Goal: Task Accomplishment & Management: Use online tool/utility

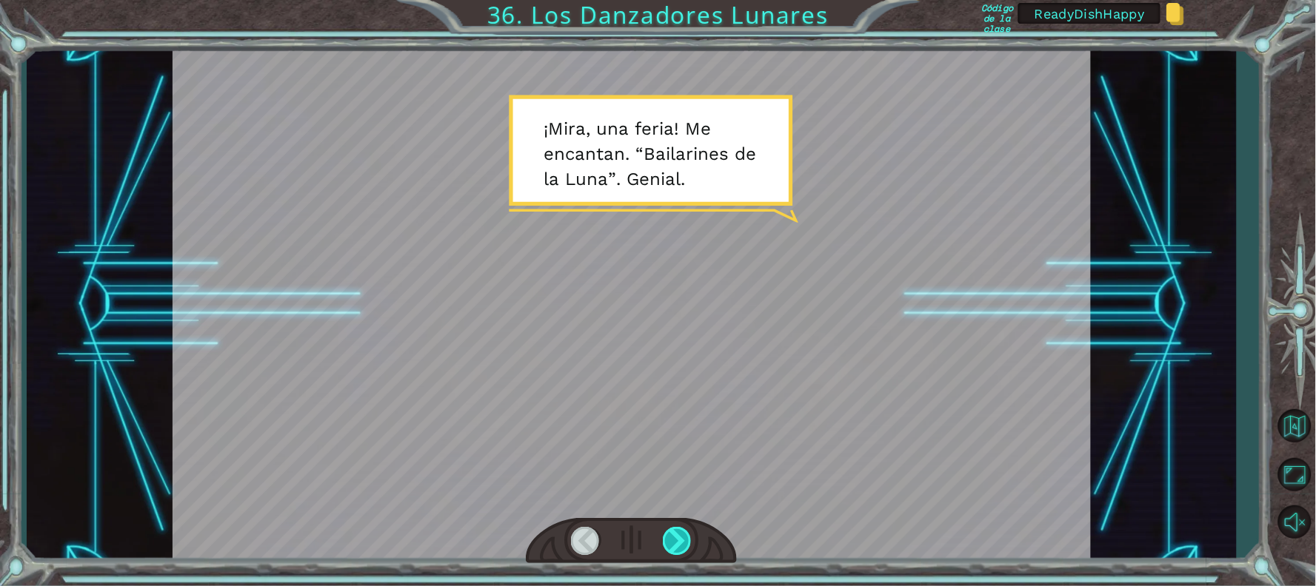
click at [683, 536] on div at bounding box center [678, 541] width 30 height 28
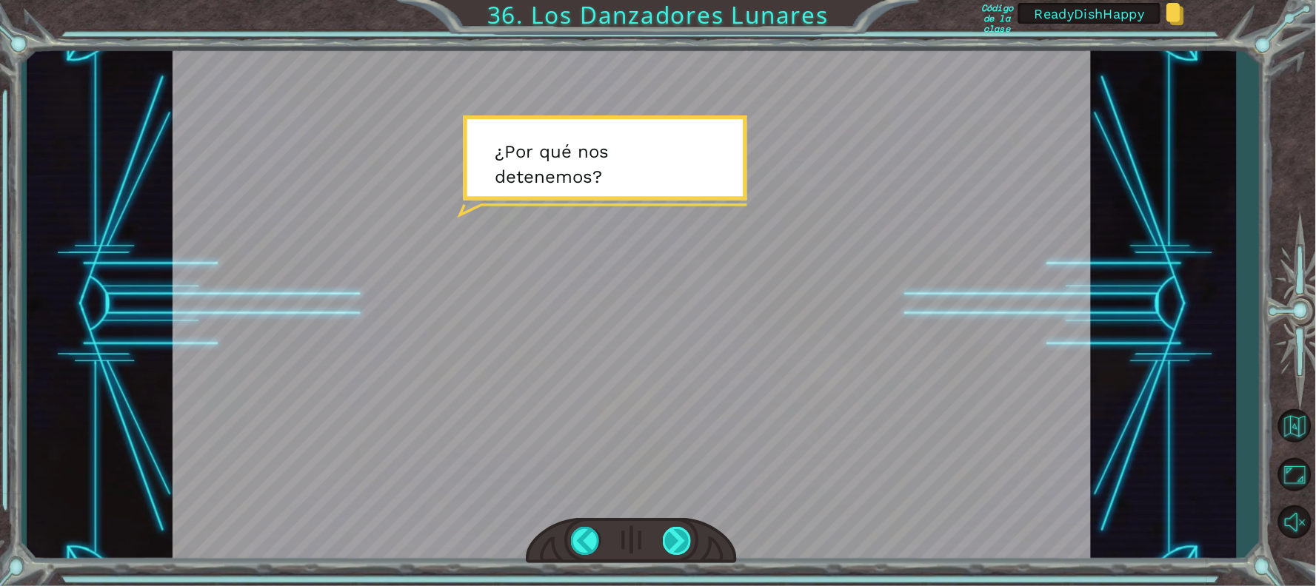
click at [683, 536] on div at bounding box center [678, 541] width 30 height 28
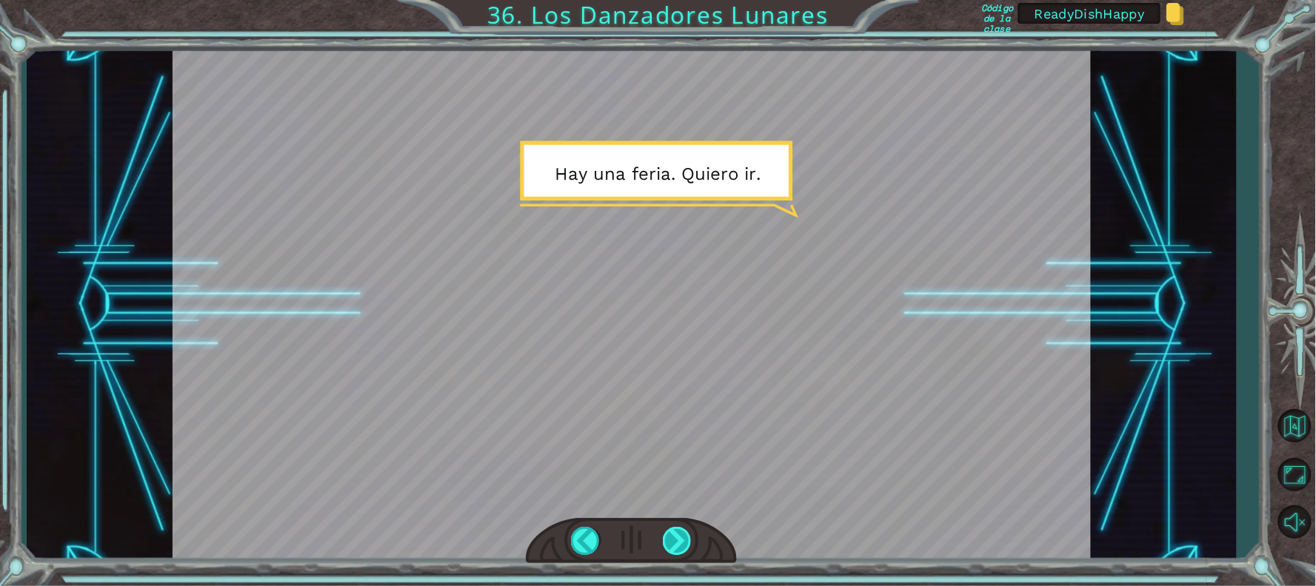
click at [683, 536] on div at bounding box center [678, 541] width 30 height 28
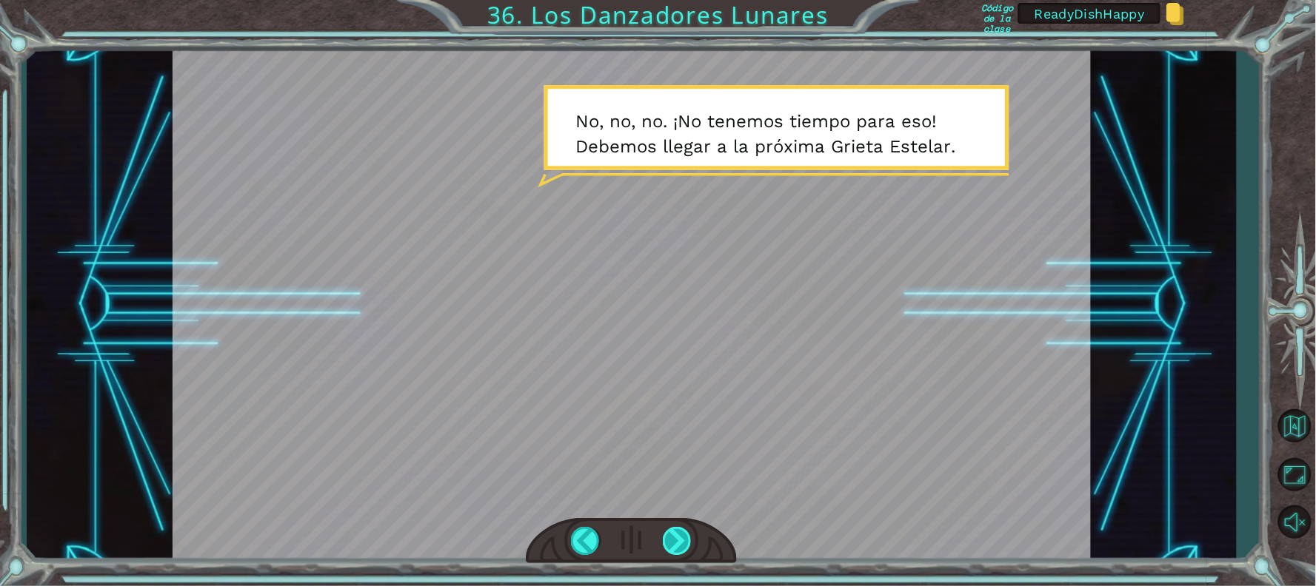
click at [678, 543] on div at bounding box center [678, 541] width 30 height 28
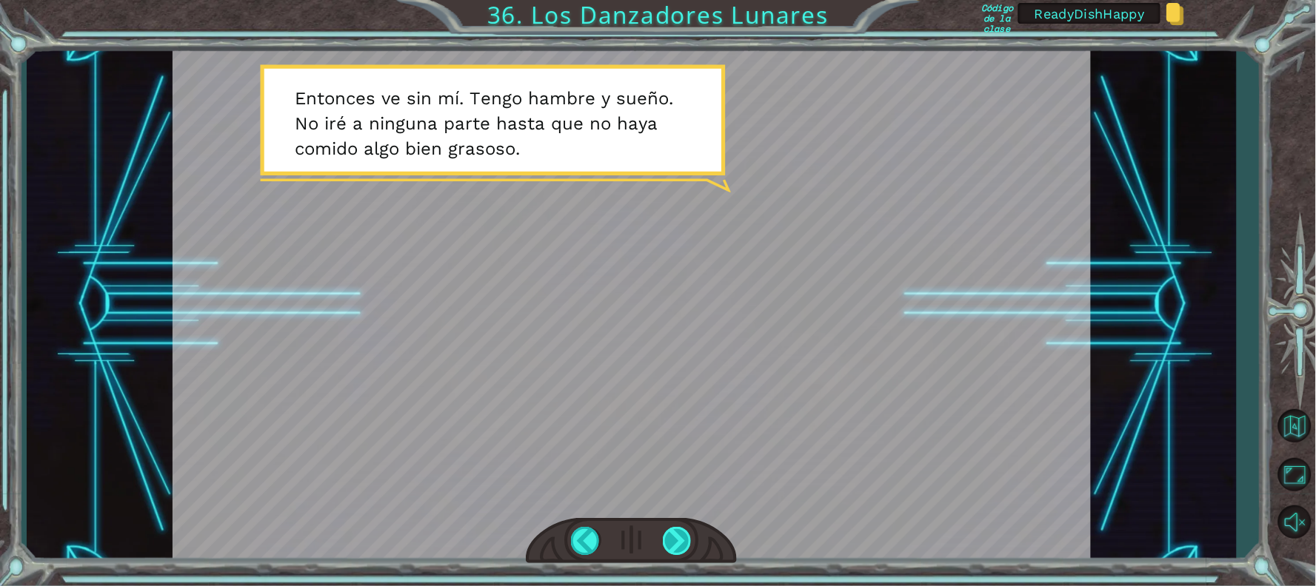
click at [675, 535] on div at bounding box center [678, 541] width 30 height 28
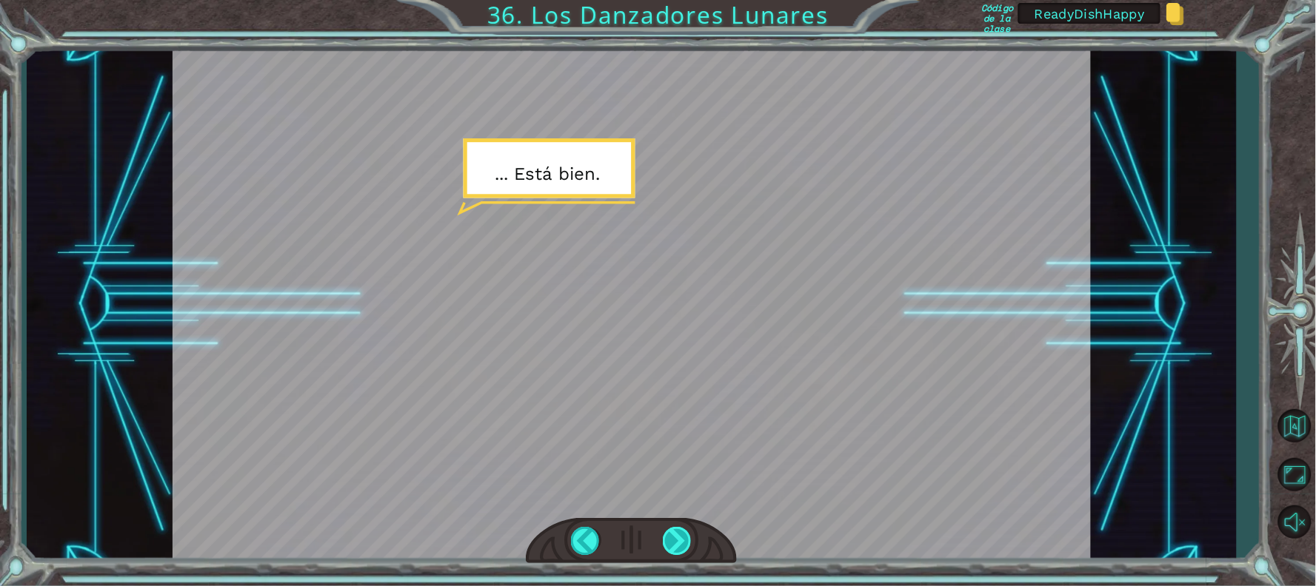
click at [674, 534] on div at bounding box center [678, 541] width 30 height 28
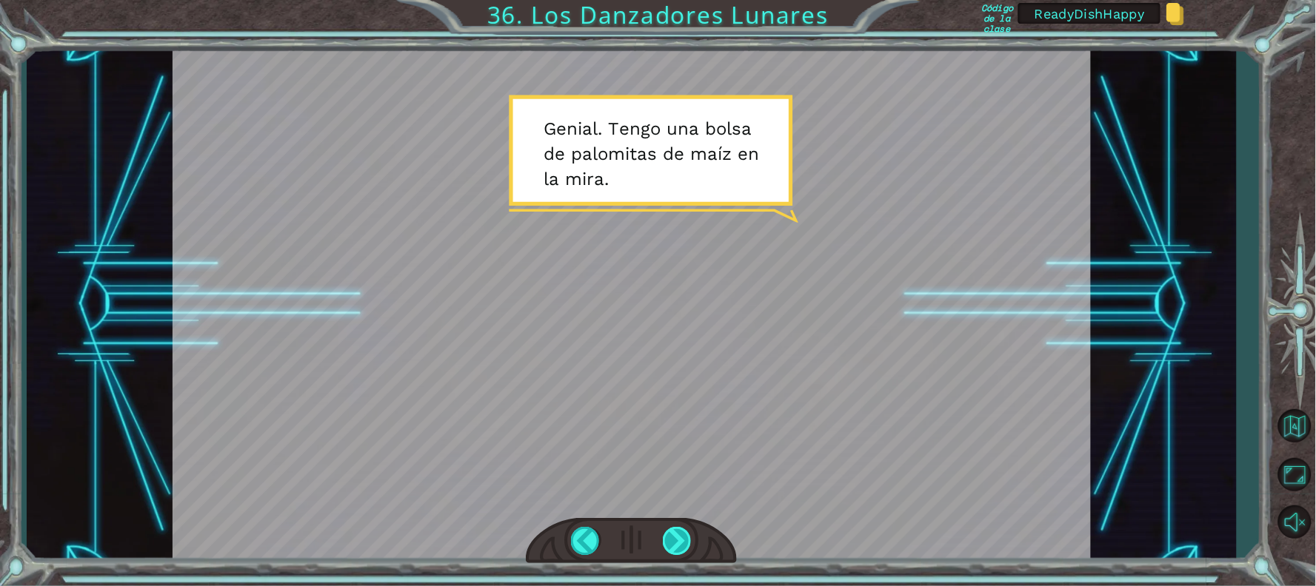
click at [678, 550] on div at bounding box center [678, 541] width 30 height 28
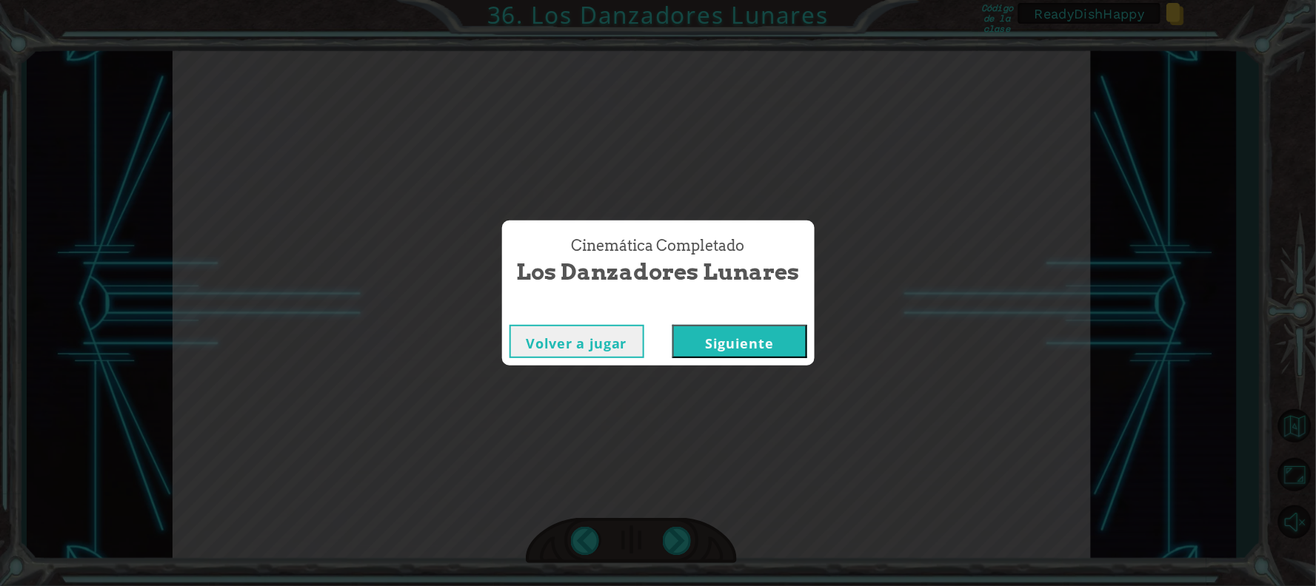
click at [748, 341] on button "Siguiente" at bounding box center [739, 341] width 135 height 33
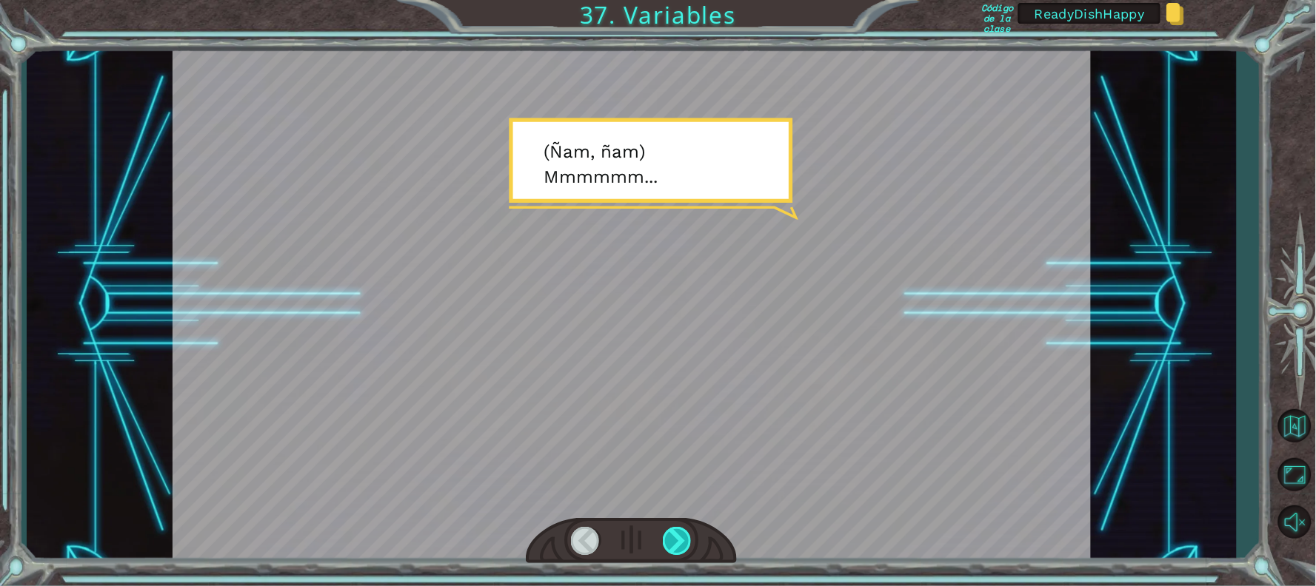
click at [682, 534] on div at bounding box center [678, 541] width 30 height 28
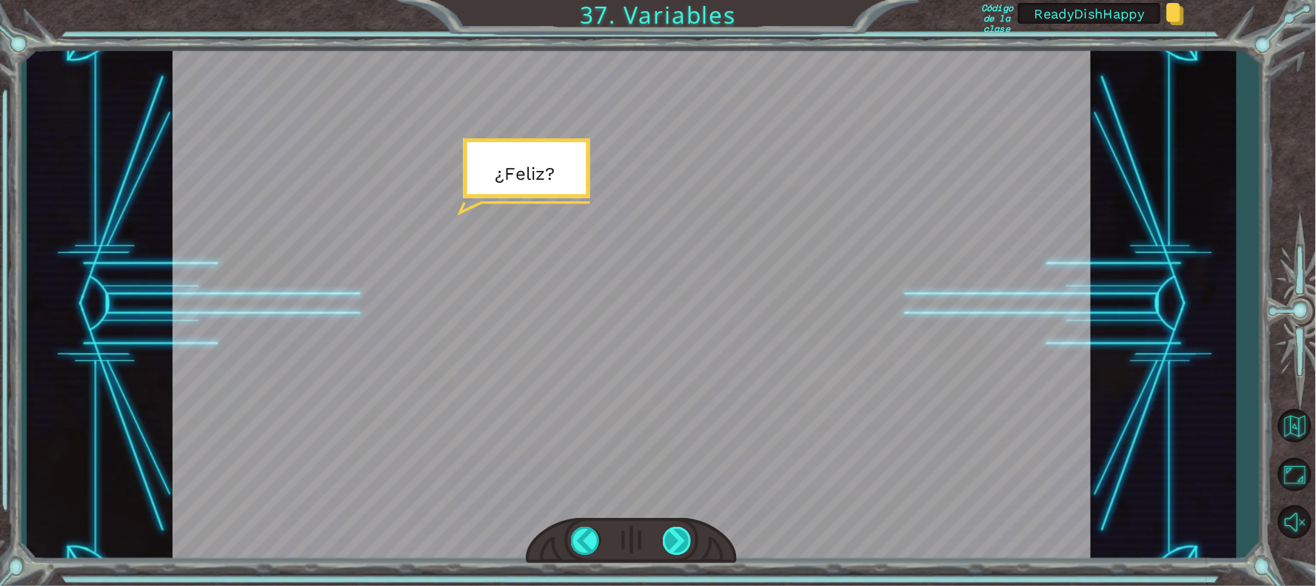
click at [682, 534] on div at bounding box center [678, 541] width 30 height 28
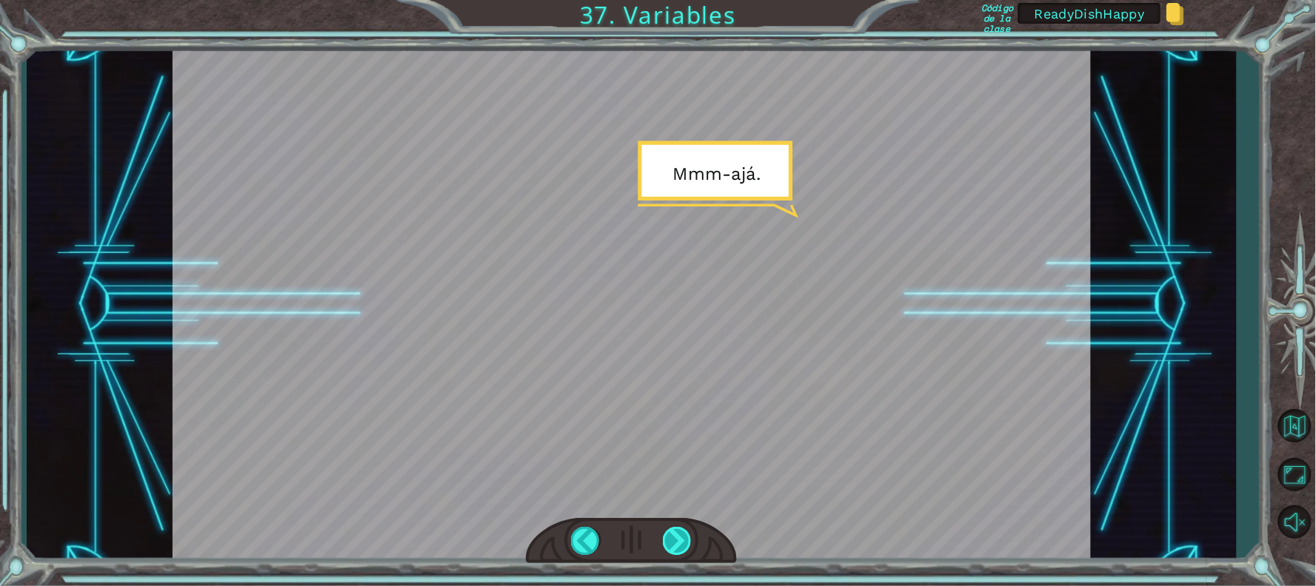
click at [682, 534] on div at bounding box center [678, 541] width 30 height 28
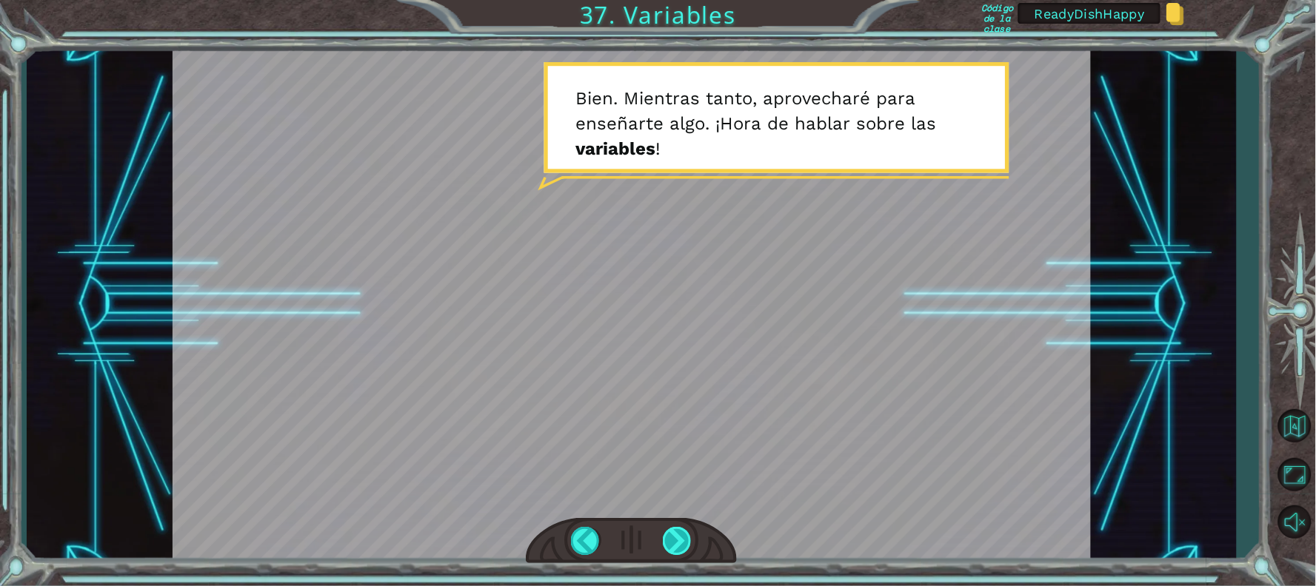
click at [683, 546] on div at bounding box center [678, 541] width 30 height 28
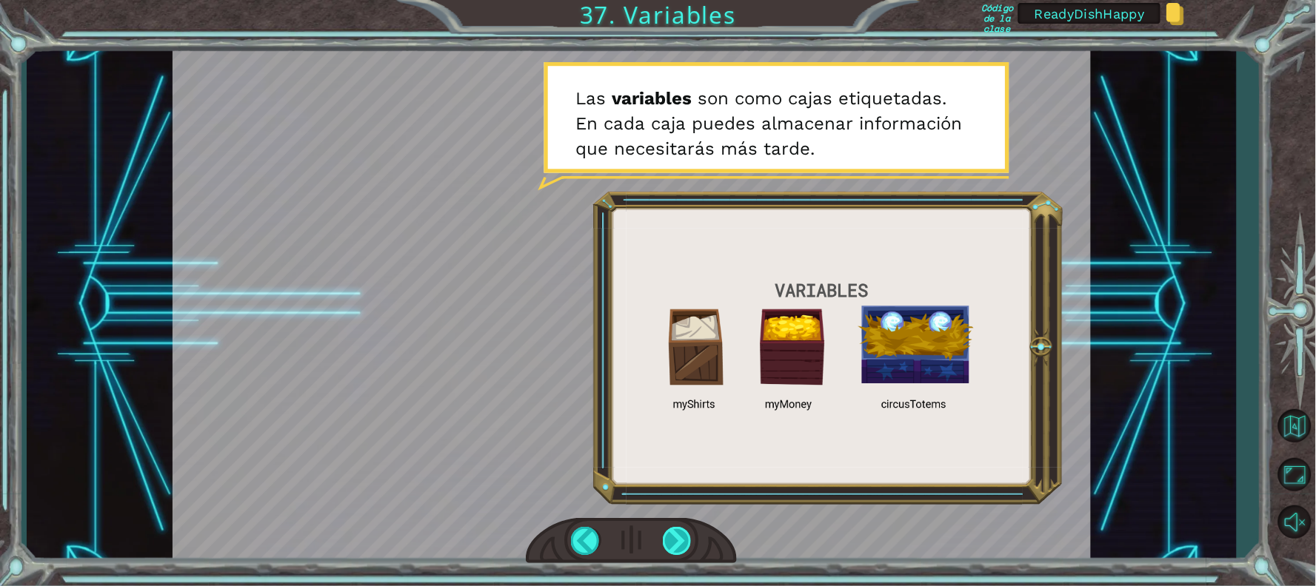
click at [679, 546] on div at bounding box center [678, 541] width 30 height 28
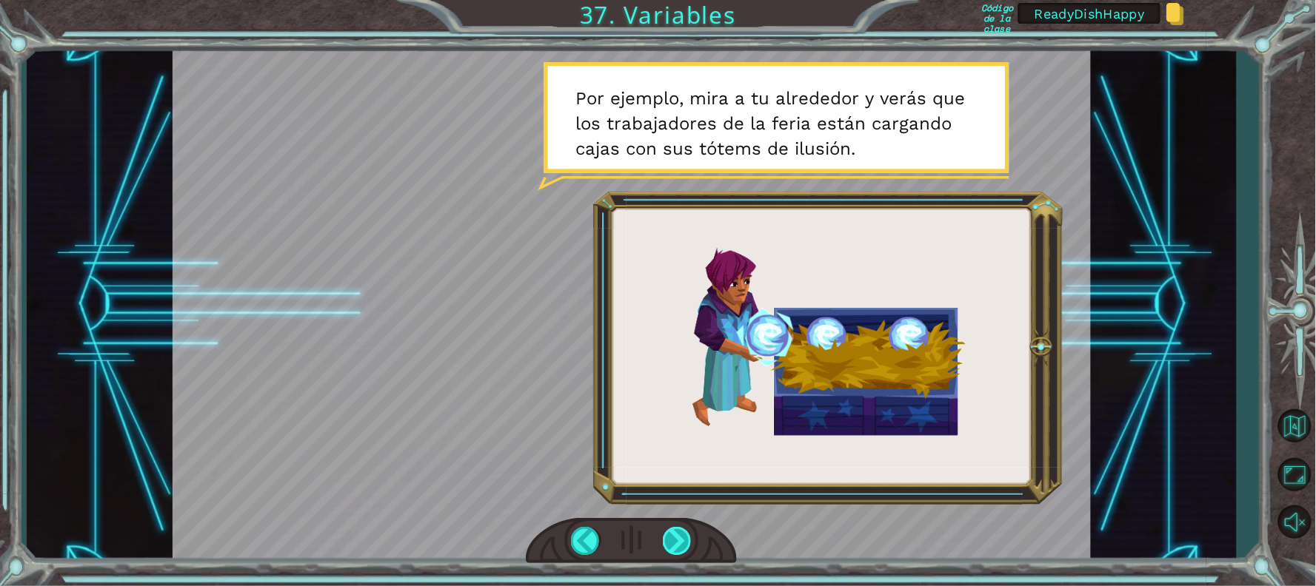
click at [679, 546] on div at bounding box center [678, 541] width 30 height 28
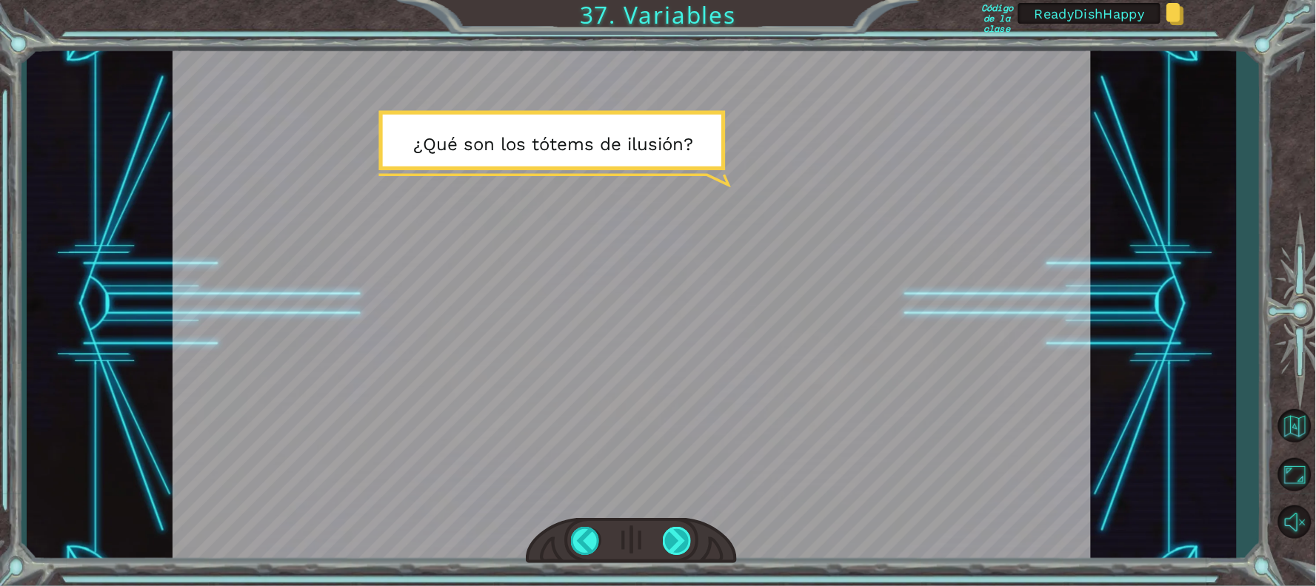
click at [679, 546] on div at bounding box center [678, 541] width 30 height 28
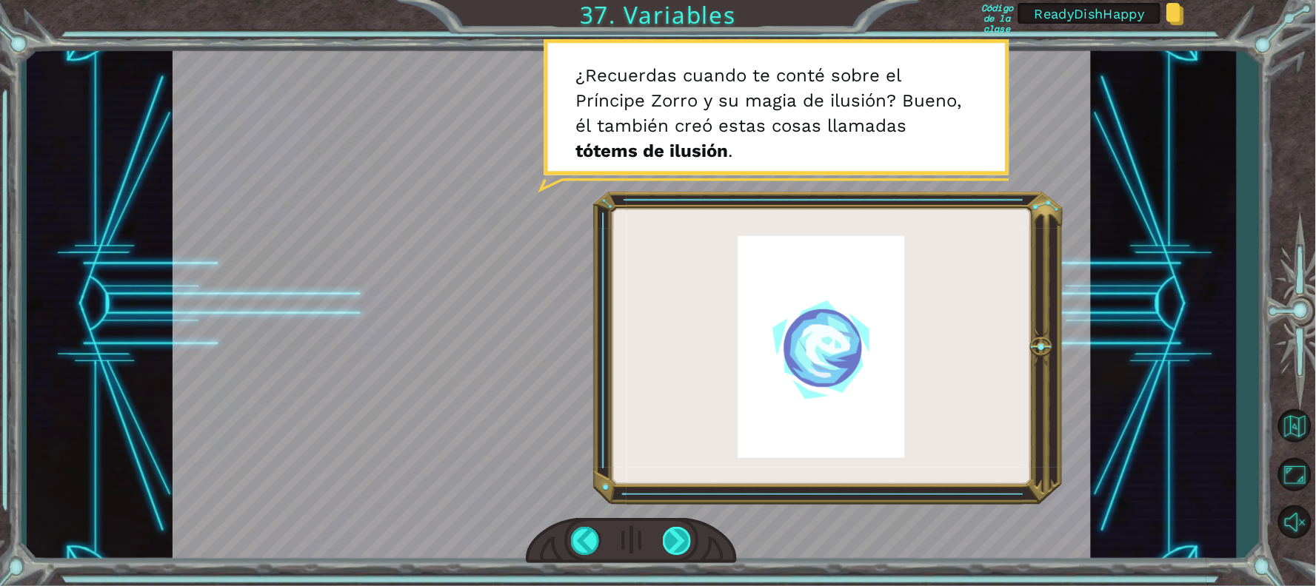
click at [679, 546] on div at bounding box center [678, 541] width 30 height 28
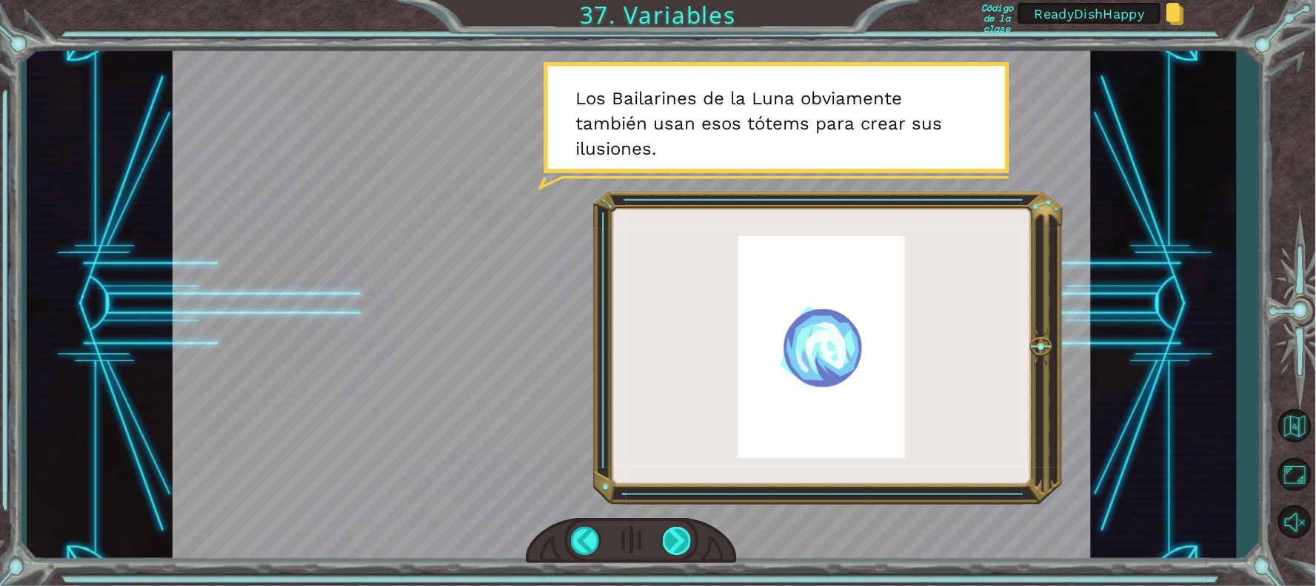
click at [679, 536] on div at bounding box center [678, 541] width 30 height 28
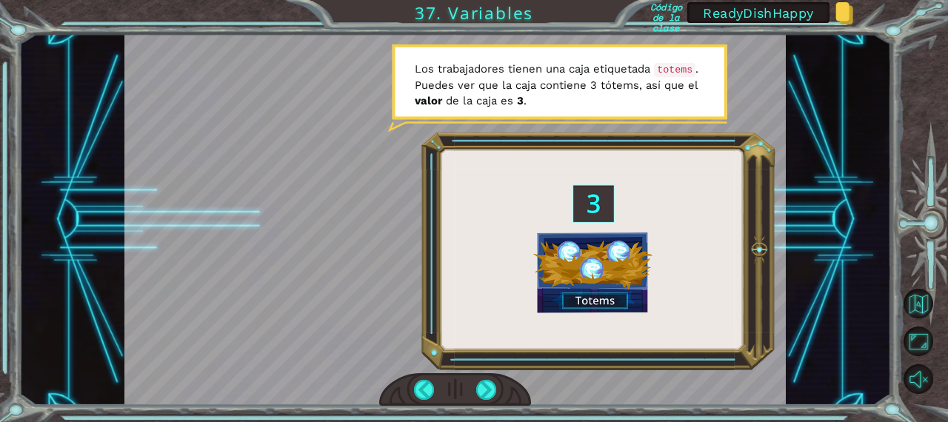
drag, startPoint x: 1145, startPoint y: 0, endPoint x: 453, endPoint y: 231, distance: 729.8
click at [453, 231] on div at bounding box center [454, 219] width 661 height 372
click at [483, 387] on div at bounding box center [486, 390] width 20 height 20
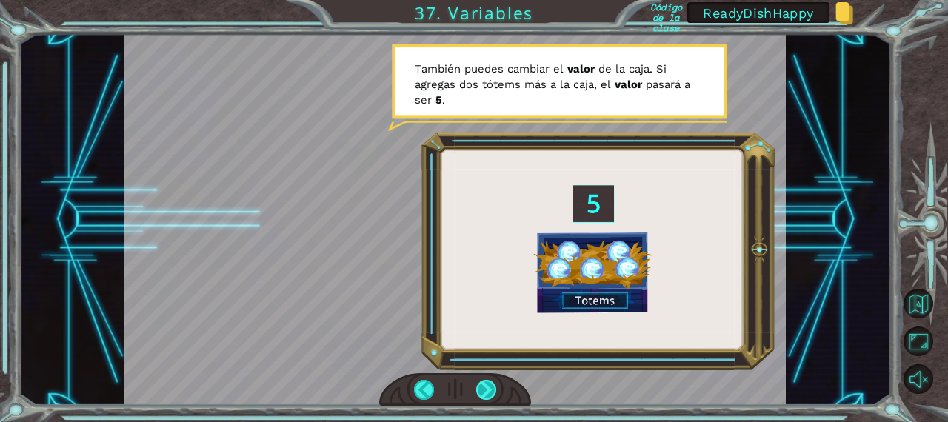
click at [486, 395] on div at bounding box center [486, 390] width 20 height 20
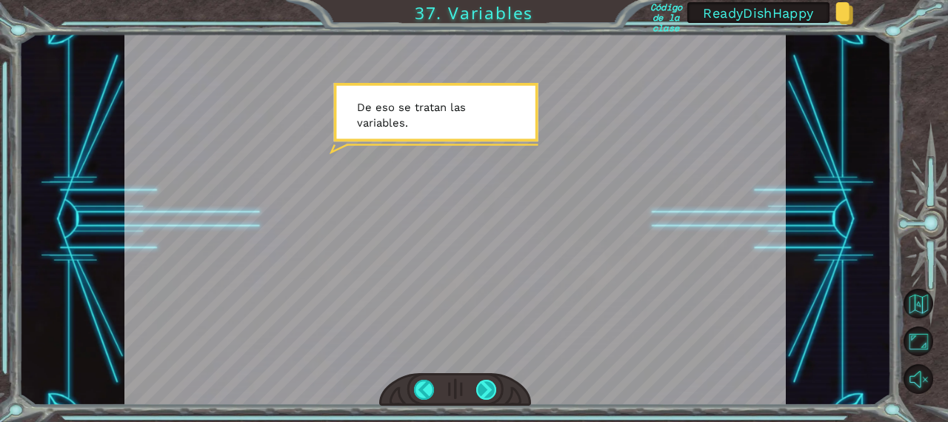
click at [480, 384] on div at bounding box center [486, 390] width 20 height 20
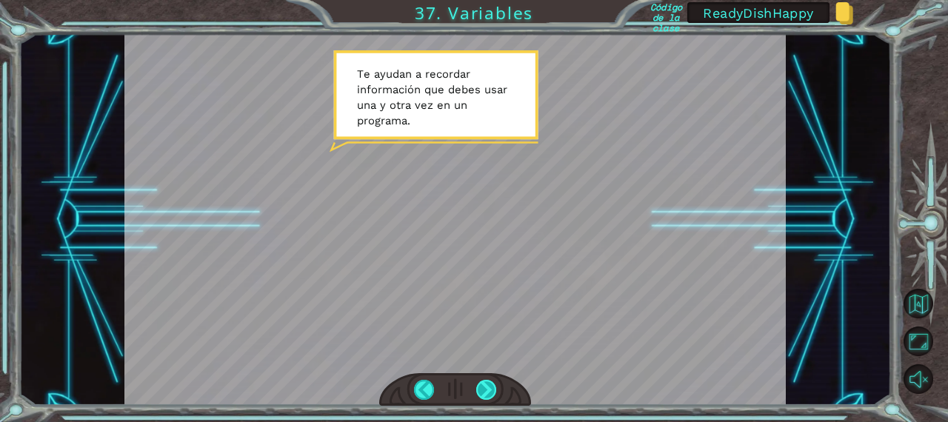
click at [485, 395] on div at bounding box center [486, 390] width 20 height 20
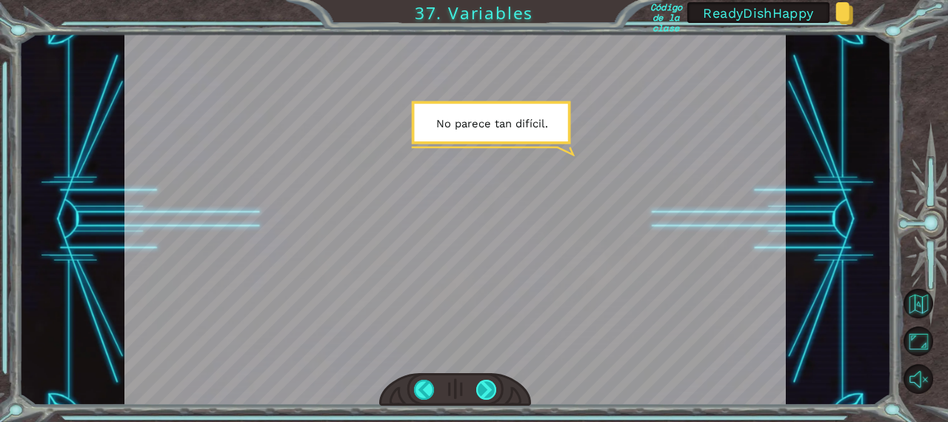
click at [485, 395] on div at bounding box center [486, 390] width 20 height 20
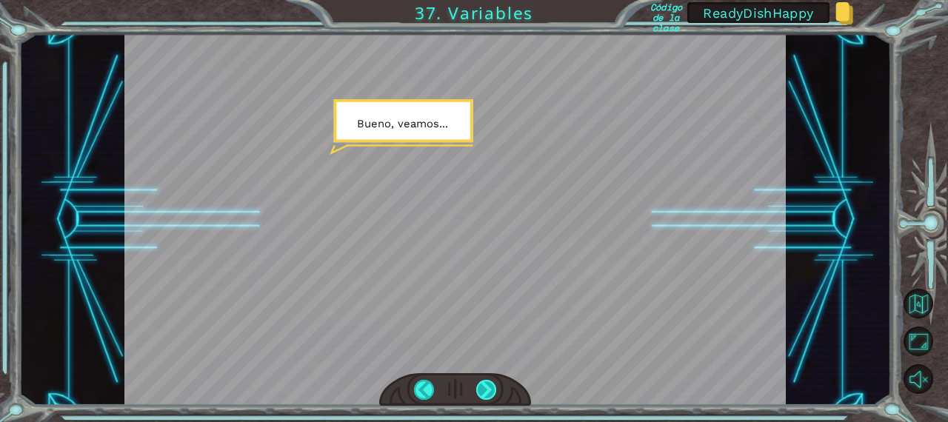
click at [485, 395] on div at bounding box center [486, 390] width 20 height 20
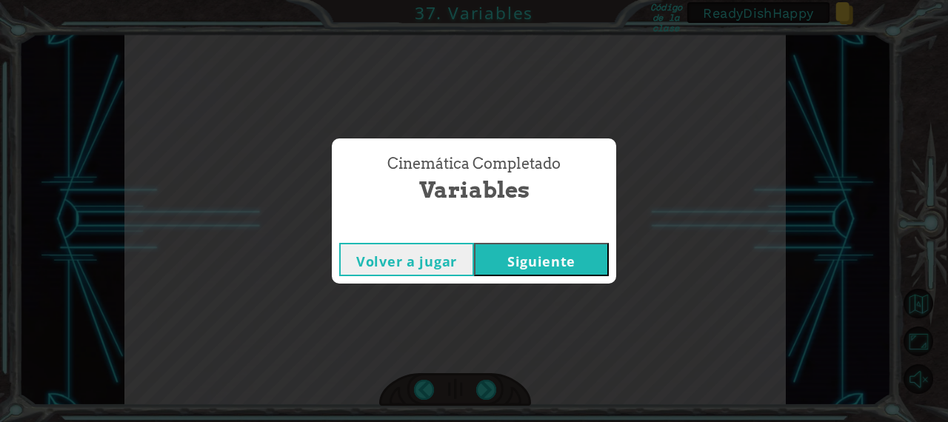
click at [527, 247] on button "Siguiente" at bounding box center [541, 259] width 135 height 33
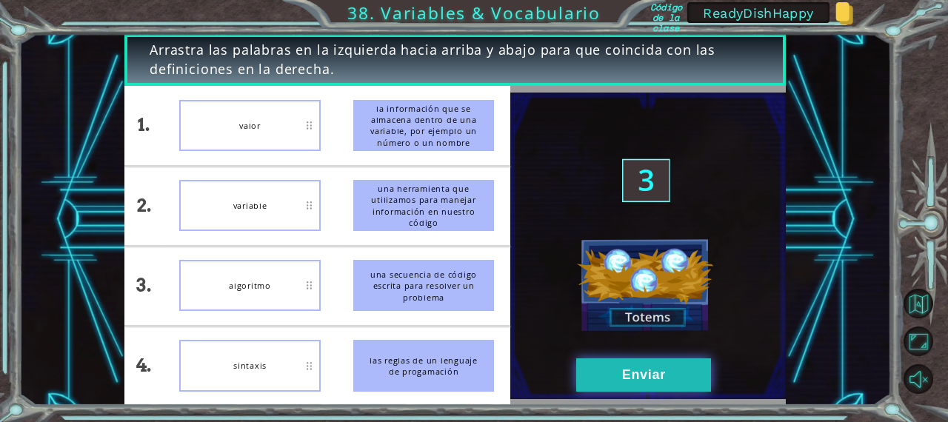
click at [655, 367] on button "Enviar" at bounding box center [643, 374] width 135 height 33
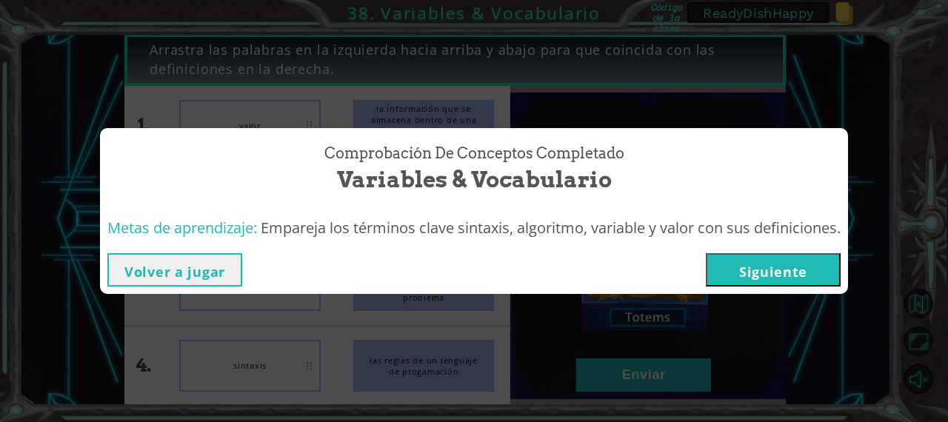
click at [777, 272] on button "Siguiente" at bounding box center [773, 269] width 135 height 33
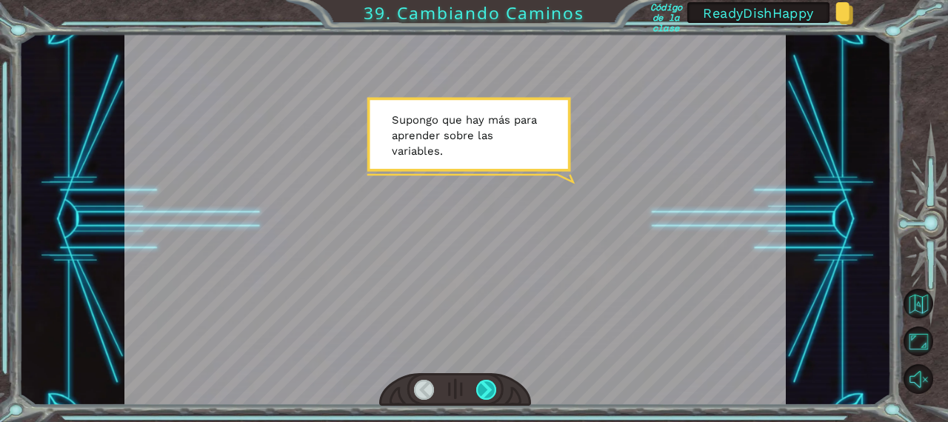
click at [492, 389] on div at bounding box center [486, 390] width 20 height 20
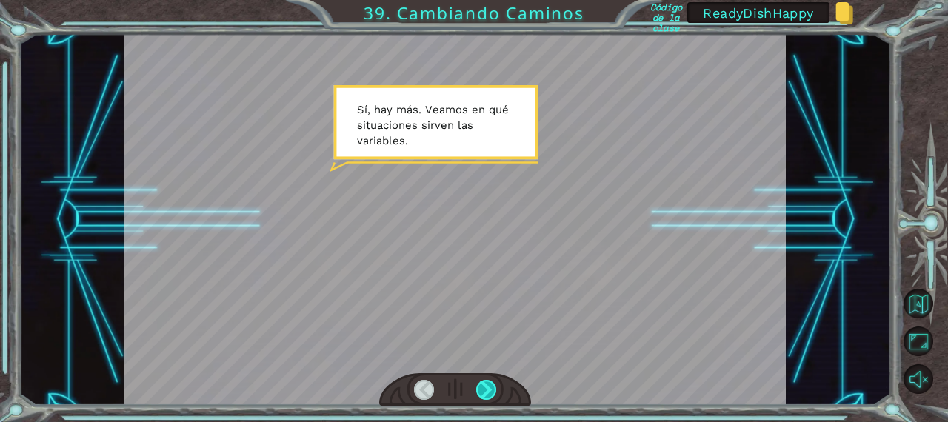
click at [492, 389] on div at bounding box center [486, 390] width 20 height 20
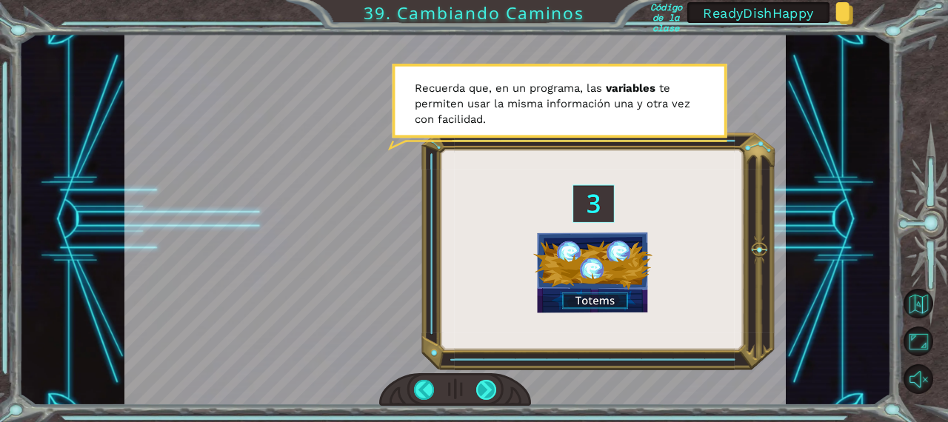
click at [491, 396] on div at bounding box center [486, 390] width 20 height 20
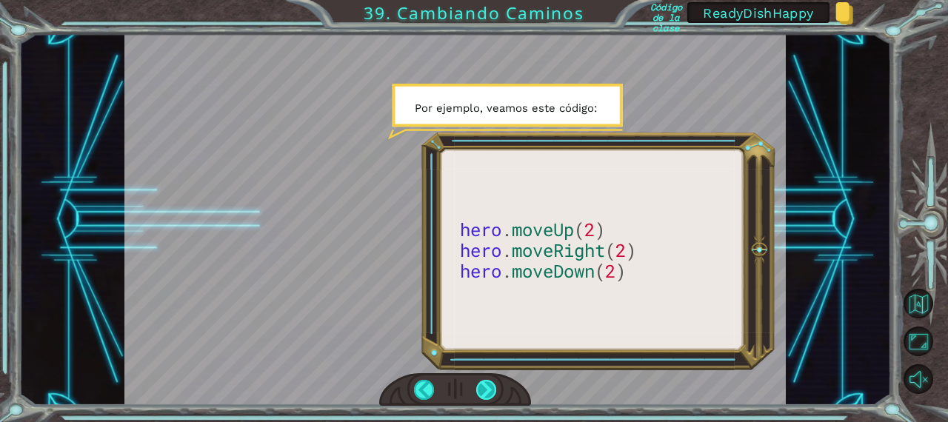
click at [492, 392] on div at bounding box center [486, 390] width 20 height 20
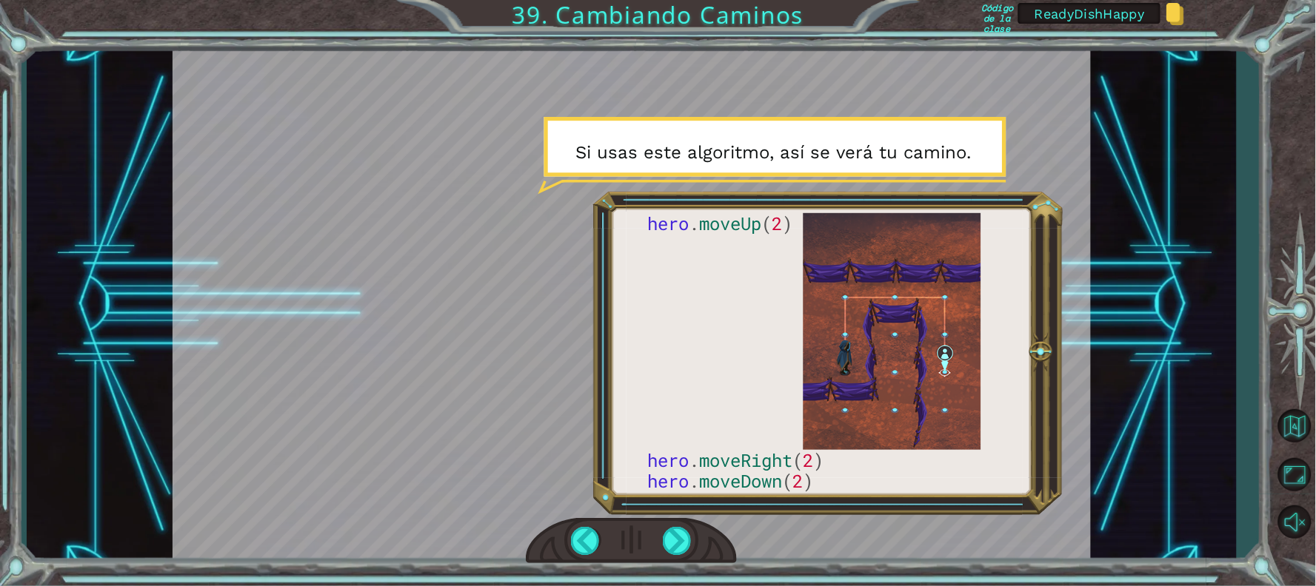
drag, startPoint x: 886, startPoint y: 1, endPoint x: 743, endPoint y: 370, distance: 395.7
click at [743, 370] on div at bounding box center [632, 305] width 918 height 516
click at [675, 540] on div at bounding box center [678, 541] width 30 height 28
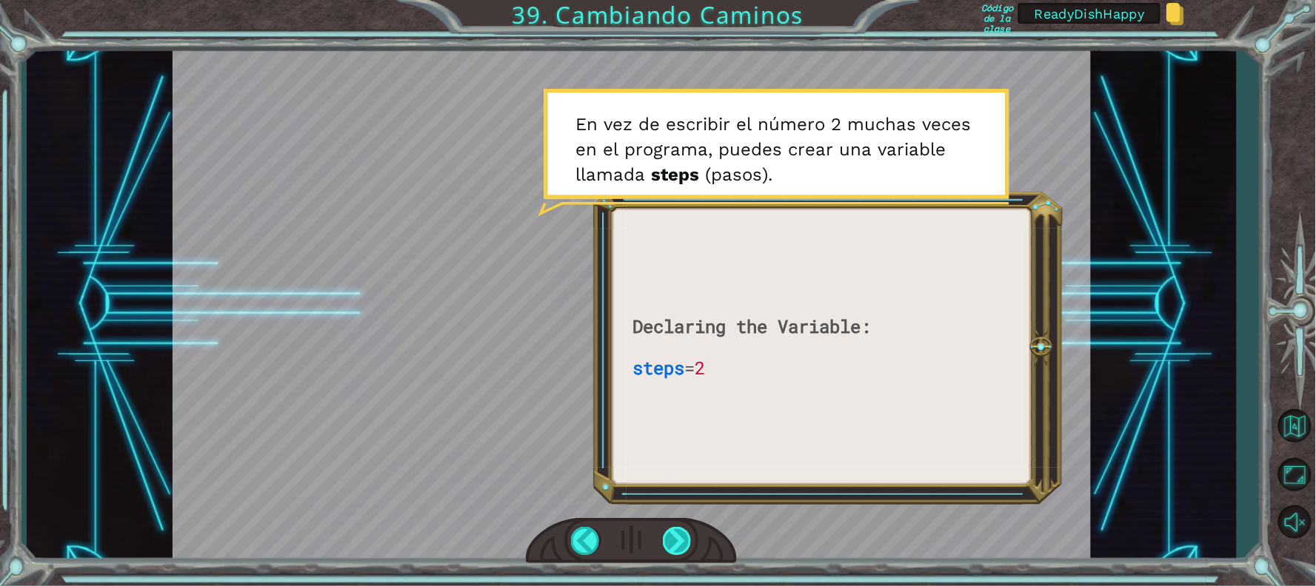
click at [683, 540] on div at bounding box center [678, 541] width 30 height 28
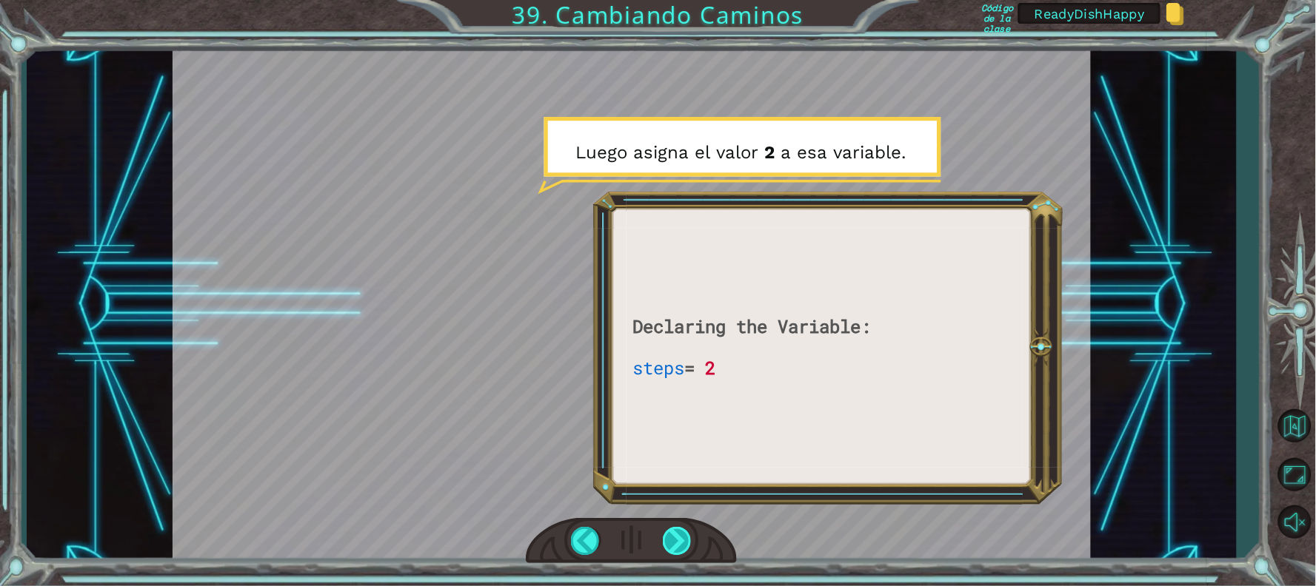
click at [683, 540] on div at bounding box center [678, 541] width 30 height 28
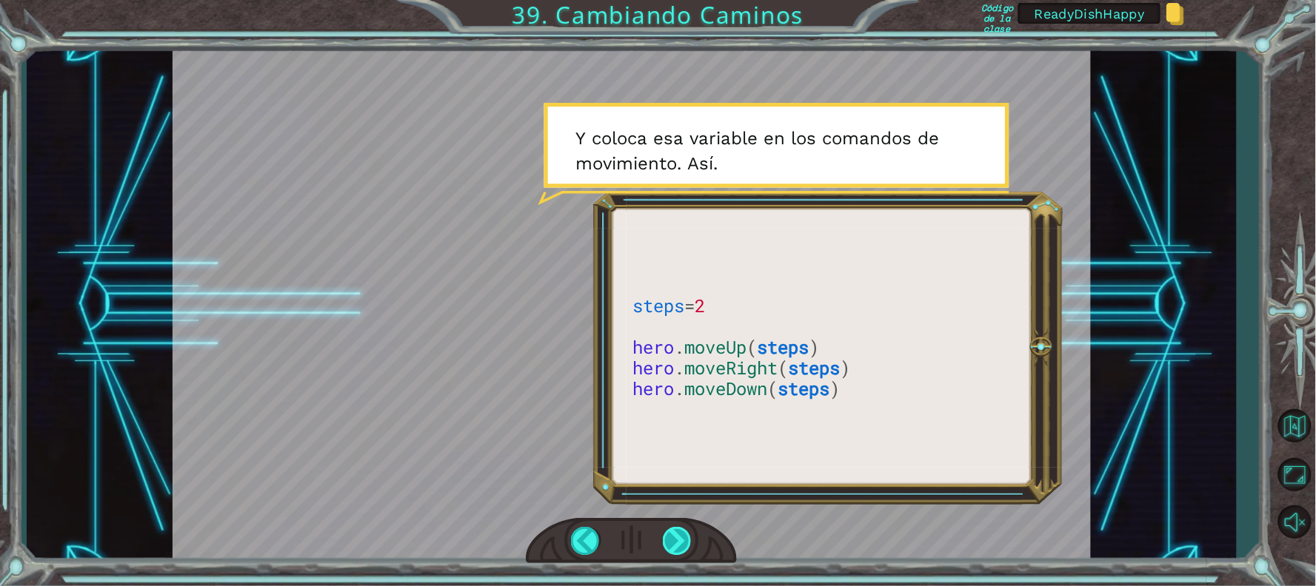
click at [683, 540] on div at bounding box center [678, 541] width 30 height 28
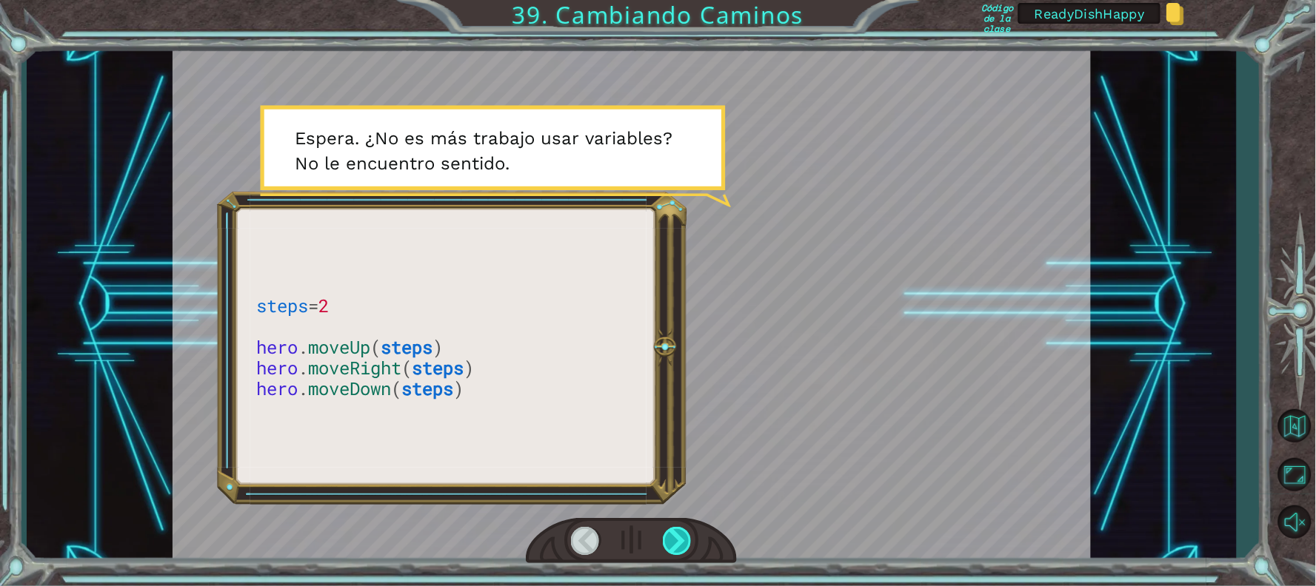
click at [683, 540] on div at bounding box center [678, 541] width 30 height 28
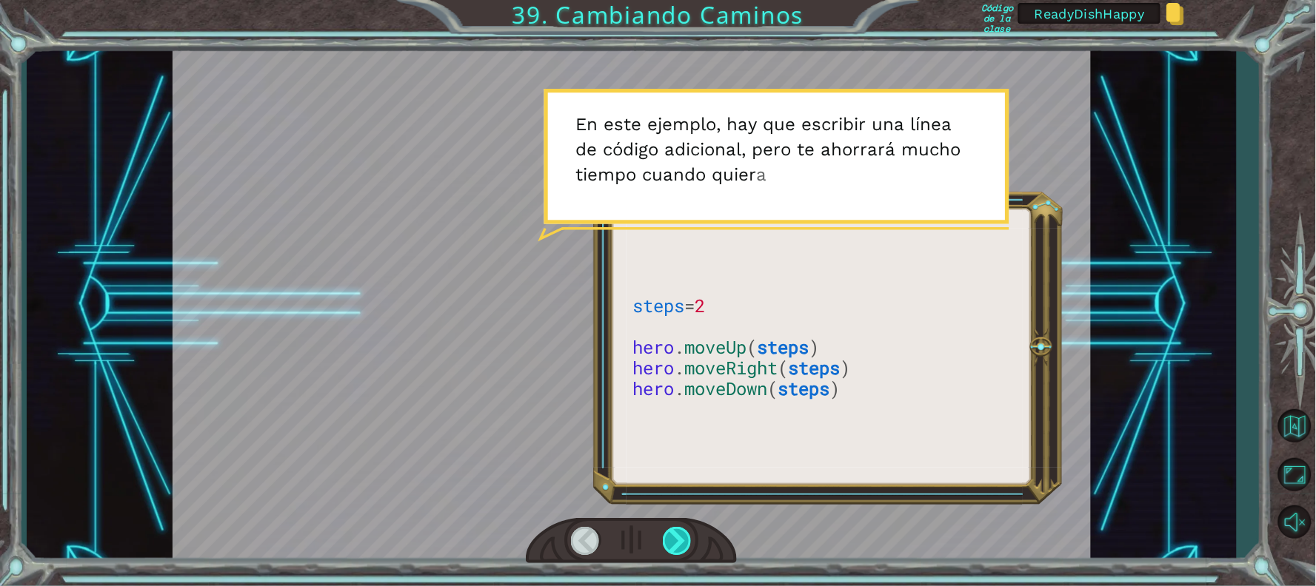
click at [683, 540] on div at bounding box center [678, 541] width 30 height 28
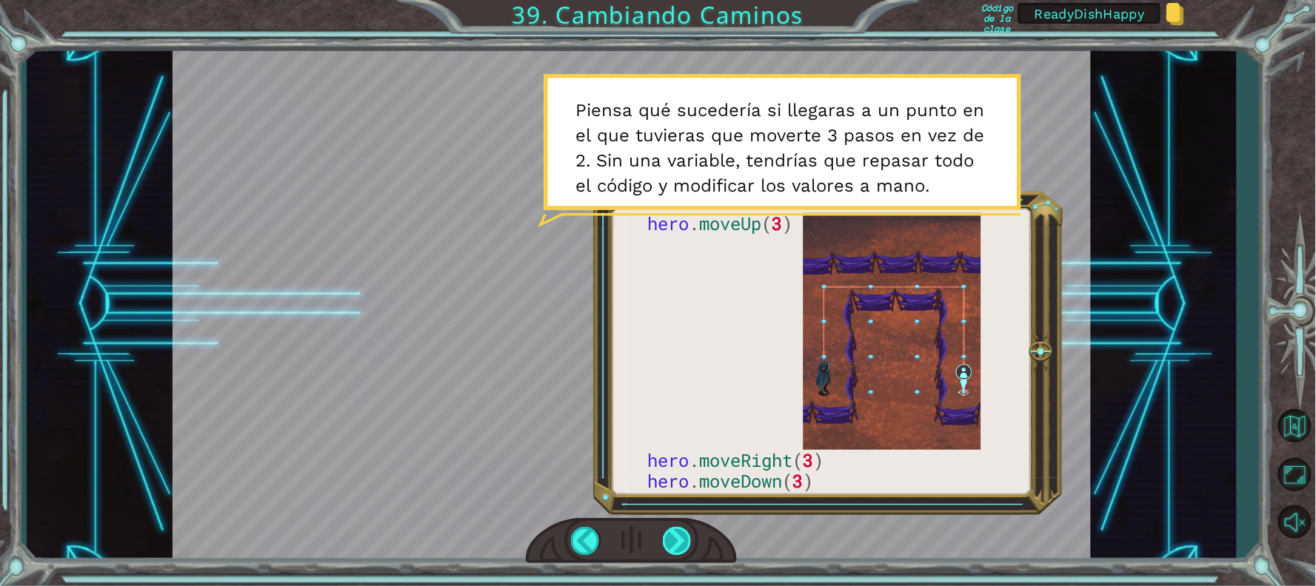
click at [683, 540] on div at bounding box center [678, 541] width 30 height 28
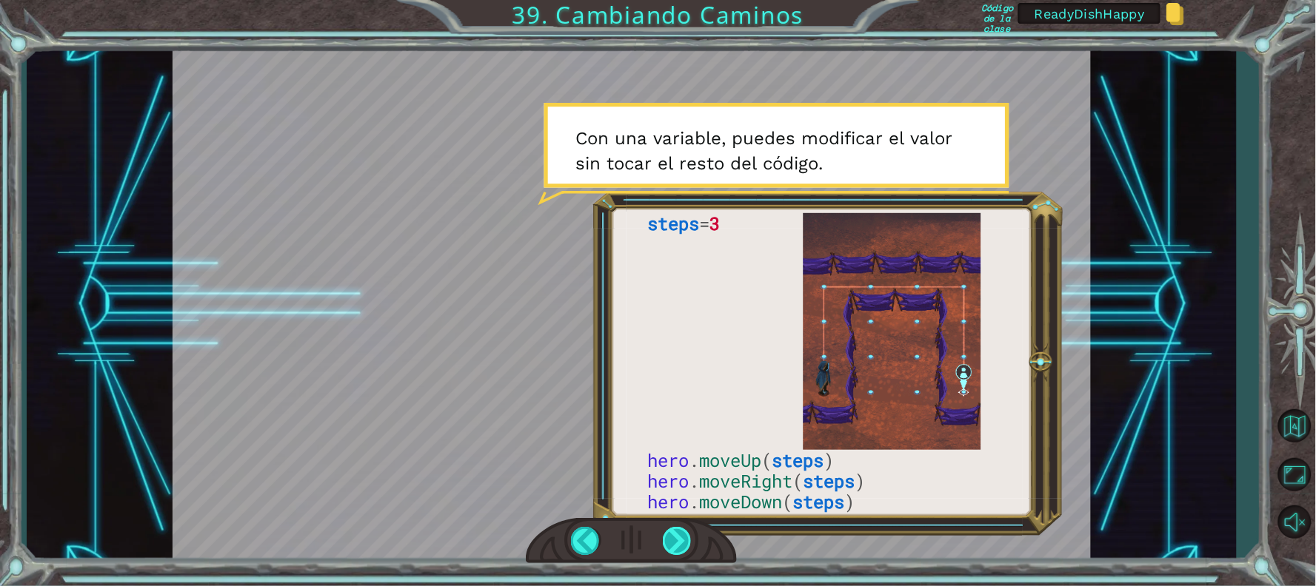
click at [683, 540] on div at bounding box center [678, 541] width 30 height 28
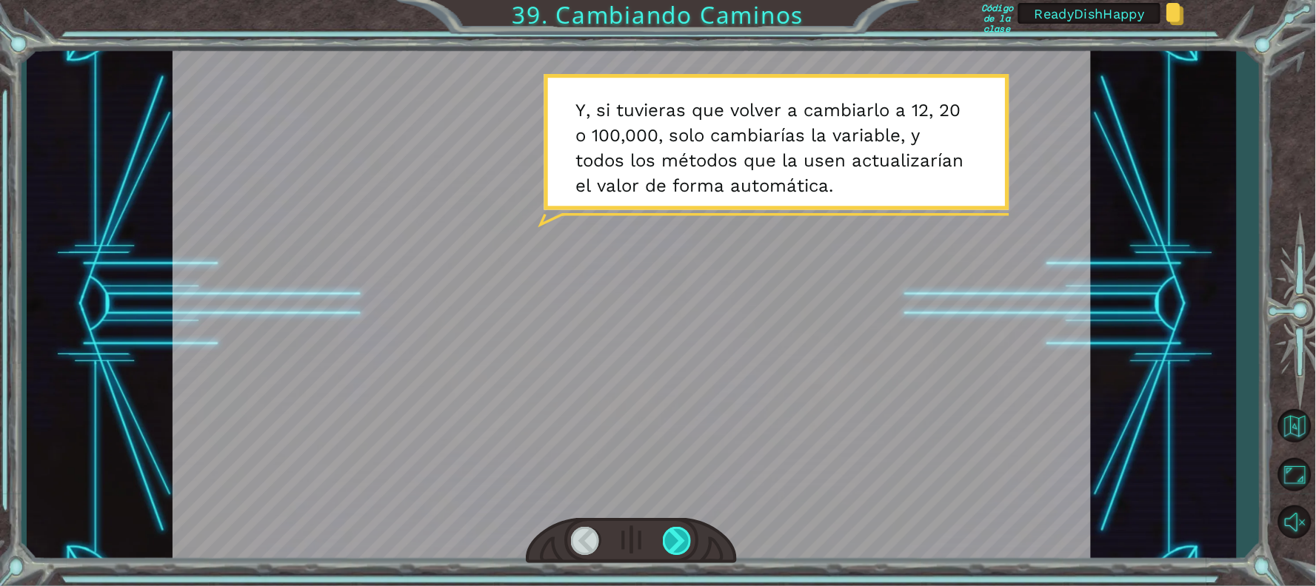
click at [683, 540] on div at bounding box center [678, 541] width 30 height 28
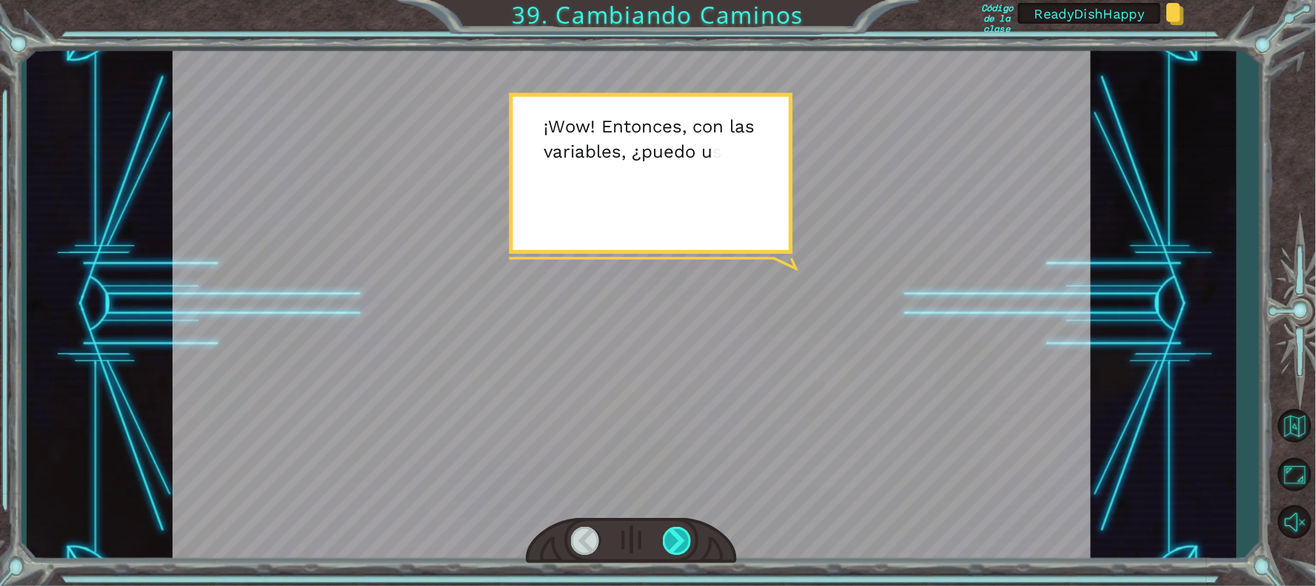
click at [683, 540] on div at bounding box center [678, 541] width 30 height 28
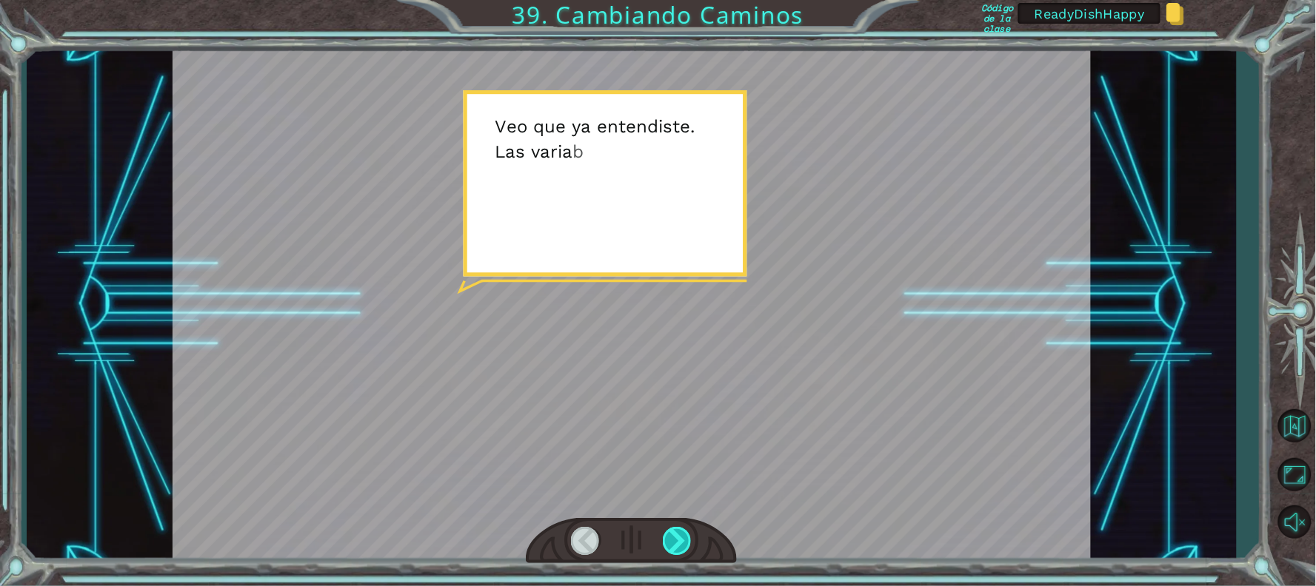
click at [683, 540] on div at bounding box center [678, 541] width 30 height 28
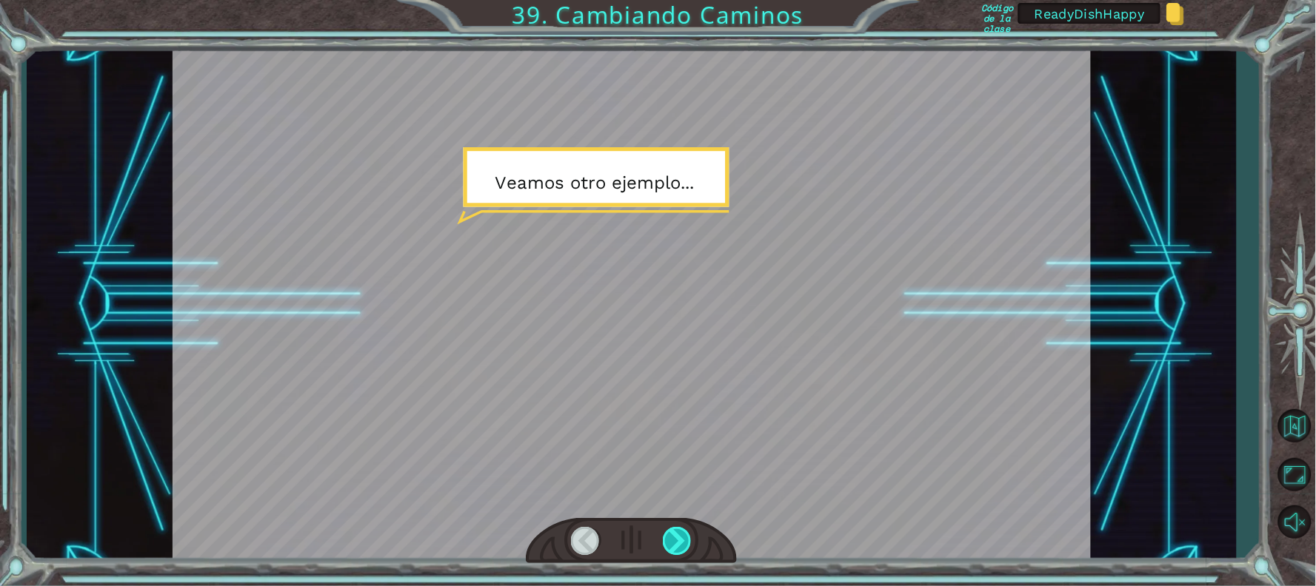
click at [683, 540] on div at bounding box center [678, 541] width 30 height 28
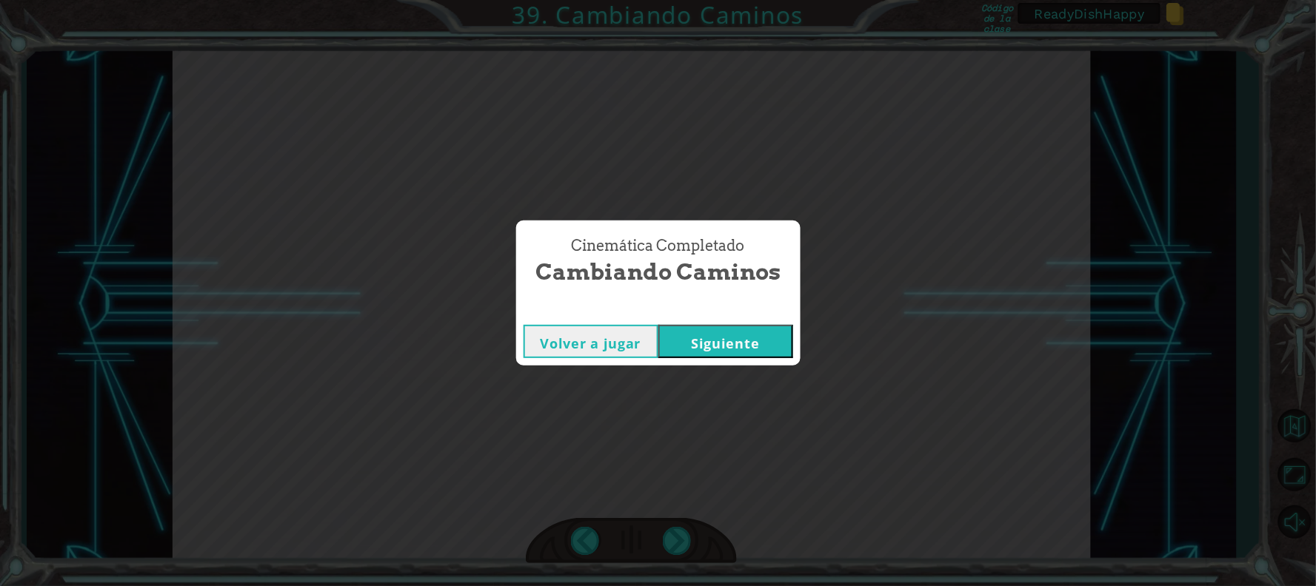
click at [714, 346] on button "Siguiente" at bounding box center [725, 341] width 135 height 33
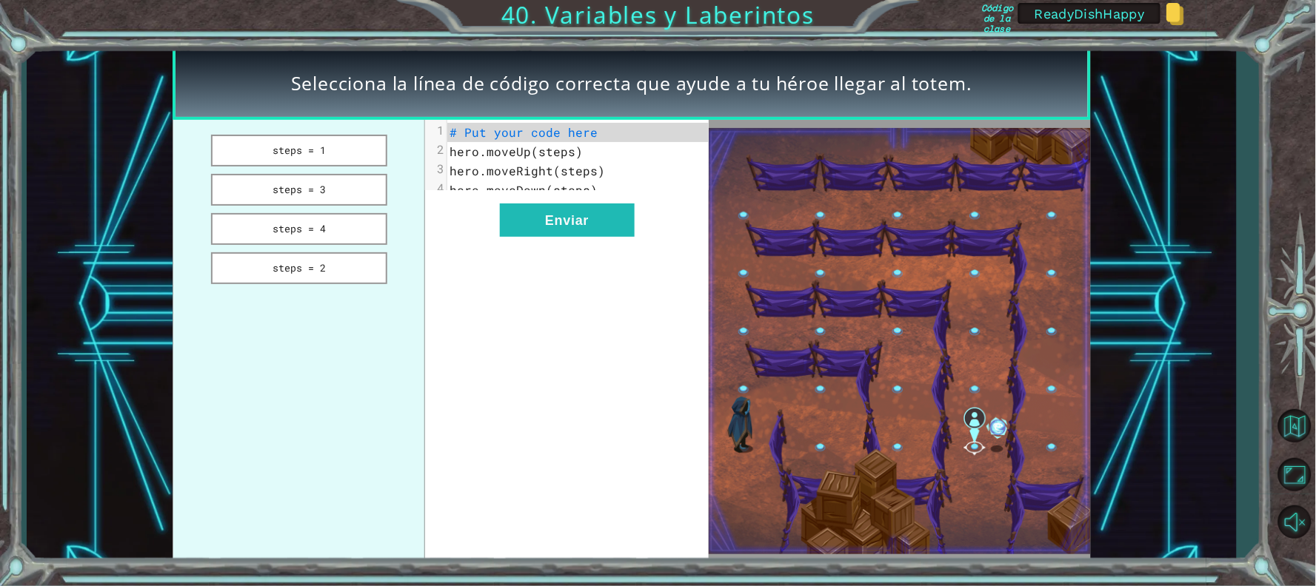
click at [544, 318] on div "xxxxxxxxxx 4 1 # Put your code here 2 hero.moveUp(steps) 3 hero.moveRight(steps…" at bounding box center [567, 341] width 284 height 443
click at [309, 184] on button "steps = 3" at bounding box center [298, 190] width 175 height 32
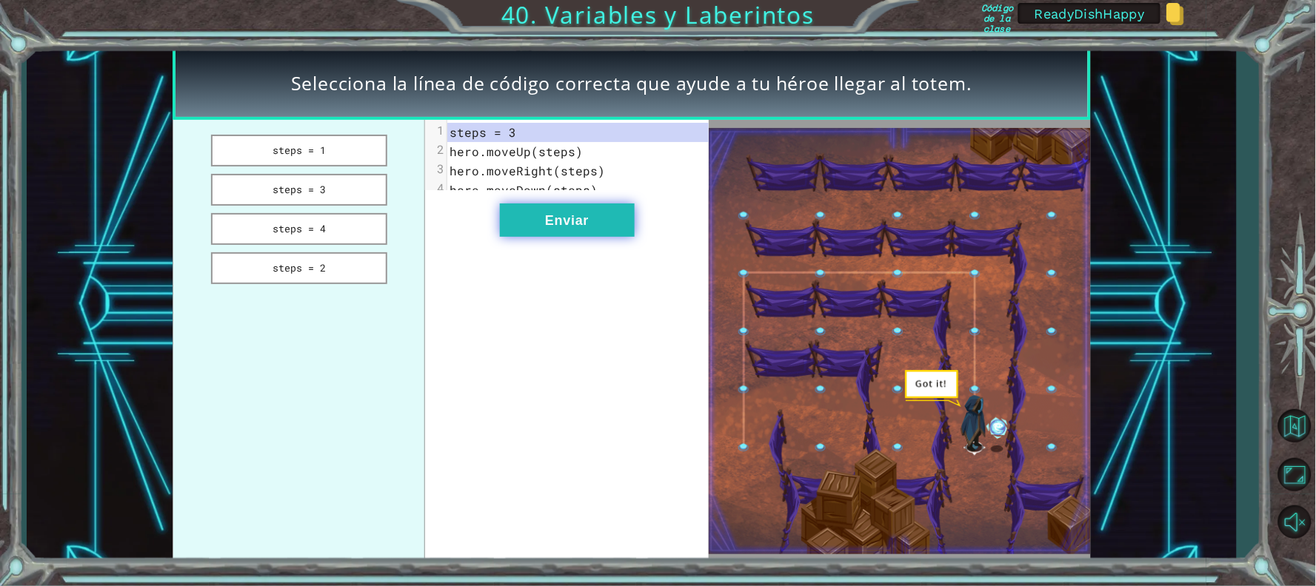
click at [552, 237] on button "Enviar" at bounding box center [567, 220] width 135 height 33
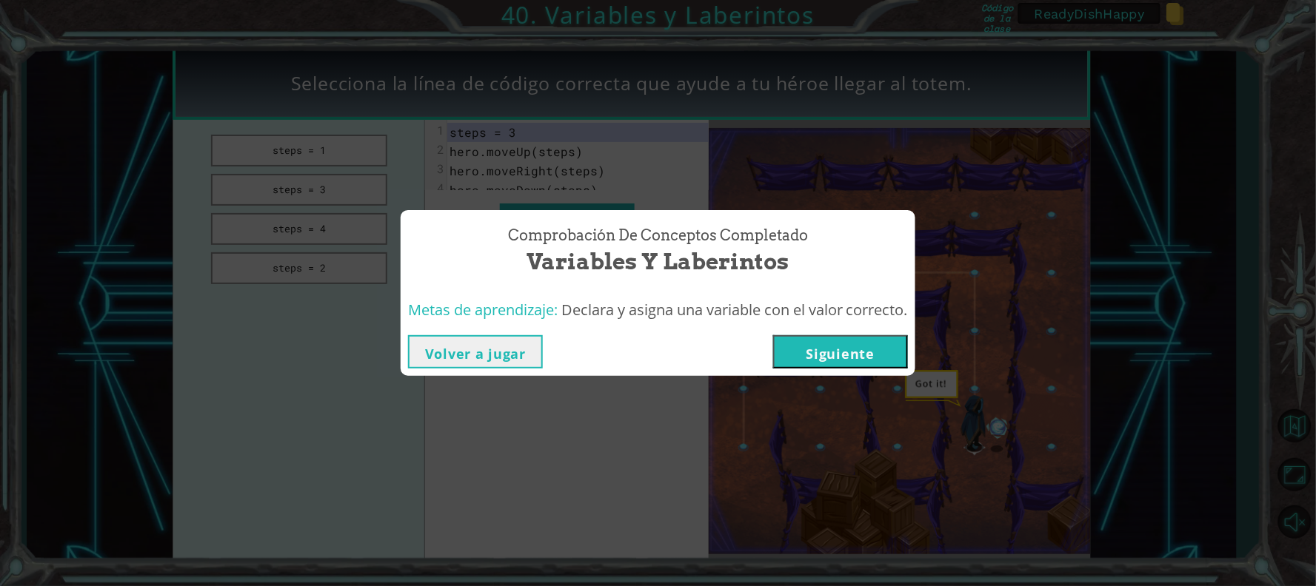
click at [848, 355] on button "Siguiente" at bounding box center [840, 351] width 135 height 33
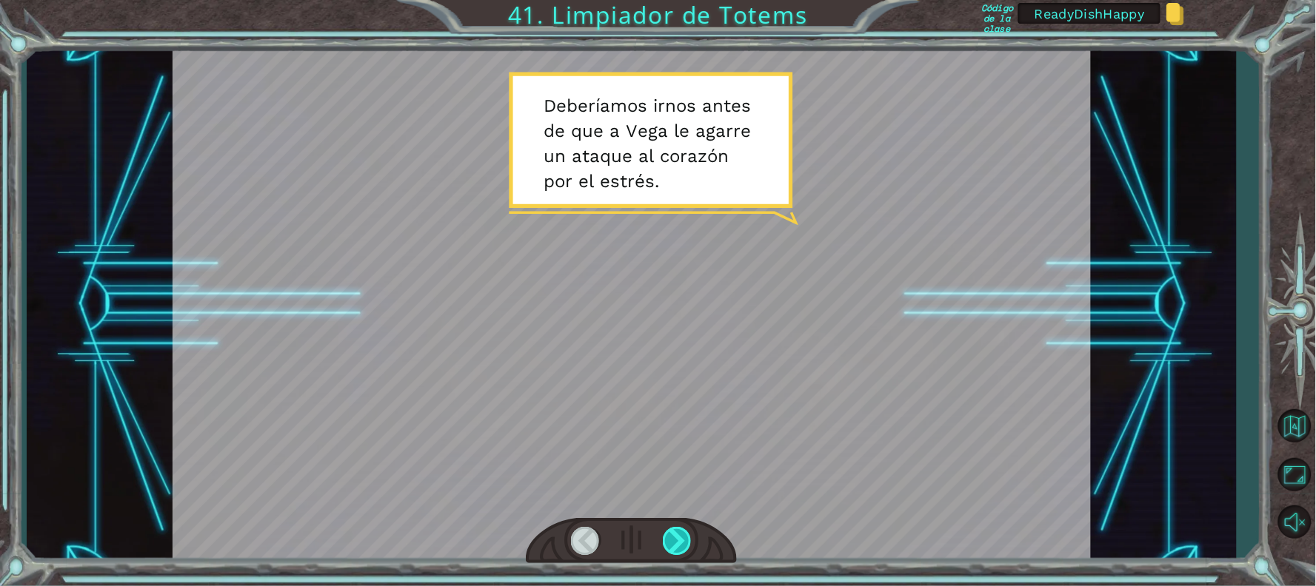
click at [676, 541] on div at bounding box center [678, 541] width 30 height 28
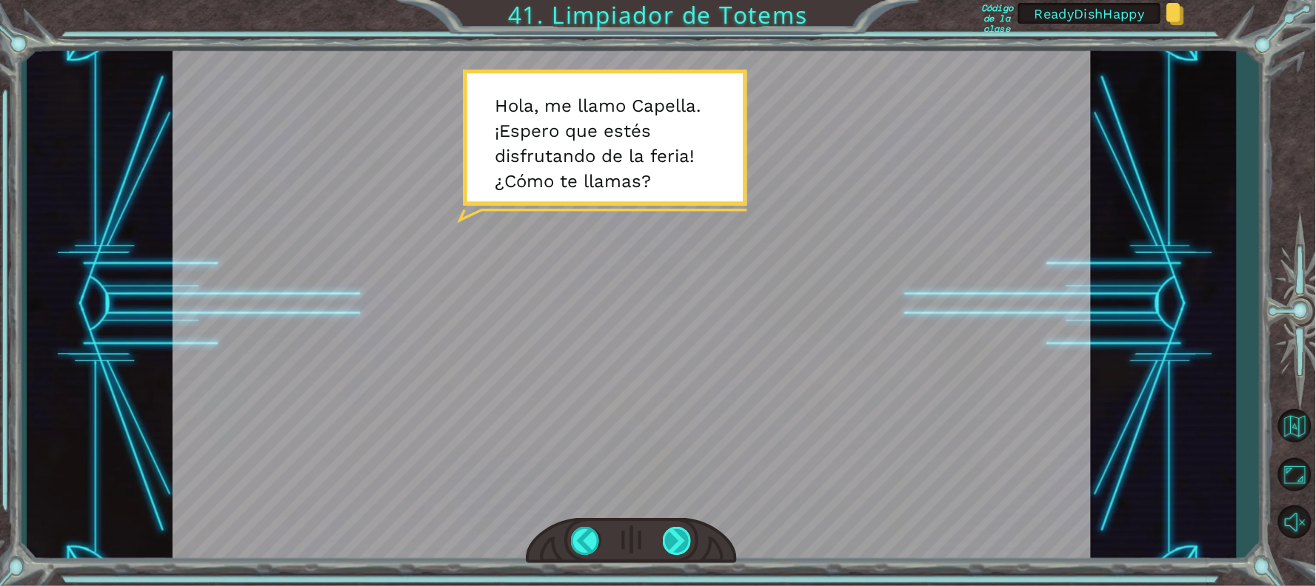
click at [676, 541] on div at bounding box center [678, 541] width 30 height 28
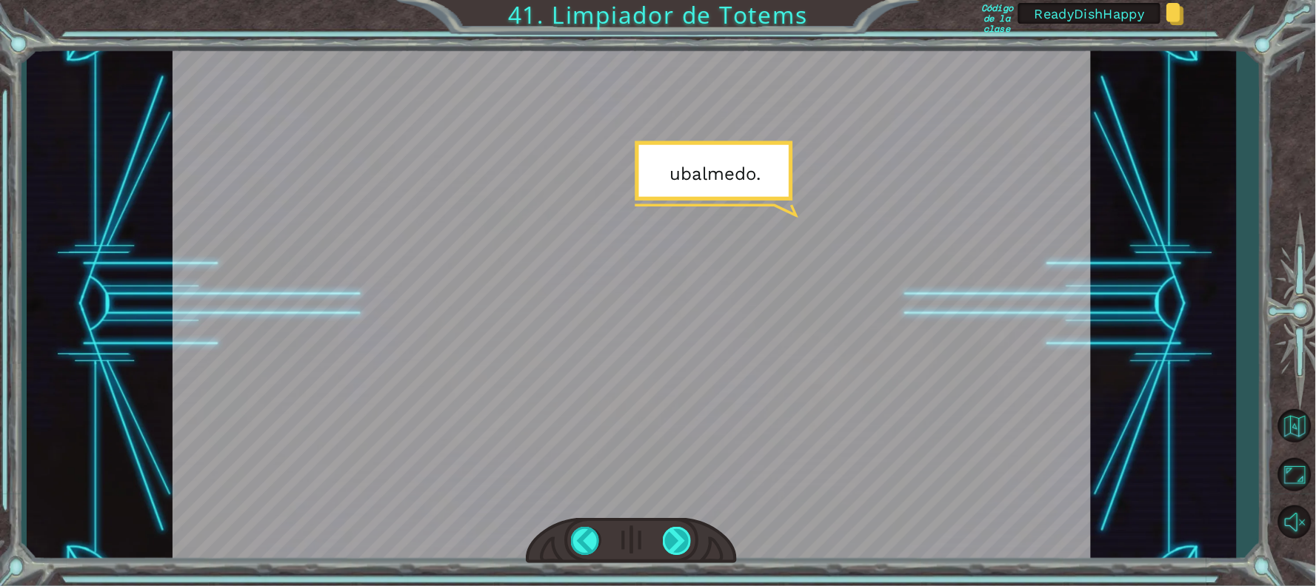
click at [676, 541] on div at bounding box center [678, 541] width 30 height 28
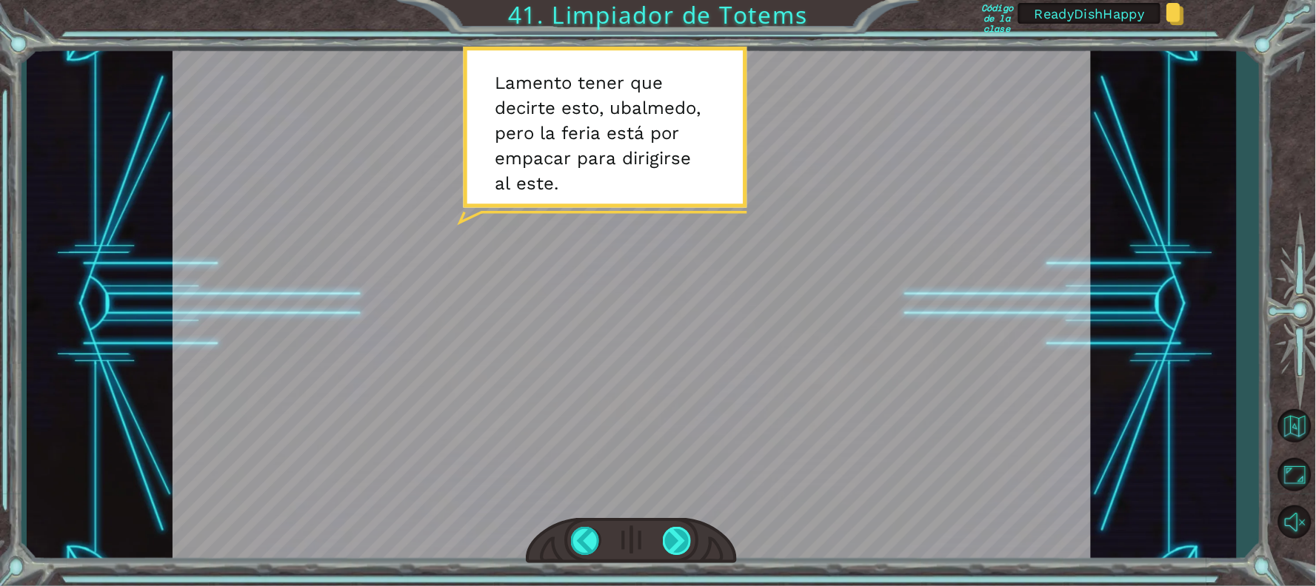
click at [676, 541] on div at bounding box center [678, 541] width 30 height 28
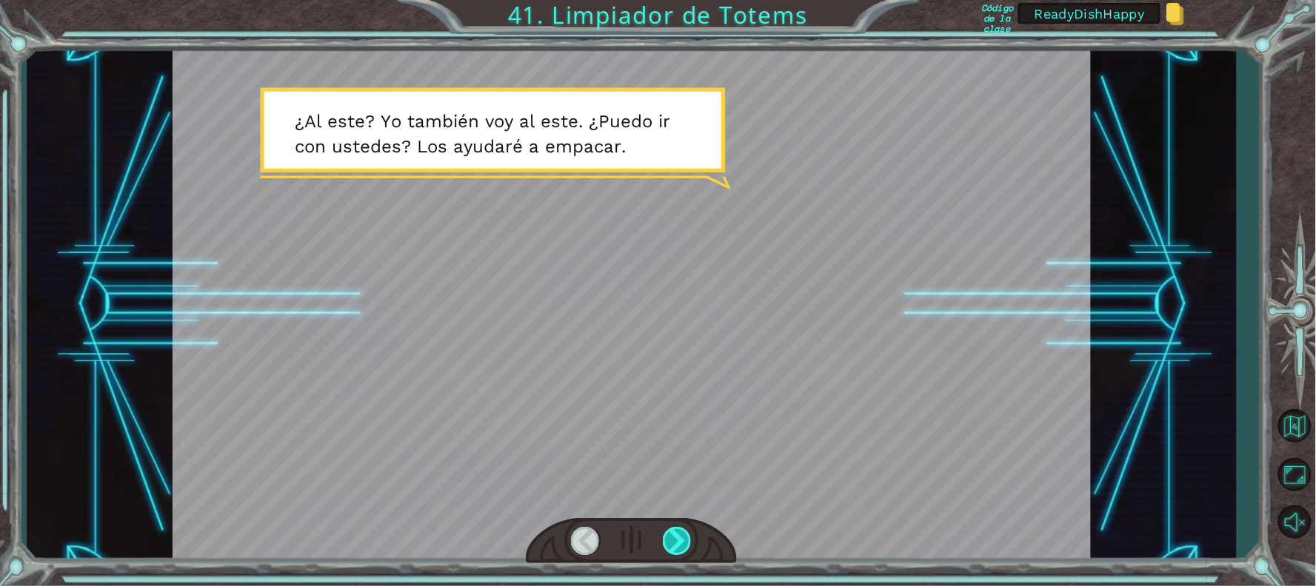
click at [676, 541] on div at bounding box center [678, 541] width 30 height 28
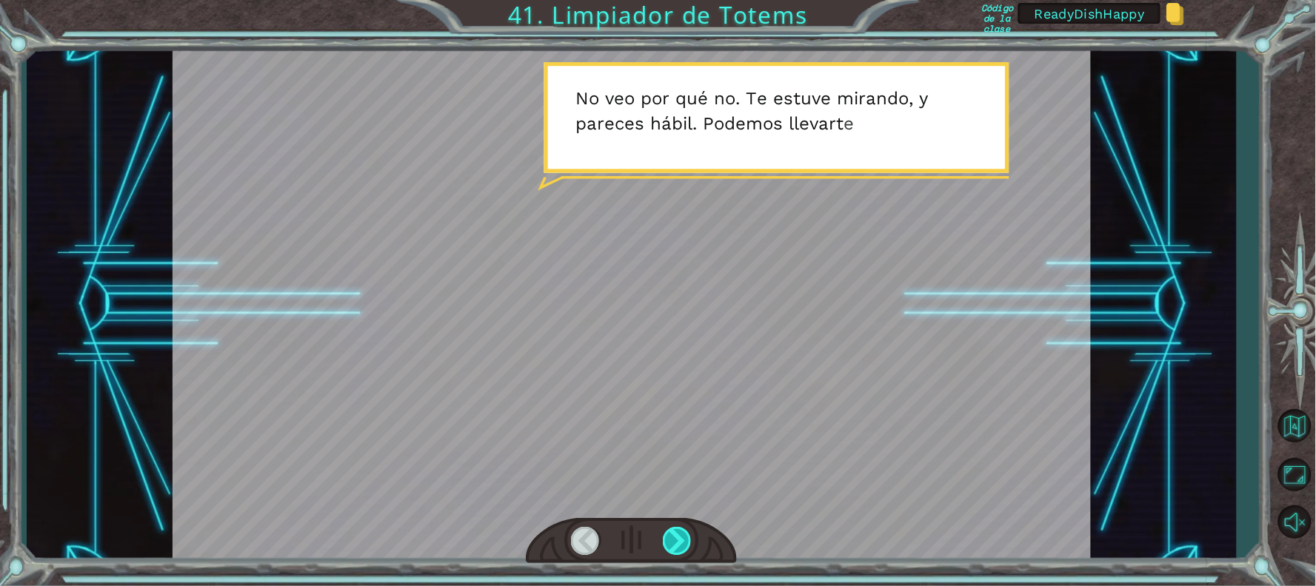
click at [676, 541] on div at bounding box center [678, 541] width 30 height 28
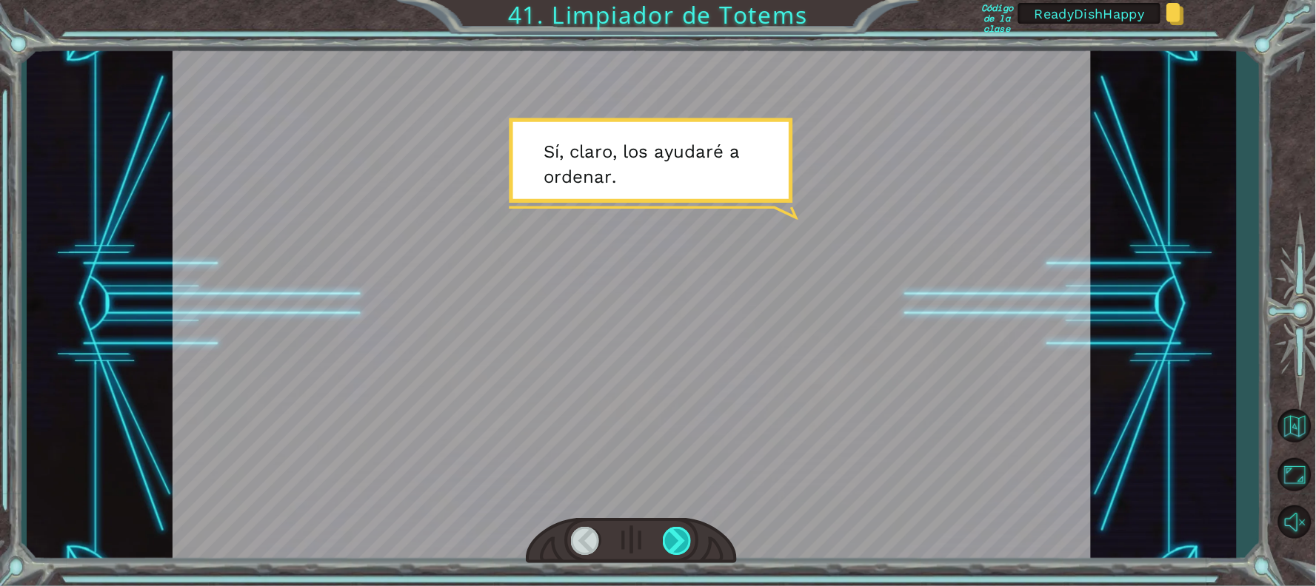
click at [676, 541] on div at bounding box center [678, 541] width 30 height 28
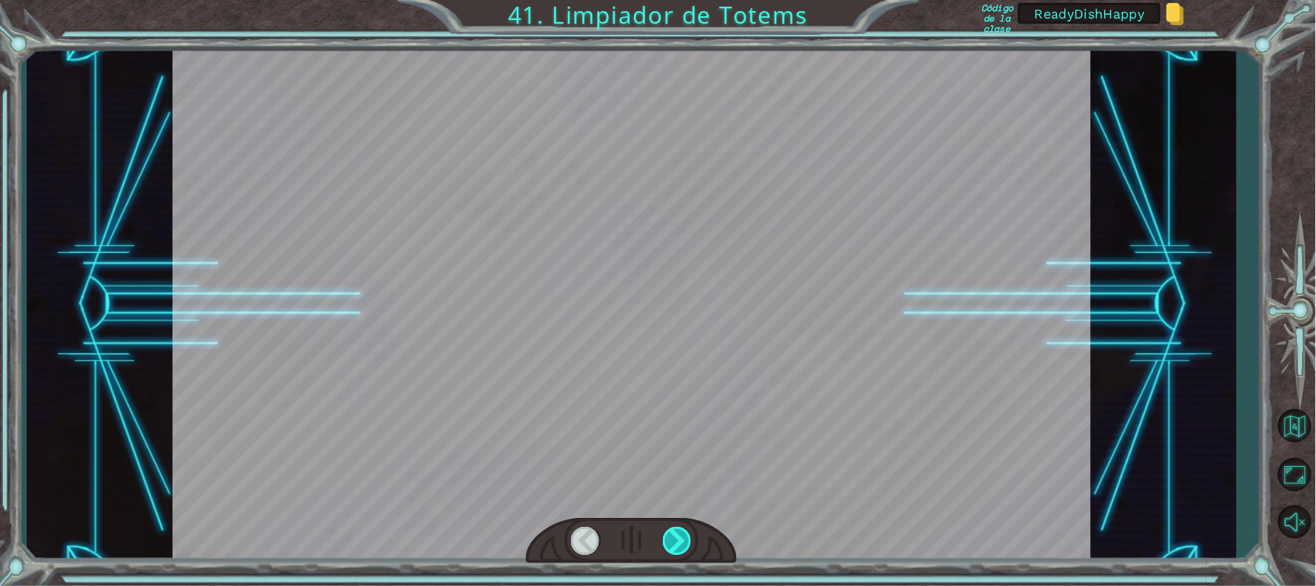
click at [676, 541] on div at bounding box center [678, 541] width 30 height 28
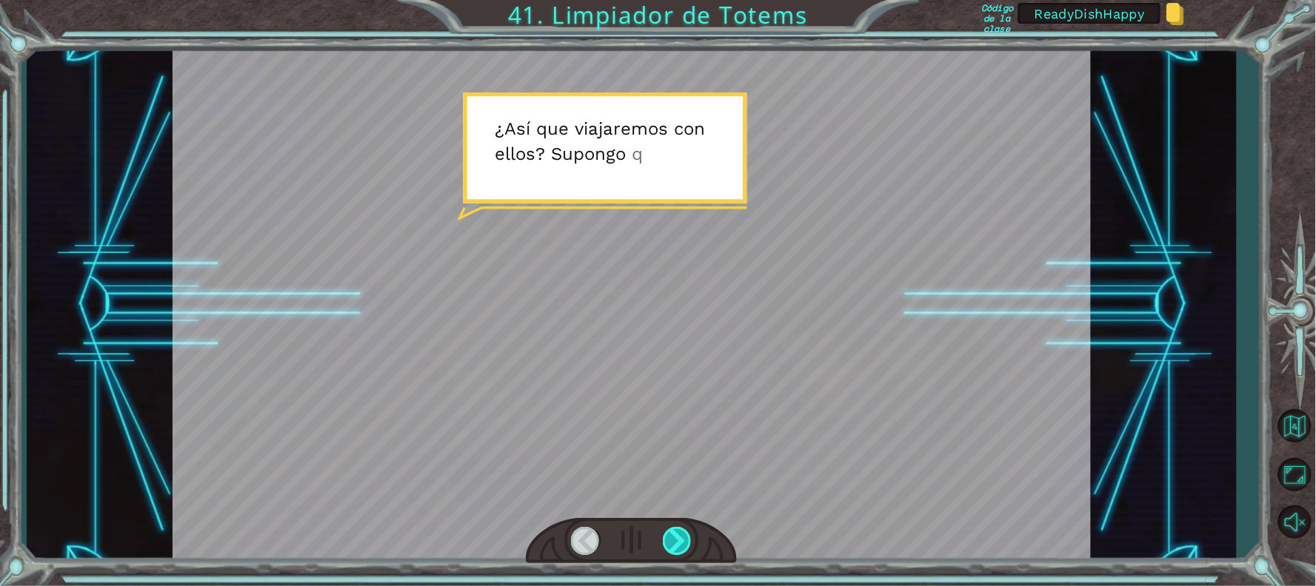
click at [676, 541] on div at bounding box center [678, 541] width 30 height 28
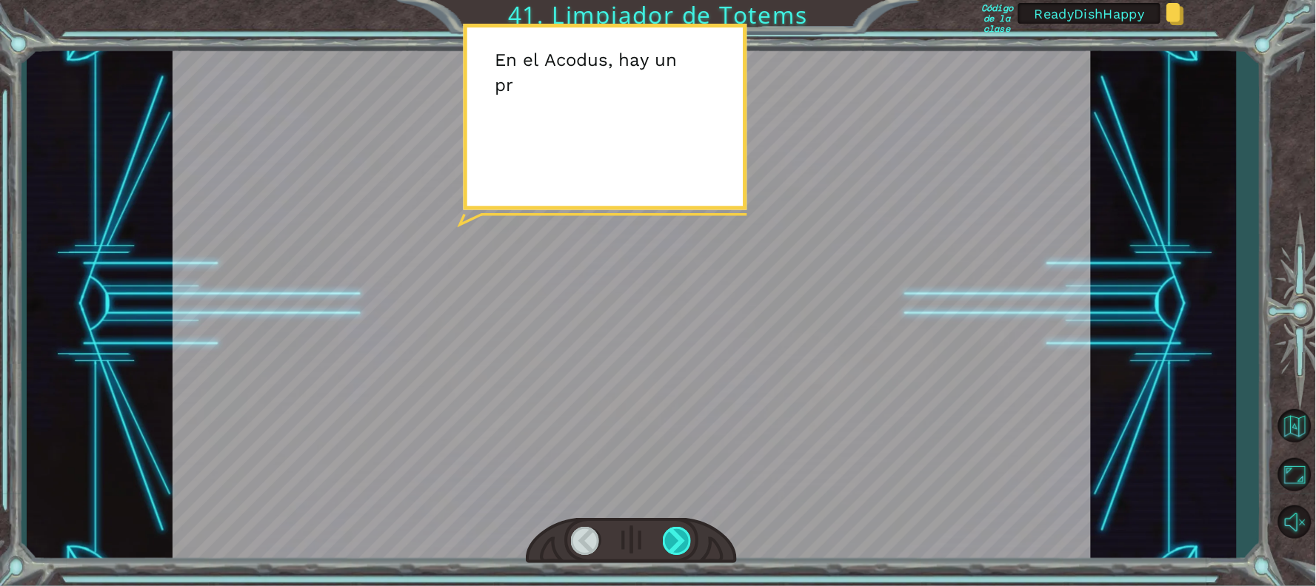
click at [676, 541] on div at bounding box center [678, 541] width 30 height 28
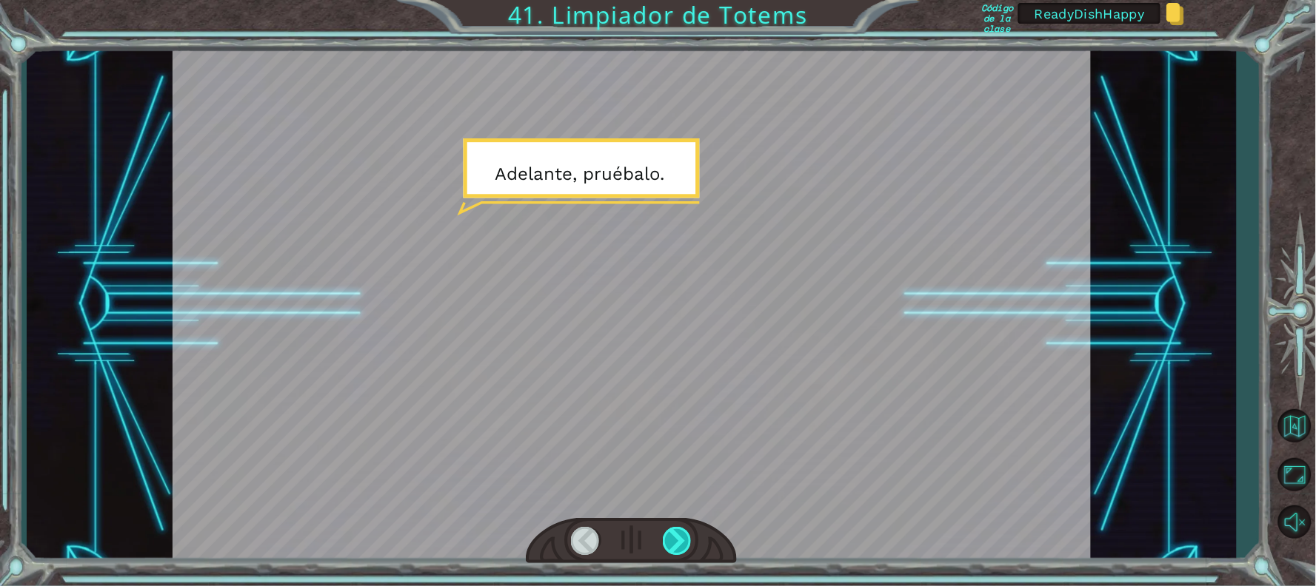
click at [676, 541] on div at bounding box center [678, 541] width 30 height 28
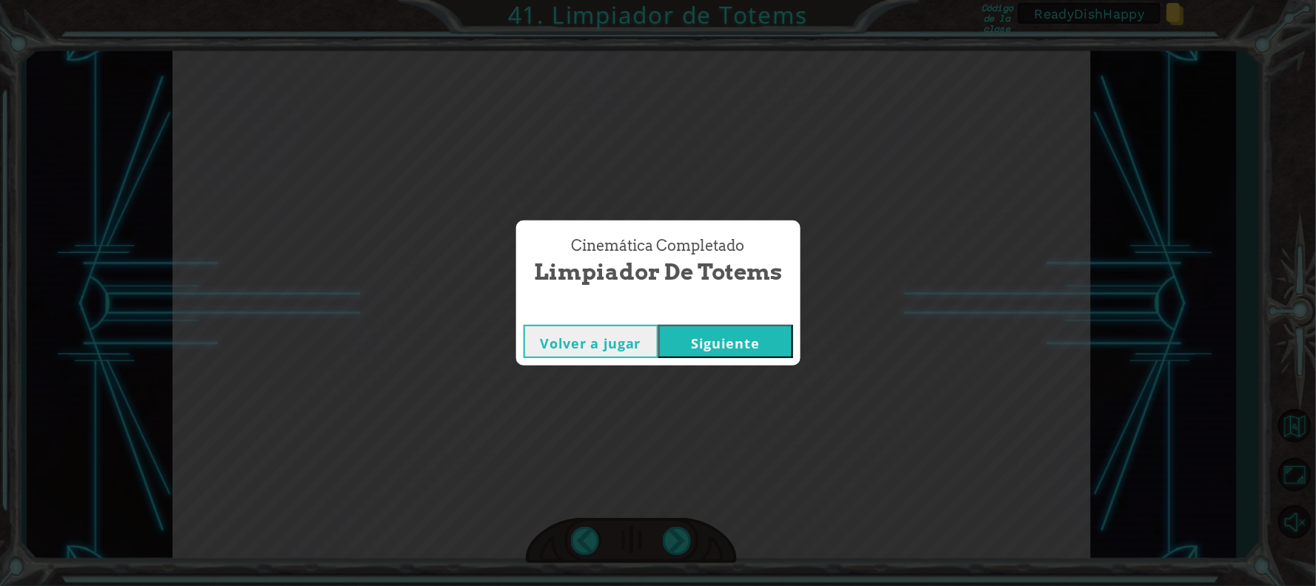
click at [731, 335] on button "Siguiente" at bounding box center [725, 341] width 135 height 33
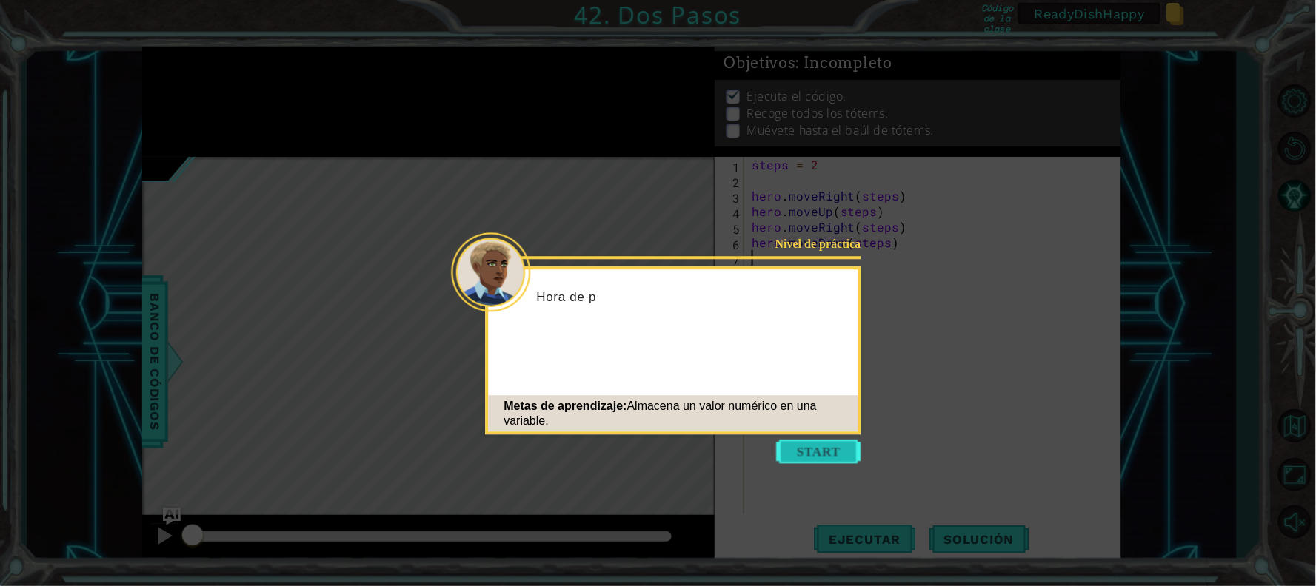
click at [812, 452] on button "Start" at bounding box center [819, 452] width 84 height 24
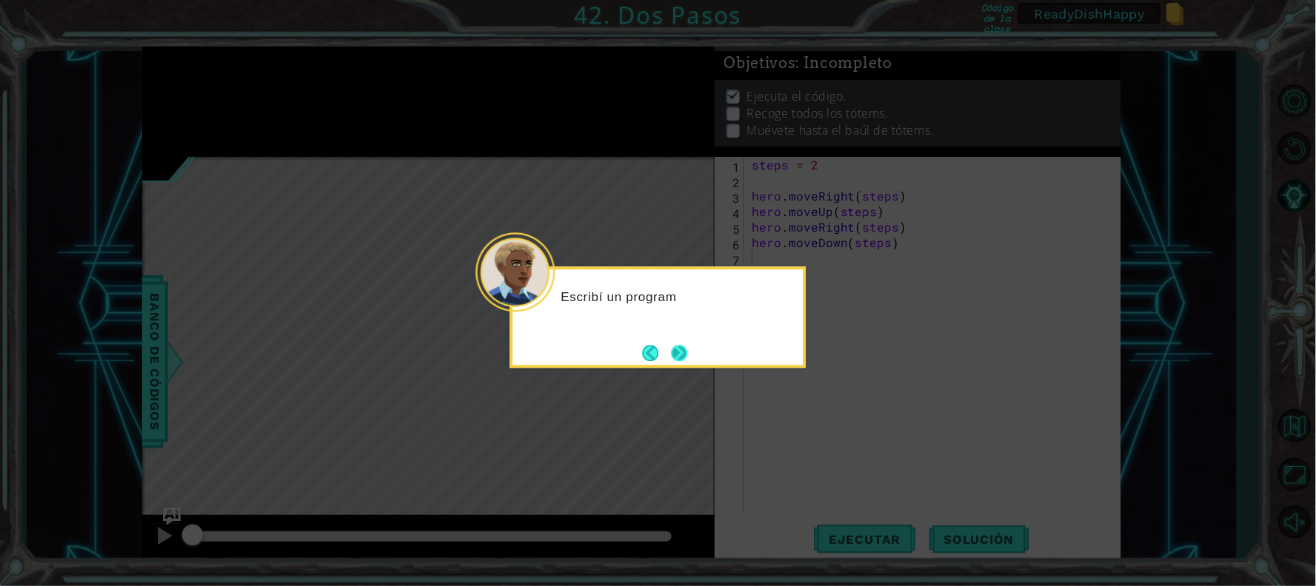
click at [685, 352] on button "Next" at bounding box center [679, 353] width 24 height 24
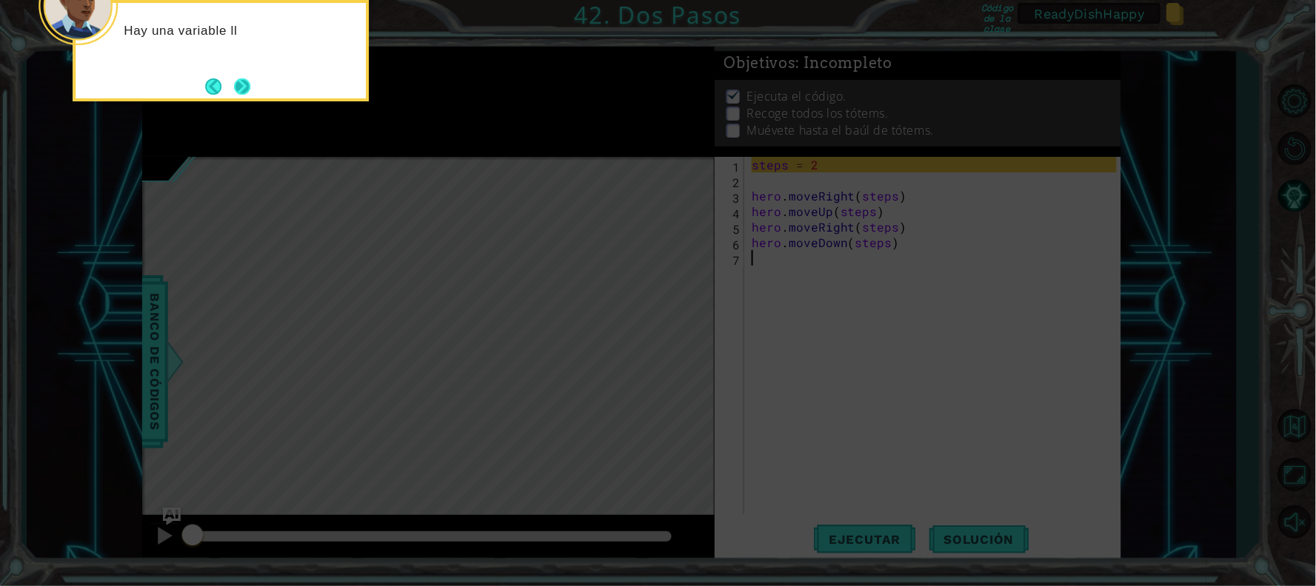
click at [245, 84] on button "Next" at bounding box center [242, 86] width 20 height 20
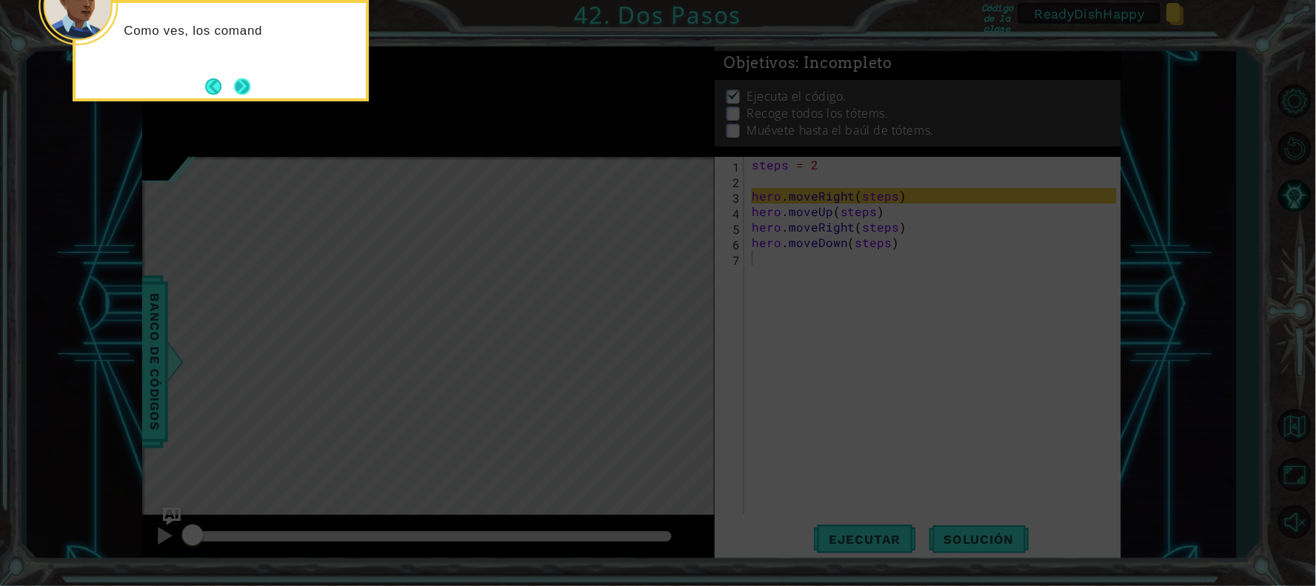
click at [247, 87] on button "Next" at bounding box center [242, 86] width 24 height 24
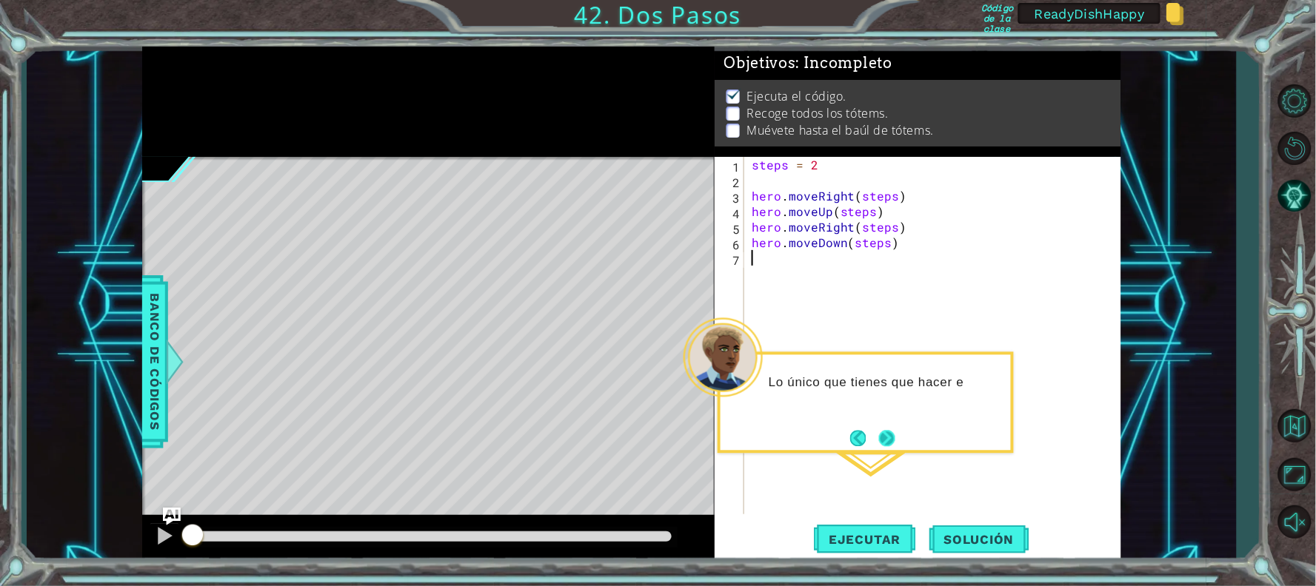
click at [884, 443] on button "Next" at bounding box center [886, 438] width 27 height 27
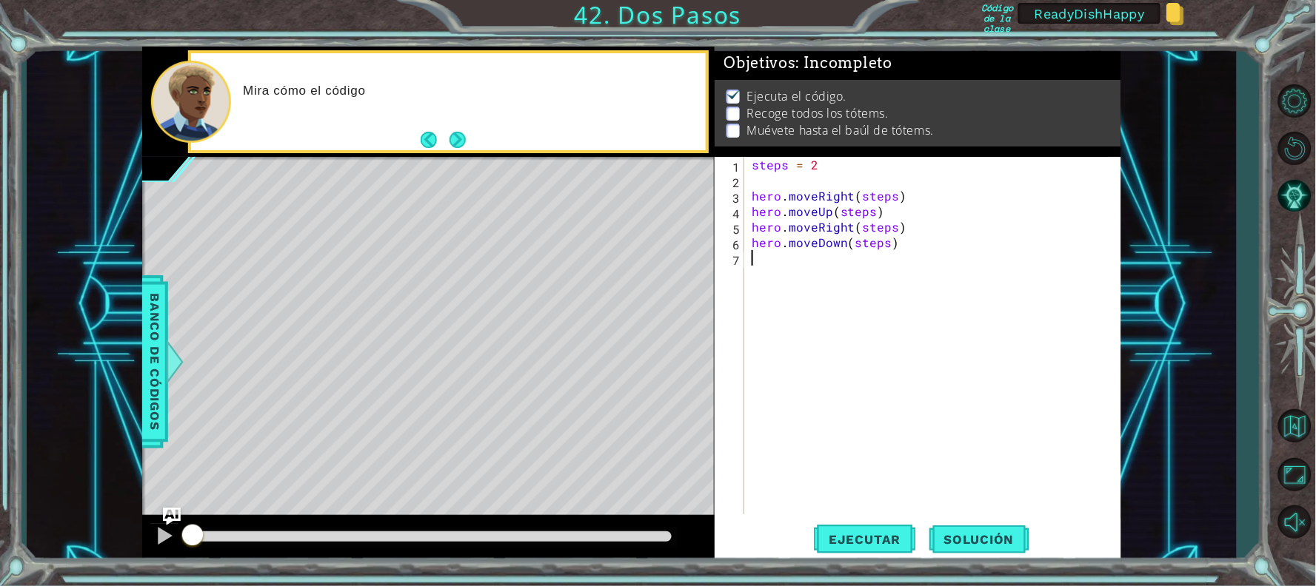
click at [904, 388] on div "steps = 2 hero . moveRight ( steps ) hero . moveUp ( steps ) hero . moveRight (…" at bounding box center [935, 351] width 375 height 389
click at [975, 535] on span "Solución" at bounding box center [979, 539] width 100 height 15
click at [913, 335] on div "steps = 2 hero . moveRight ( steps ) hero . moveUp ( steps ) hero . moveRight (…" at bounding box center [935, 351] width 375 height 389
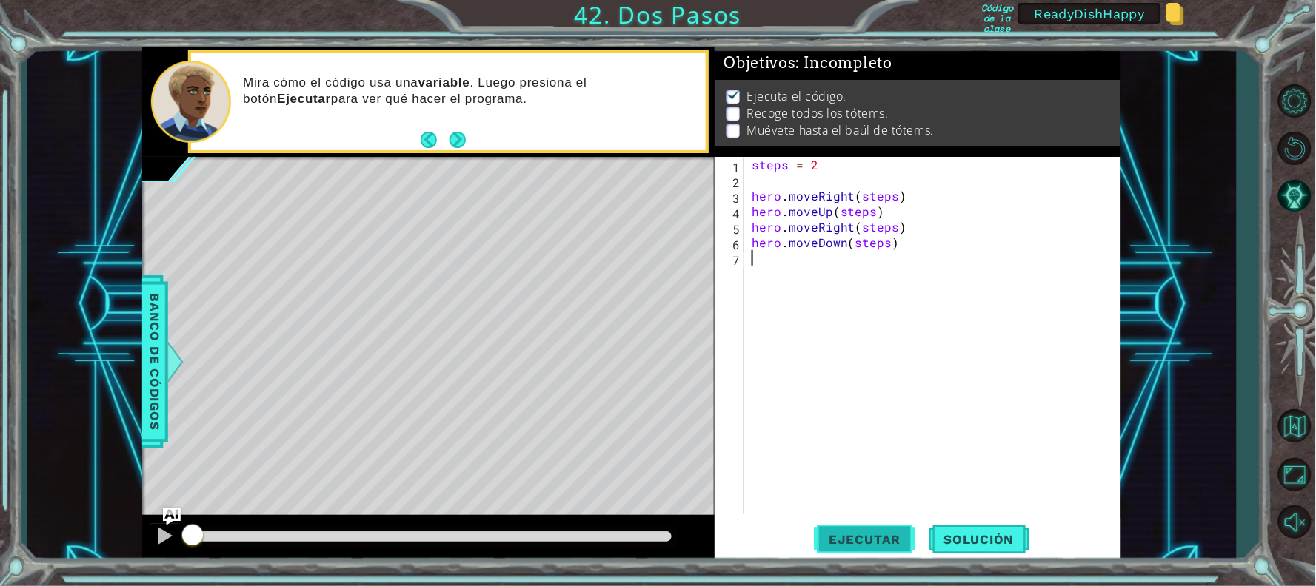
click at [850, 530] on button "Ejecutar" at bounding box center [864, 539] width 101 height 41
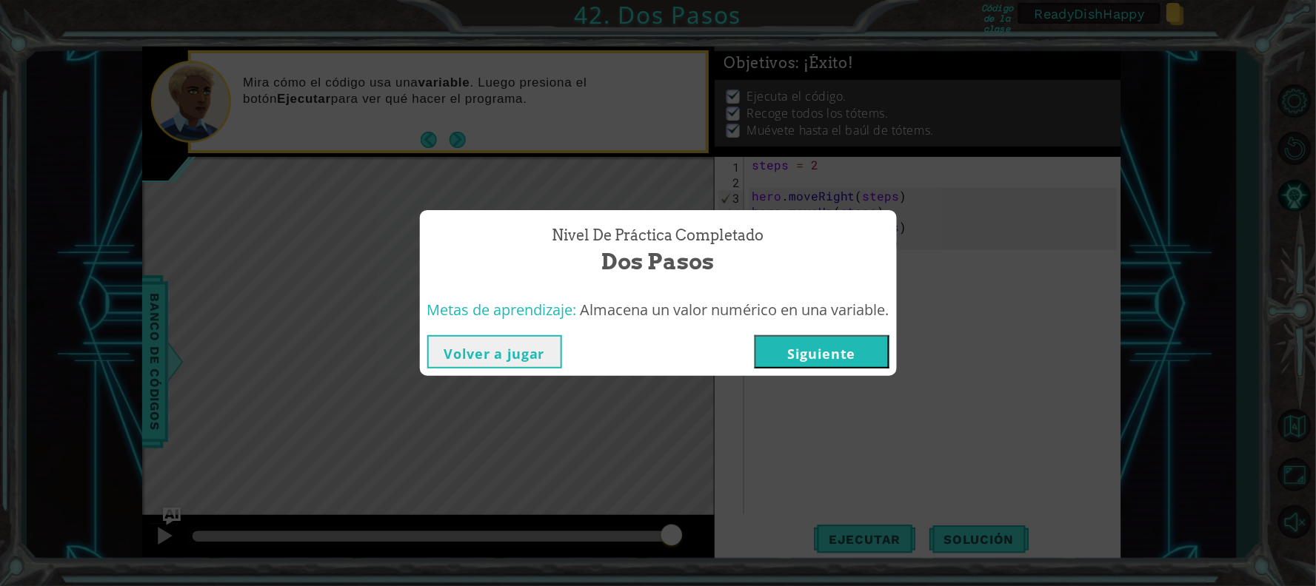
click at [820, 348] on button "Siguiente" at bounding box center [821, 351] width 135 height 33
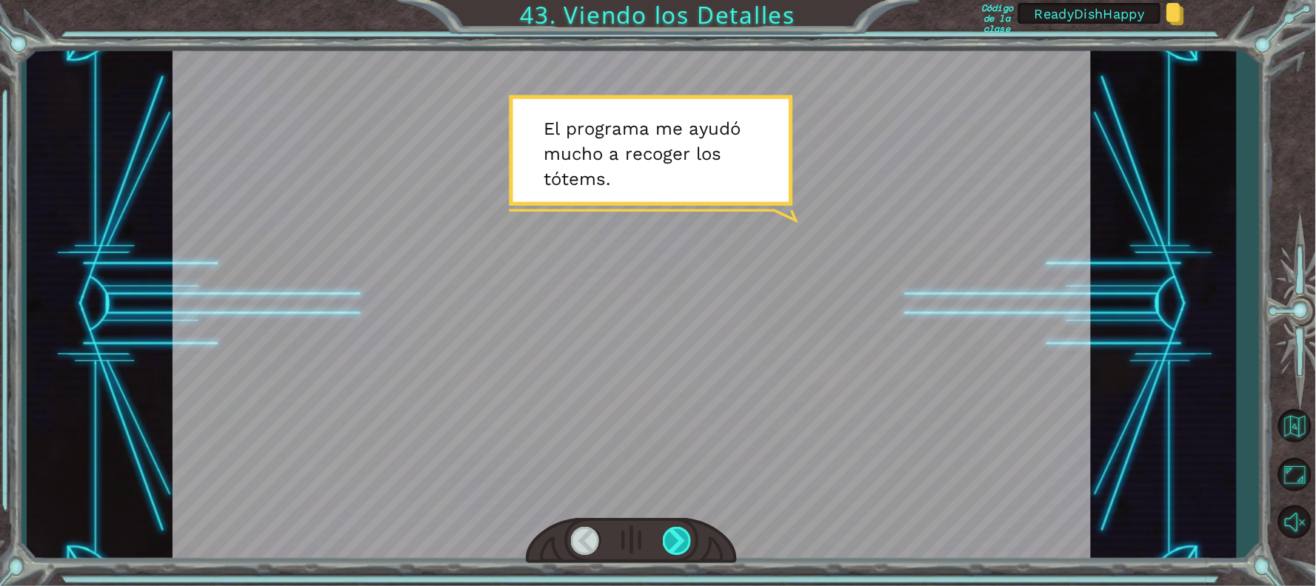
click at [671, 540] on div at bounding box center [678, 541] width 30 height 28
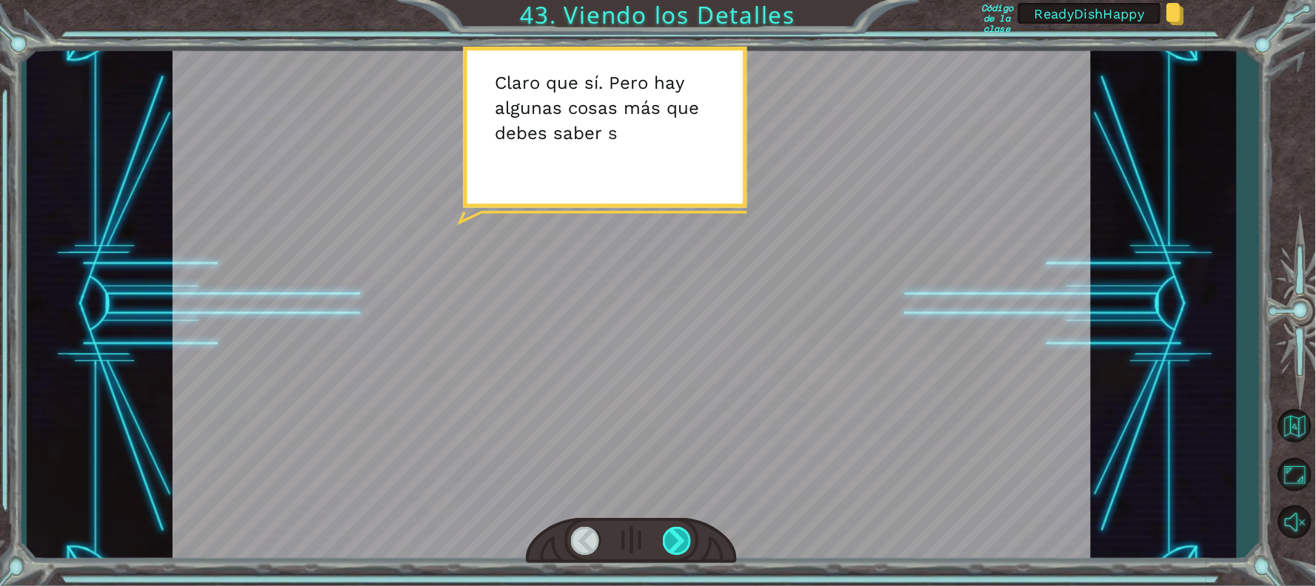
click at [670, 540] on div at bounding box center [678, 541] width 30 height 28
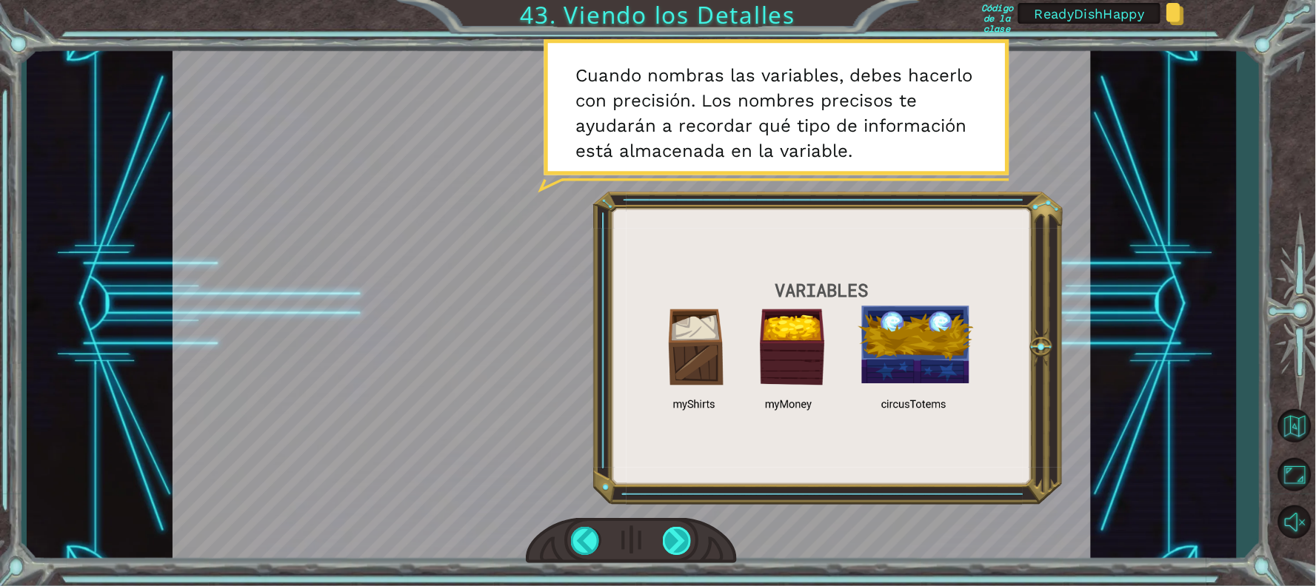
click at [674, 544] on div at bounding box center [678, 541] width 30 height 28
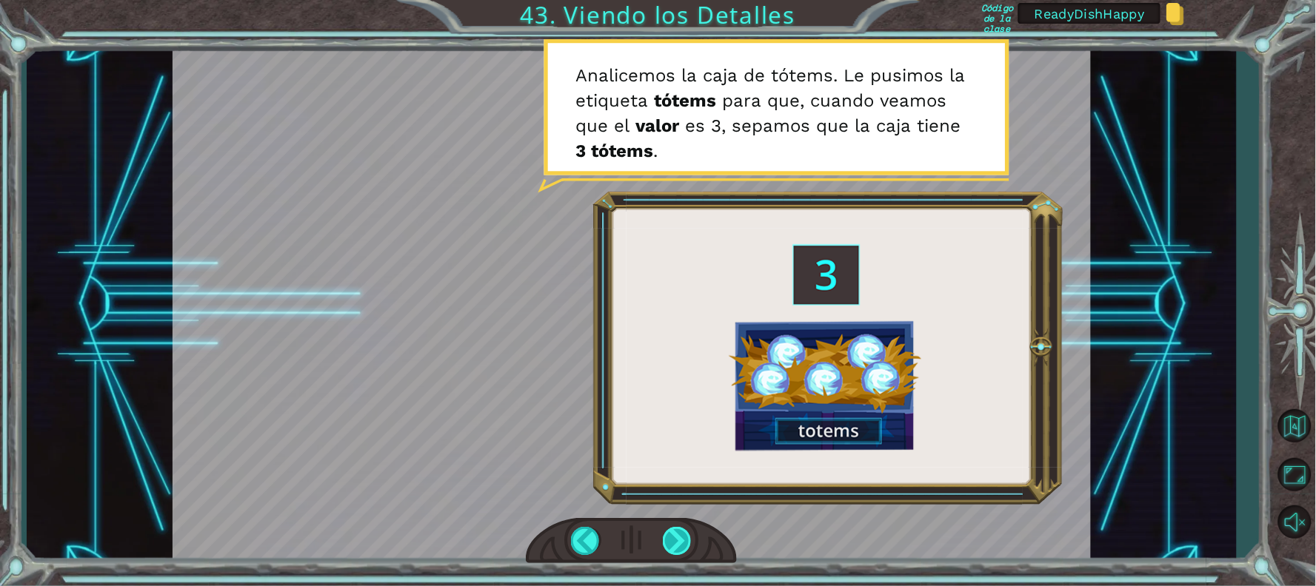
click at [683, 546] on div at bounding box center [678, 541] width 30 height 28
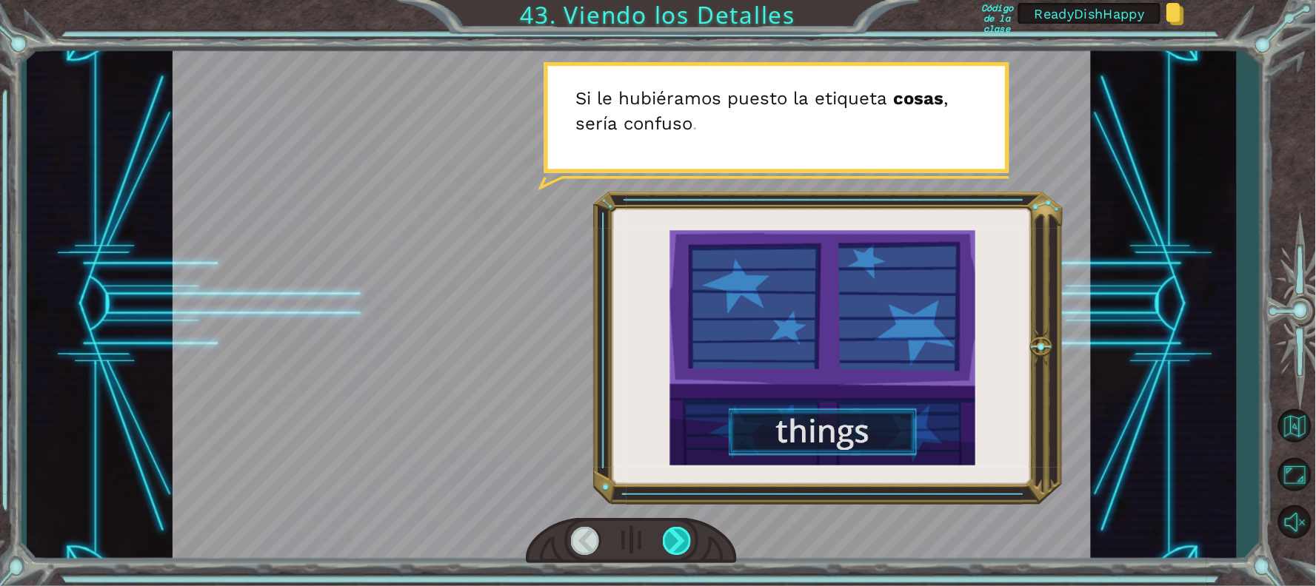
click at [682, 546] on div at bounding box center [678, 541] width 30 height 28
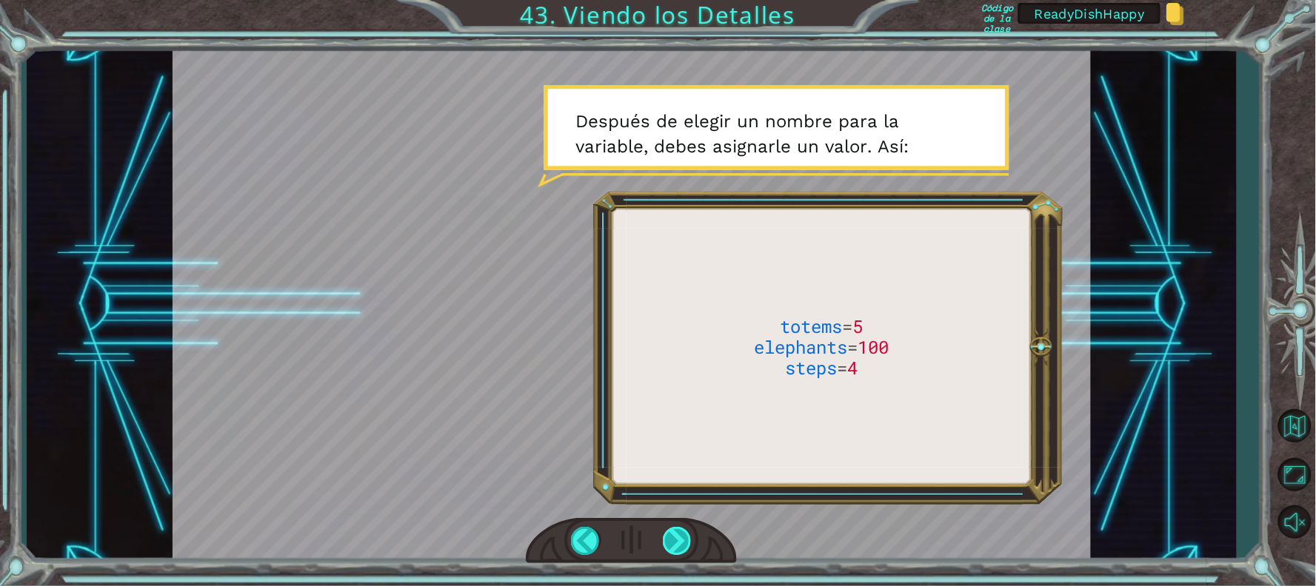
click at [683, 544] on div at bounding box center [678, 541] width 30 height 28
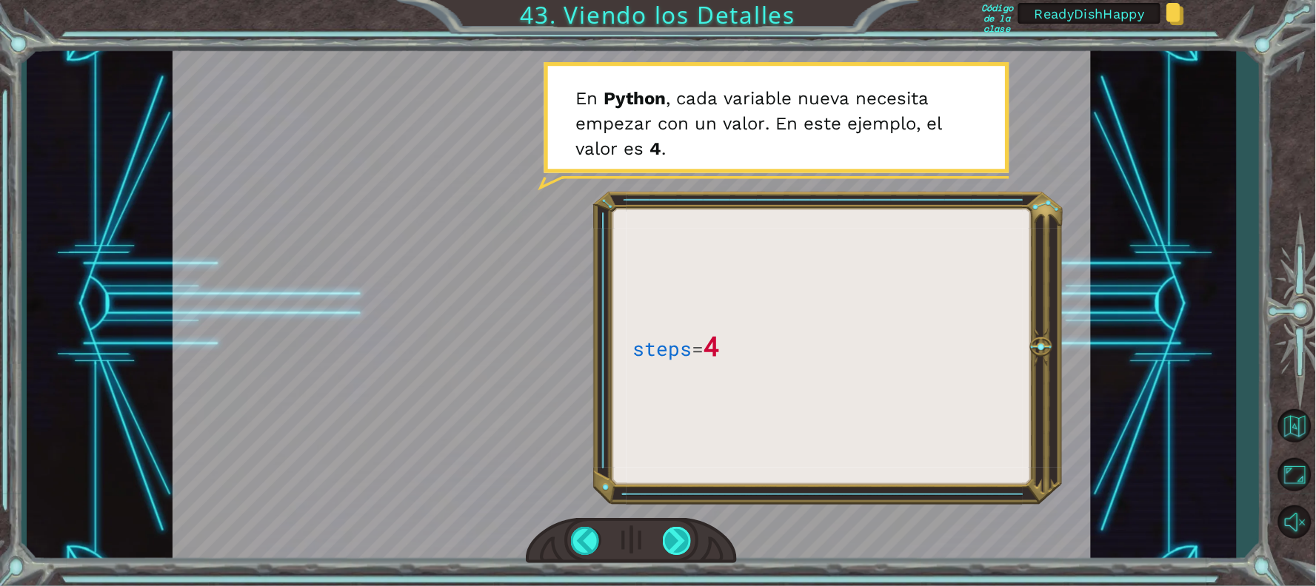
click at [671, 542] on div at bounding box center [678, 541] width 30 height 28
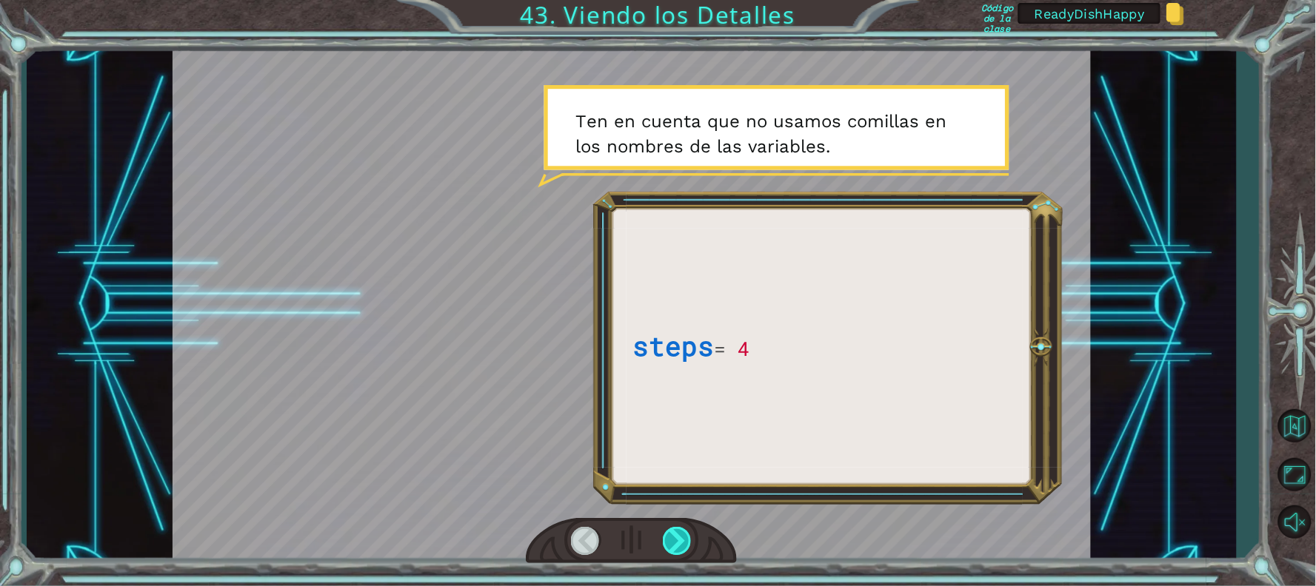
click at [671, 542] on div at bounding box center [678, 541] width 30 height 28
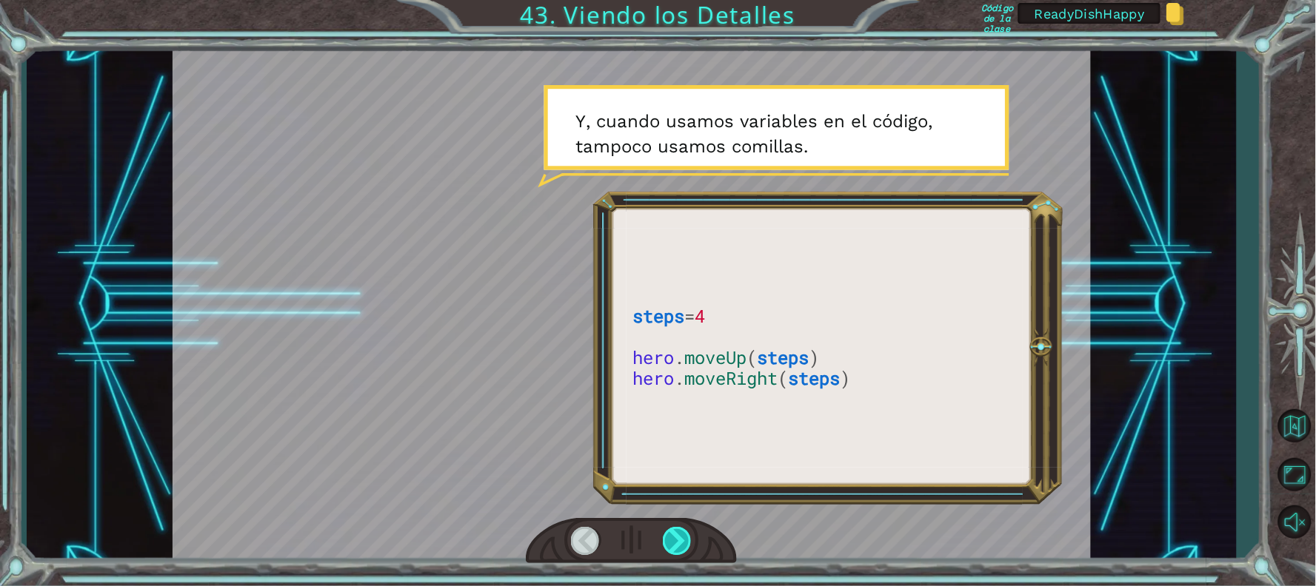
click at [671, 542] on div at bounding box center [678, 541] width 30 height 28
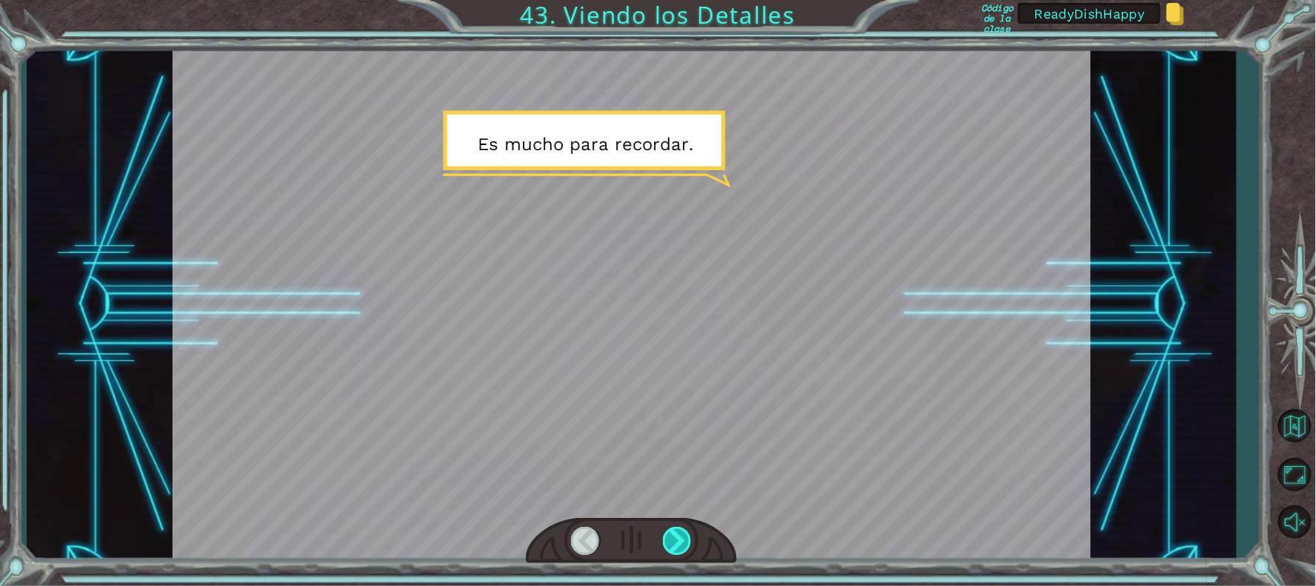
click at [671, 542] on div at bounding box center [678, 541] width 30 height 28
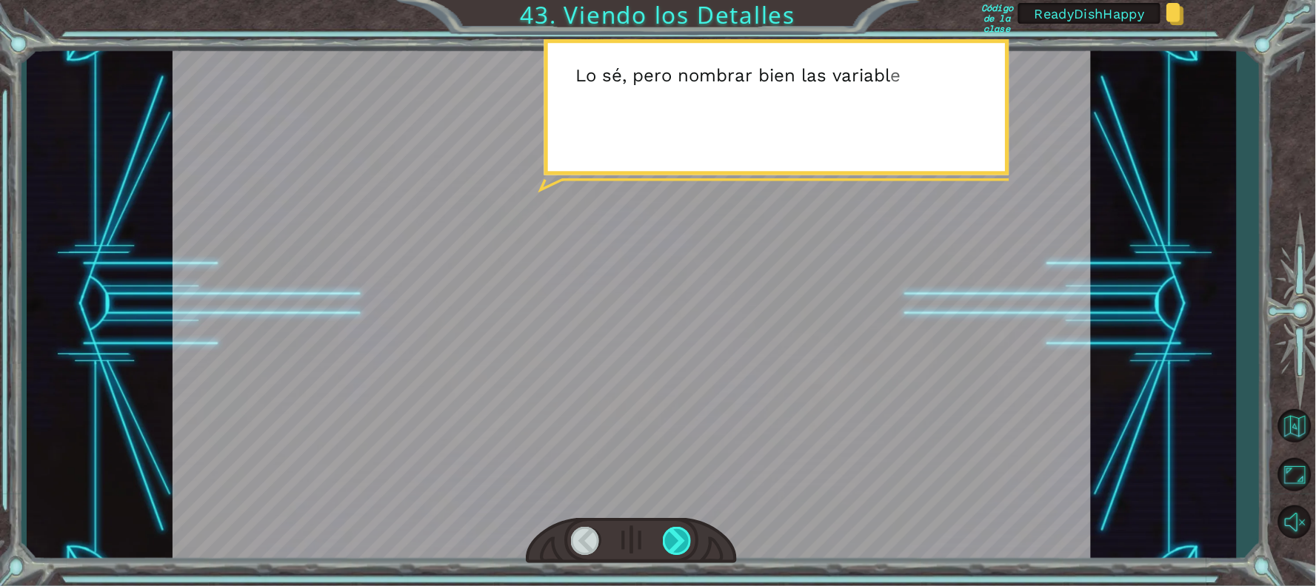
click at [671, 542] on div at bounding box center [678, 541] width 30 height 28
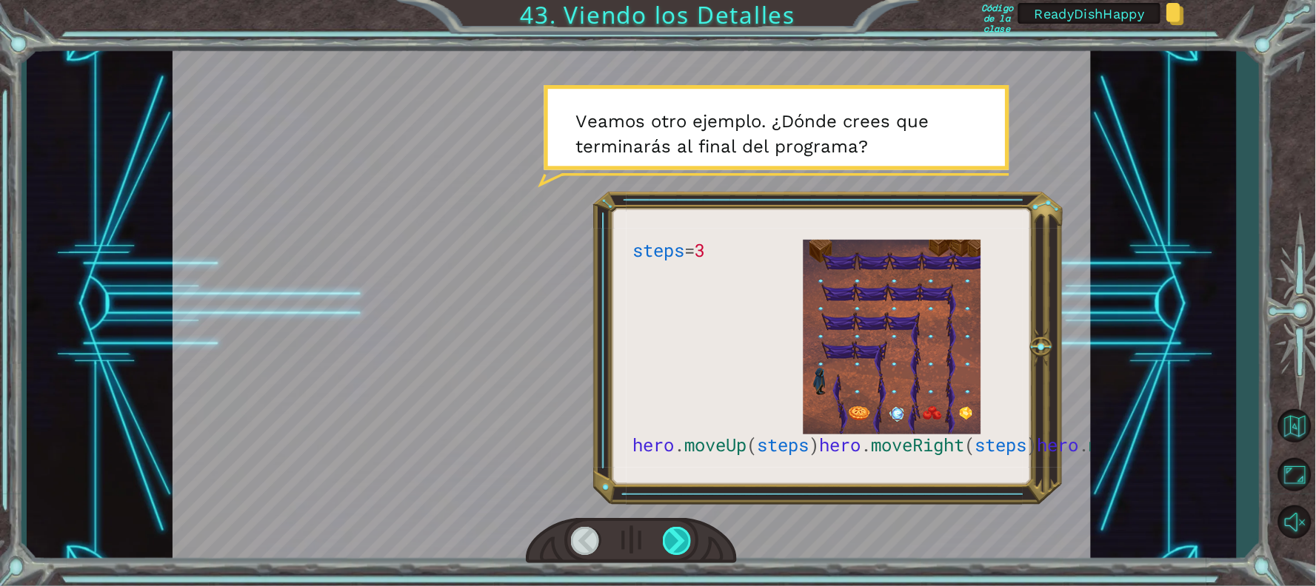
click at [671, 542] on div at bounding box center [678, 541] width 30 height 28
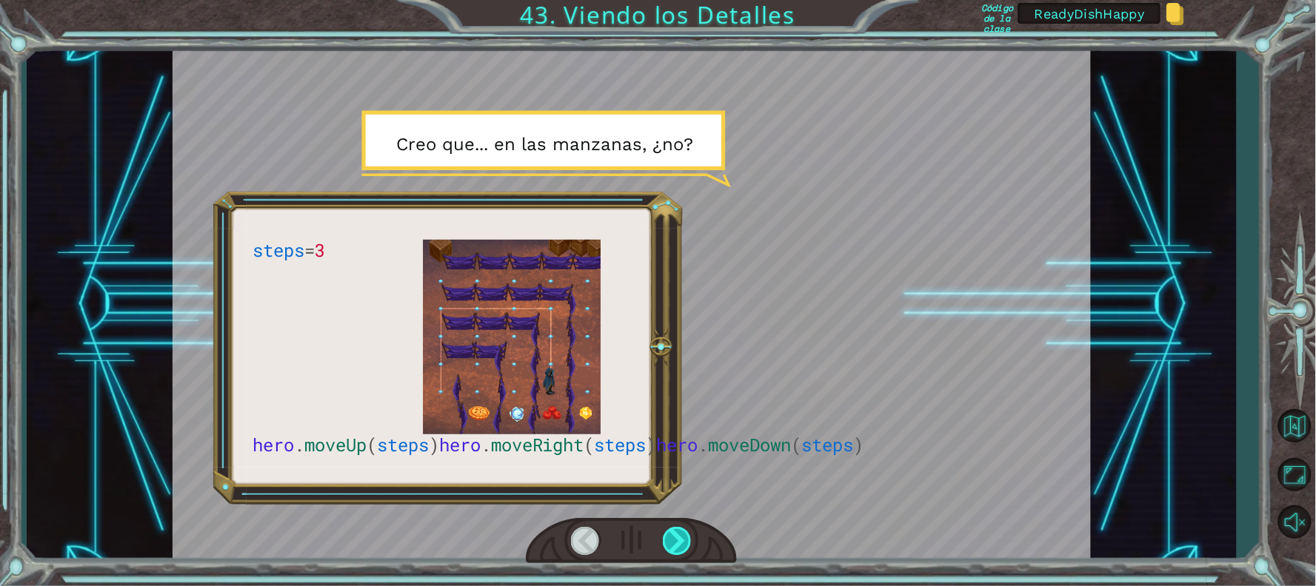
click at [671, 542] on div at bounding box center [678, 541] width 30 height 28
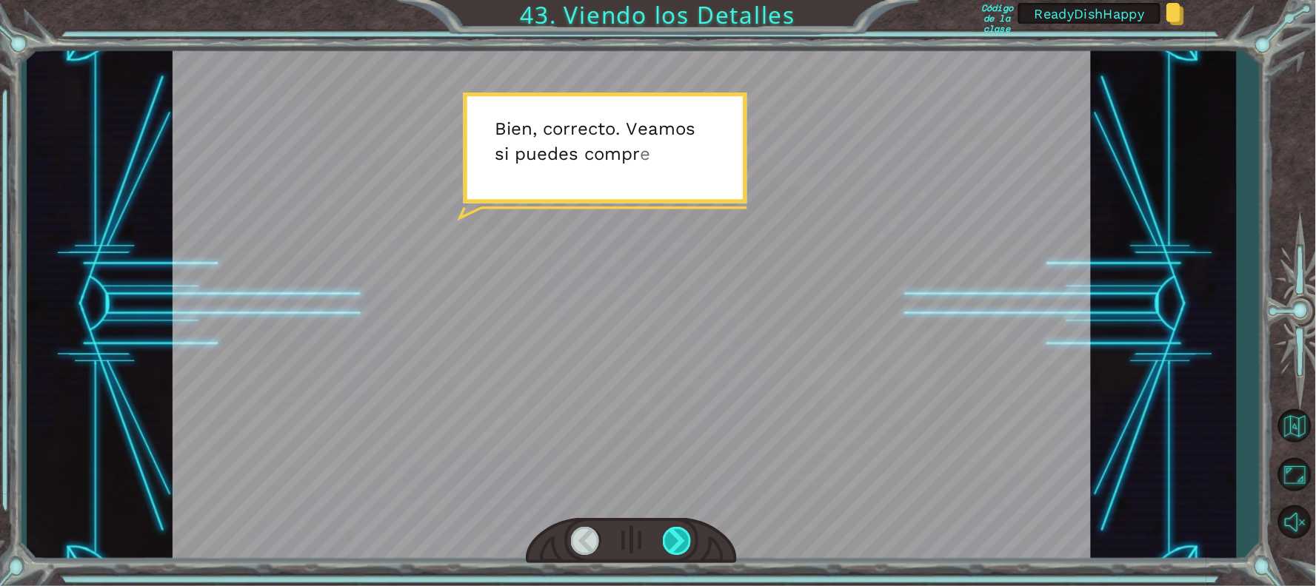
click at [671, 542] on div at bounding box center [678, 541] width 30 height 28
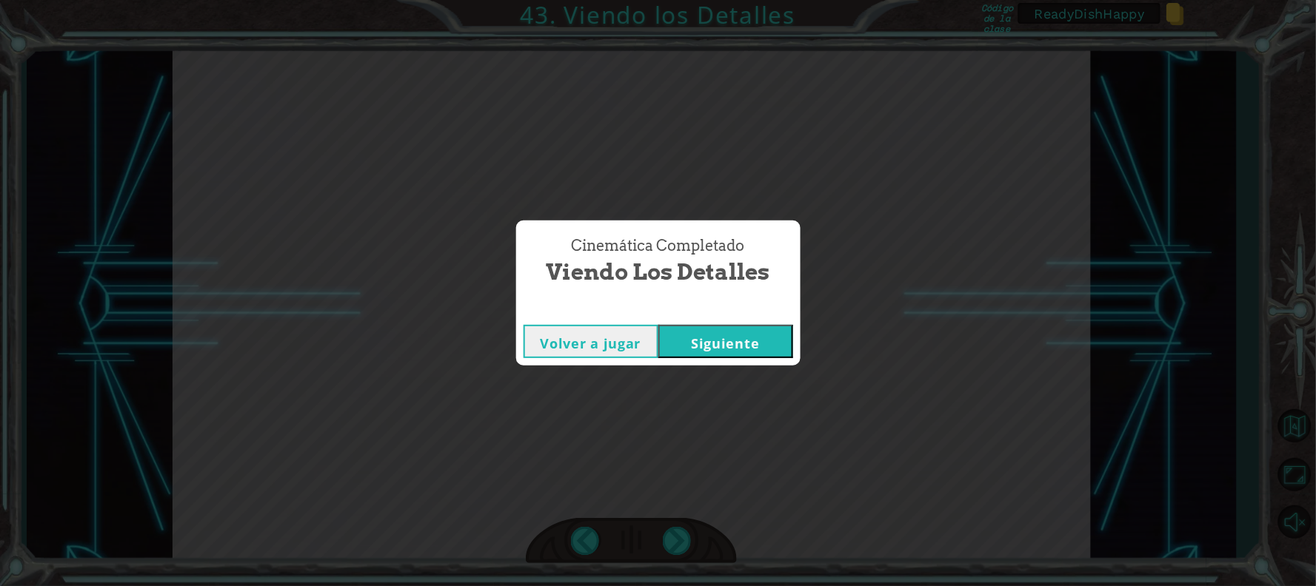
click at [721, 338] on button "Siguiente" at bounding box center [725, 341] width 135 height 33
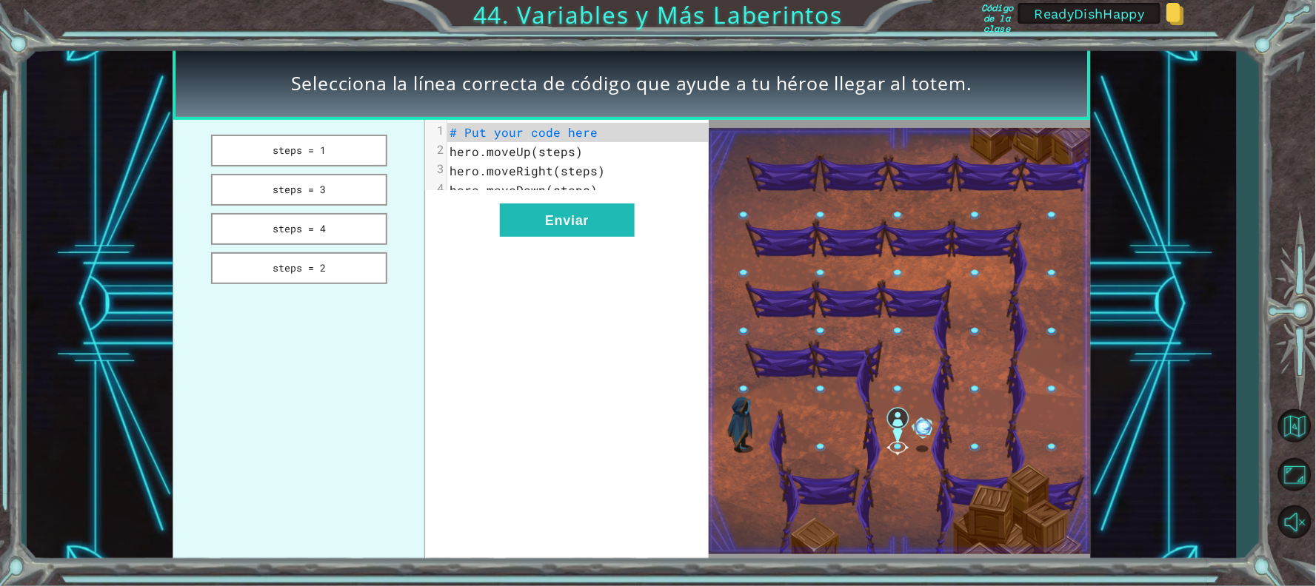
click at [592, 333] on div "xxxxxxxxxx 4 1 # Put your code here 2 hero.moveUp(steps) 3 hero.moveRight(steps…" at bounding box center [567, 341] width 284 height 443
click at [336, 225] on button "steps = 4" at bounding box center [298, 229] width 175 height 32
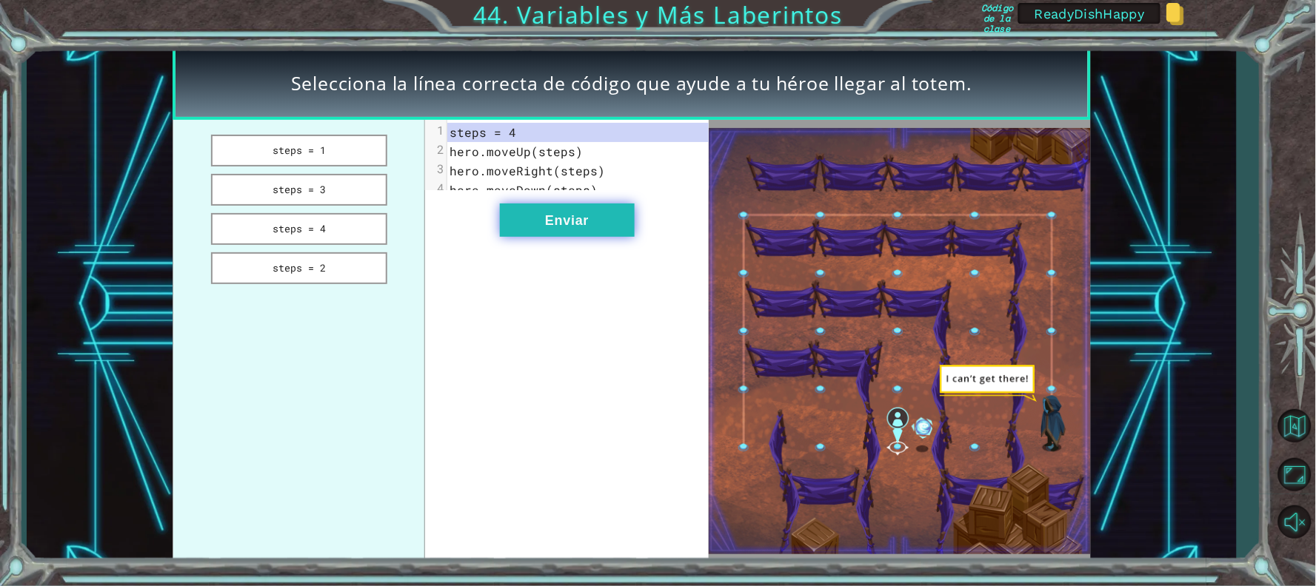
click at [549, 227] on button "Enviar" at bounding box center [567, 220] width 135 height 33
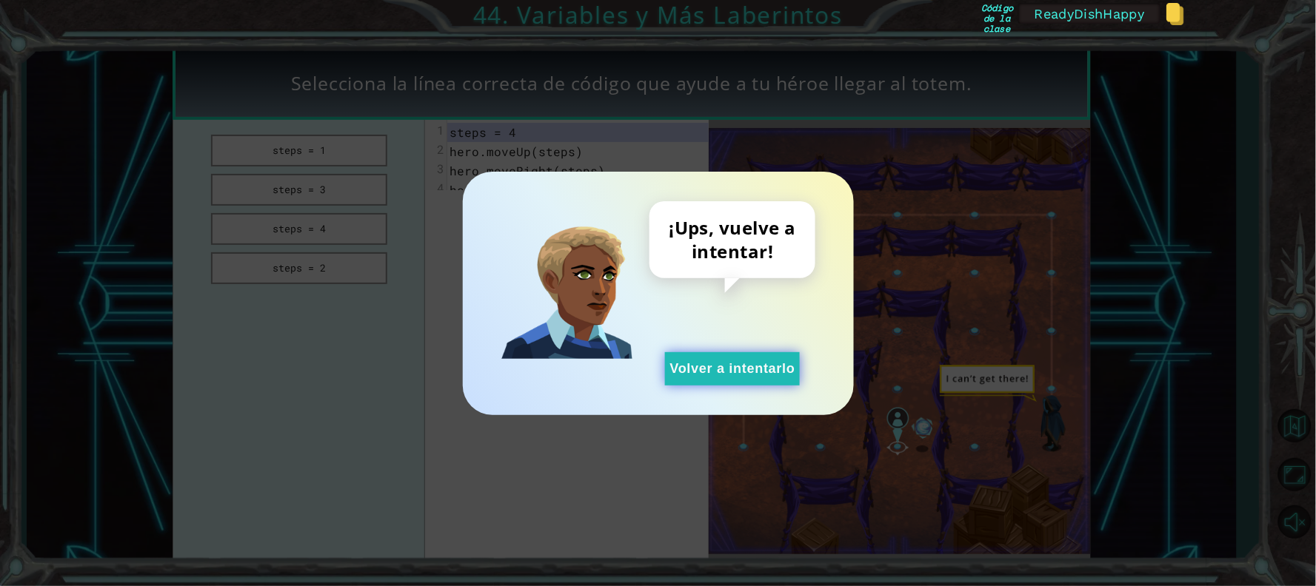
click at [752, 368] on button "Volver a intentarlo" at bounding box center [732, 368] width 135 height 33
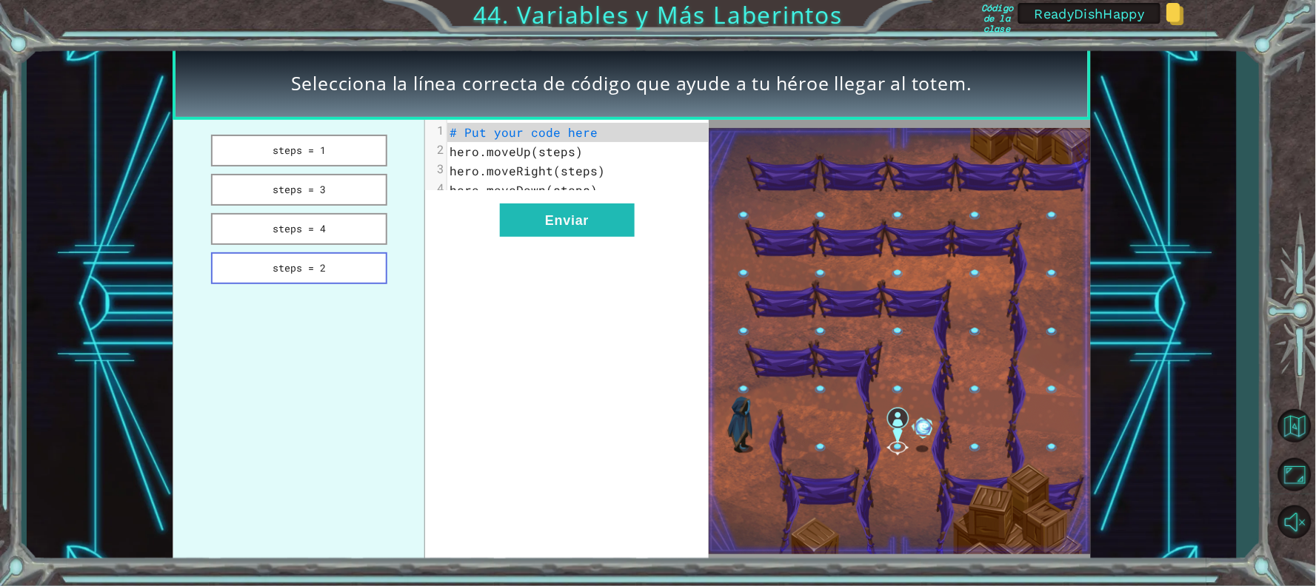
click at [326, 269] on button "steps = 2" at bounding box center [298, 268] width 175 height 32
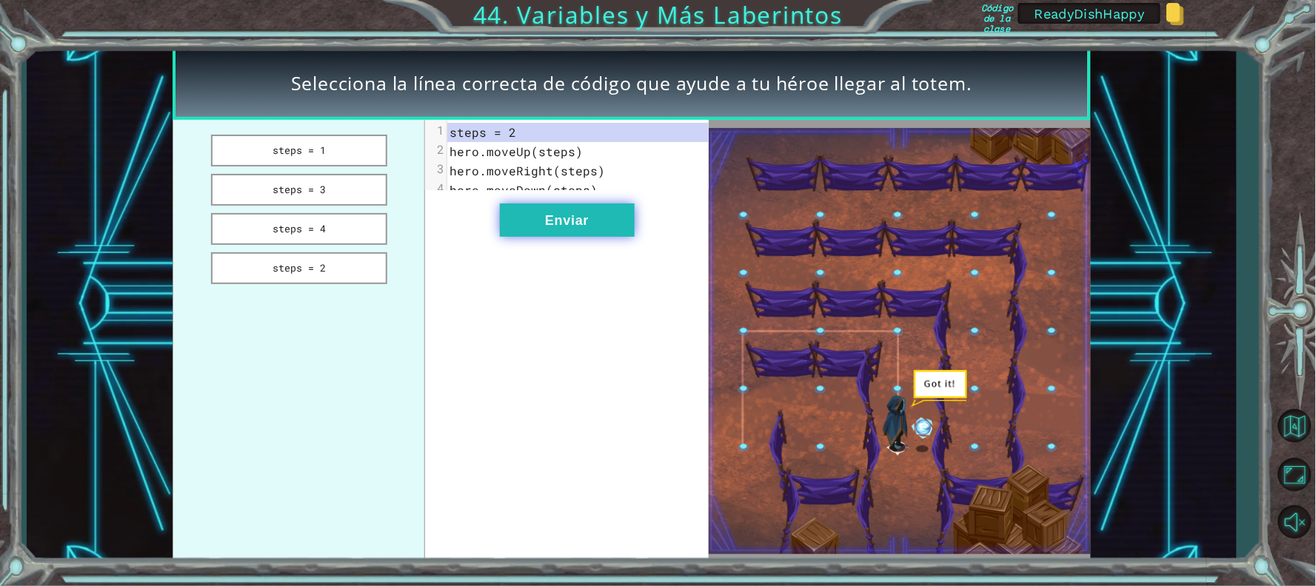
click at [585, 221] on button "Enviar" at bounding box center [567, 220] width 135 height 33
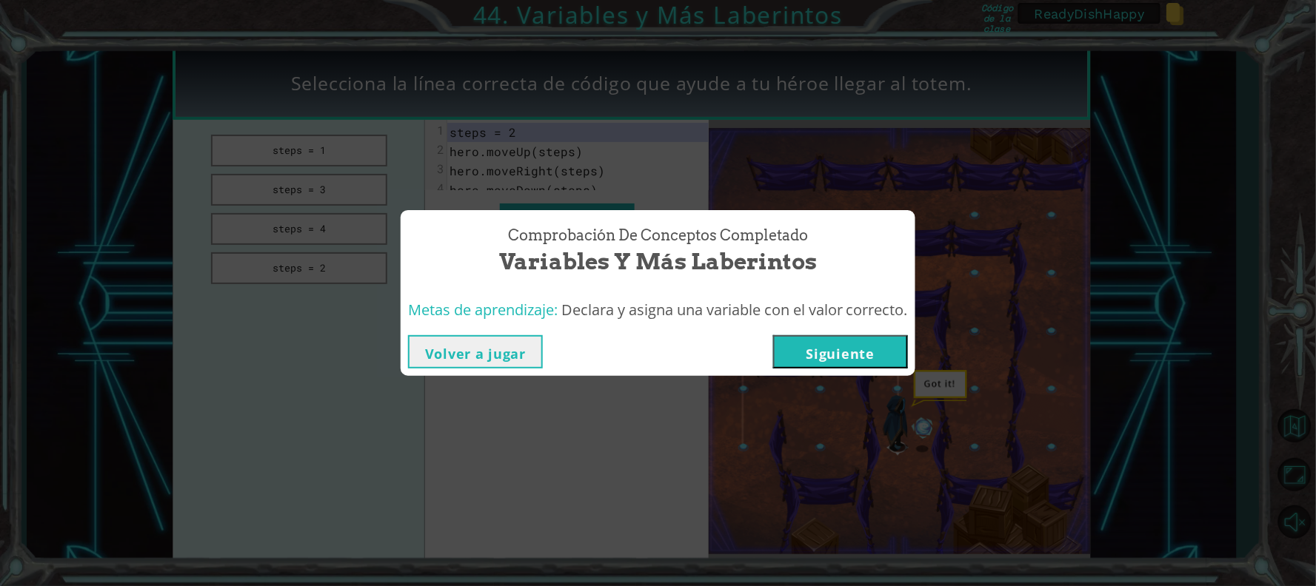
click at [825, 341] on button "Siguiente" at bounding box center [840, 351] width 135 height 33
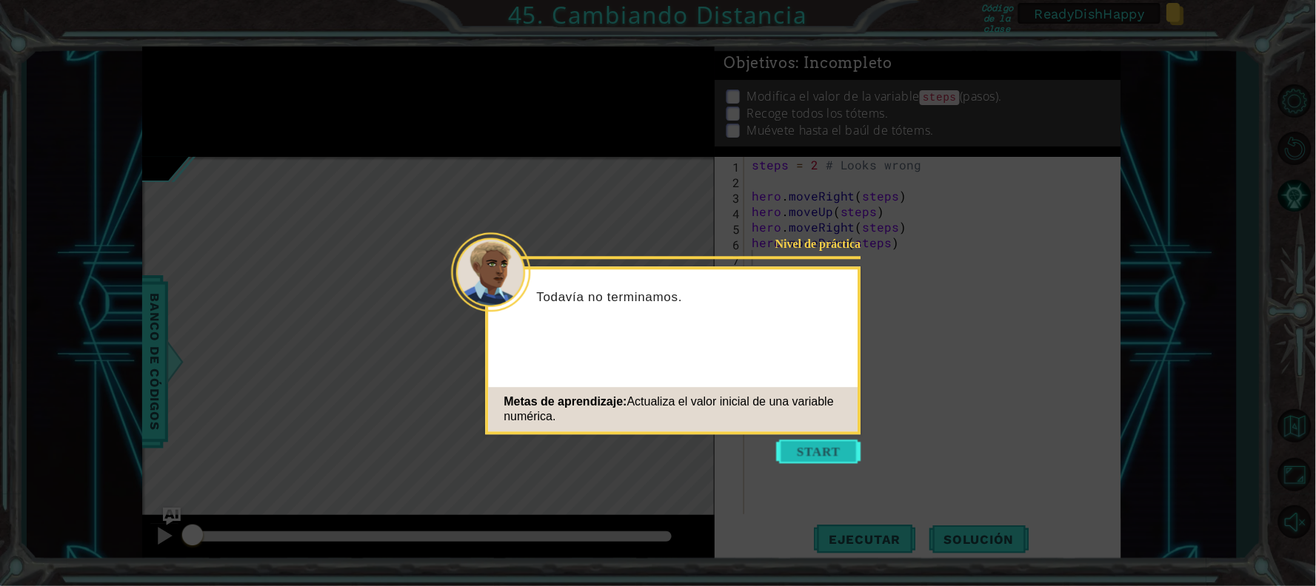
click at [818, 449] on button "Start" at bounding box center [819, 452] width 84 height 24
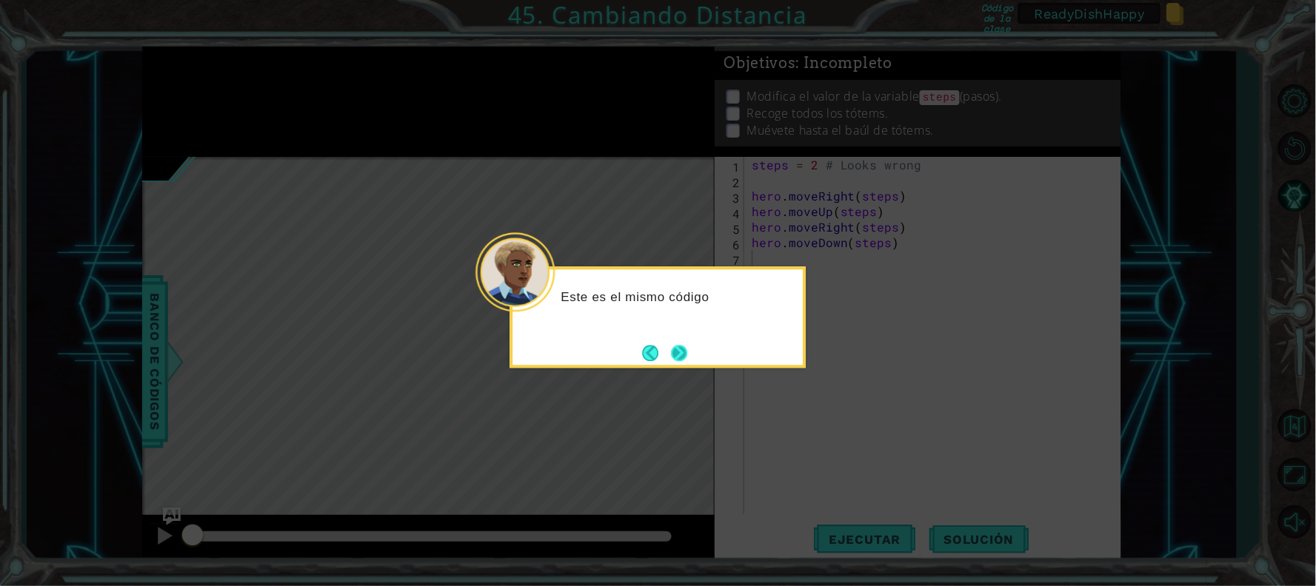
click at [684, 353] on button "Next" at bounding box center [679, 353] width 27 height 27
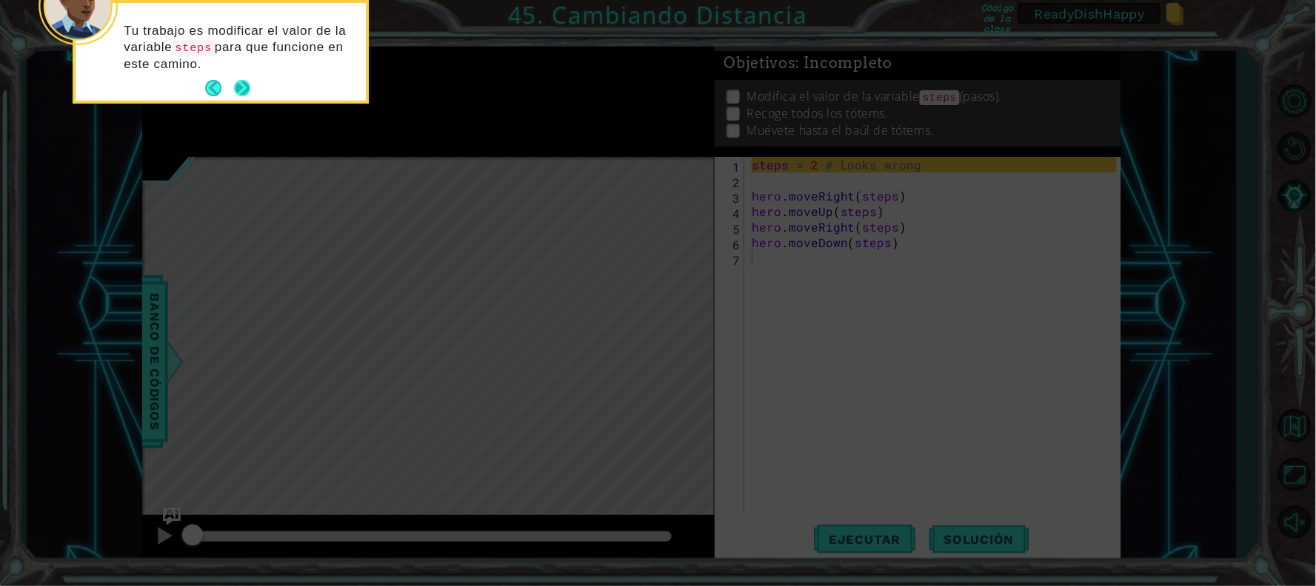
click at [241, 90] on button "Next" at bounding box center [241, 88] width 19 height 19
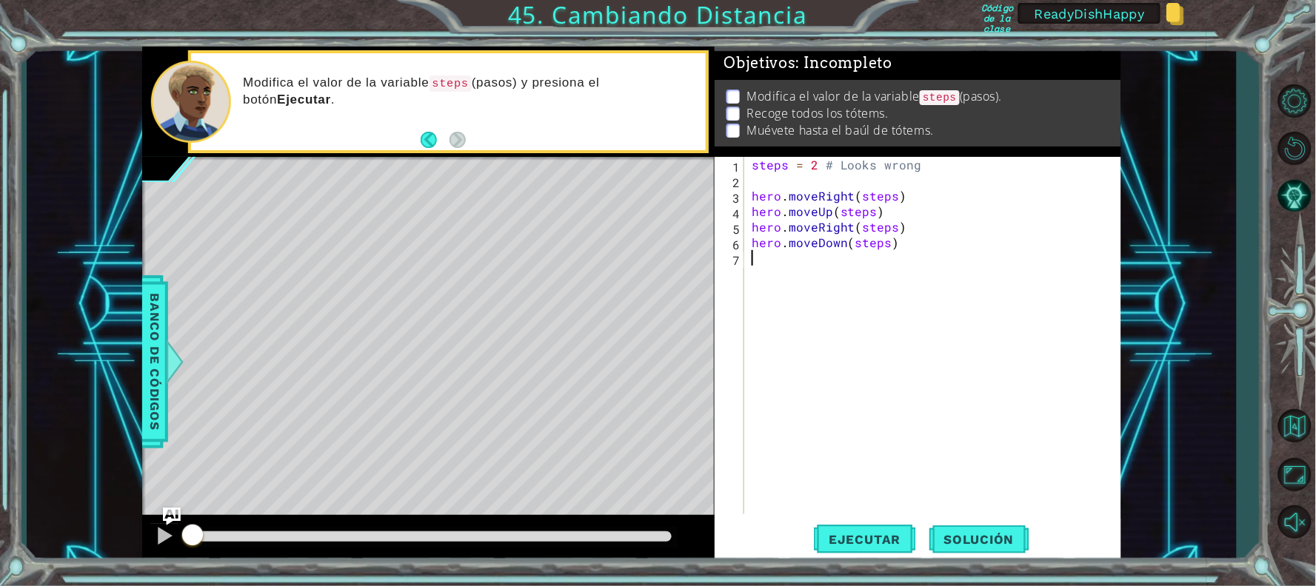
click at [812, 277] on div "steps = 2 # Looks wrong hero . moveRight ( steps ) hero . moveUp ( steps ) hero…" at bounding box center [935, 351] width 375 height 389
click at [814, 165] on div "steps = 2 # Looks wrong hero . moveRight ( steps ) hero . moveUp ( steps ) hero…" at bounding box center [935, 351] width 375 height 389
type textarea "steps = 3 # Looks wrong"
click at [1016, 341] on div "steps = 3 # Looks wrong hero . moveRight ( steps ) hero . moveUp ( steps ) hero…" at bounding box center [935, 351] width 375 height 389
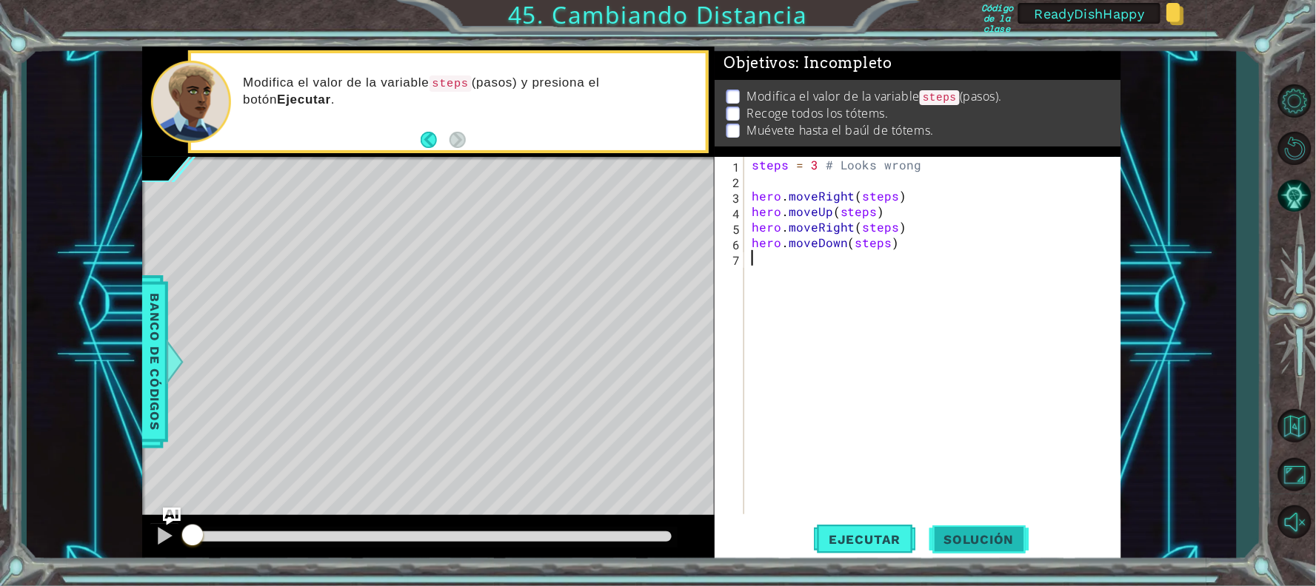
scroll to position [0, 0]
click at [882, 542] on span "Ejecutar" at bounding box center [864, 539] width 101 height 15
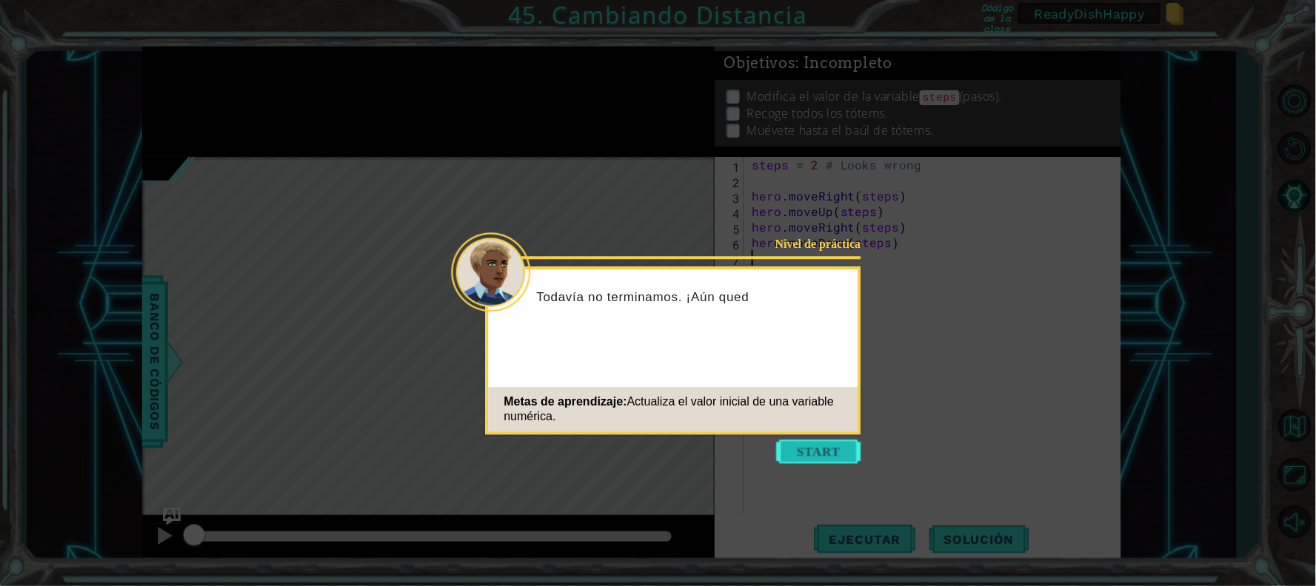
click at [823, 462] on button "Start" at bounding box center [819, 452] width 84 height 24
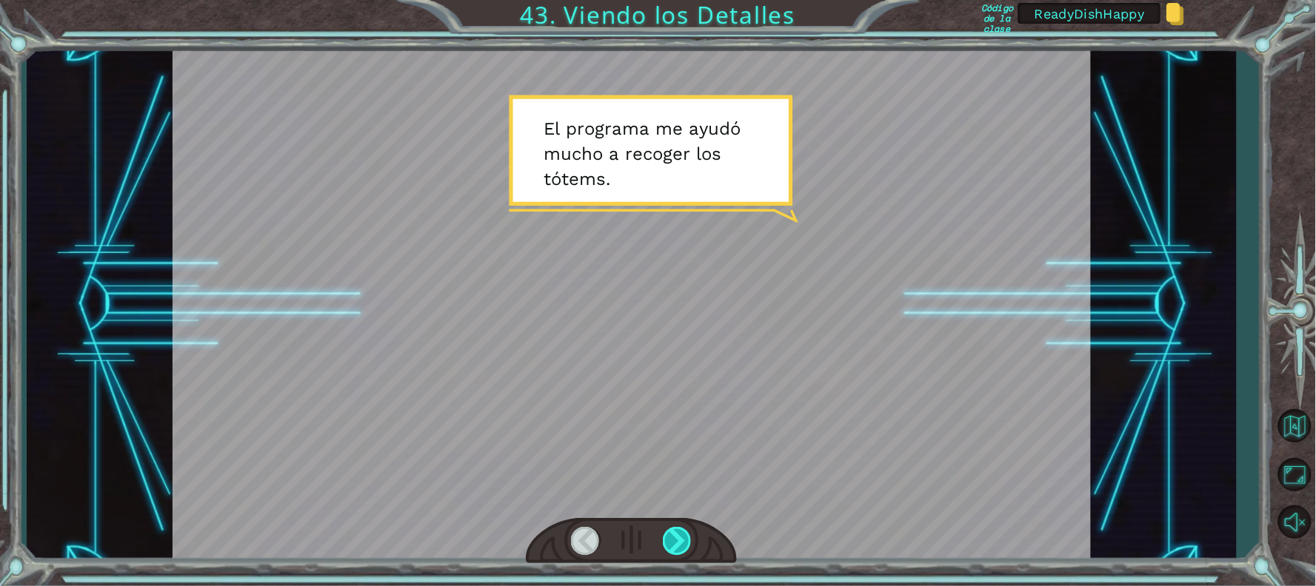
click at [672, 541] on div at bounding box center [678, 541] width 30 height 28
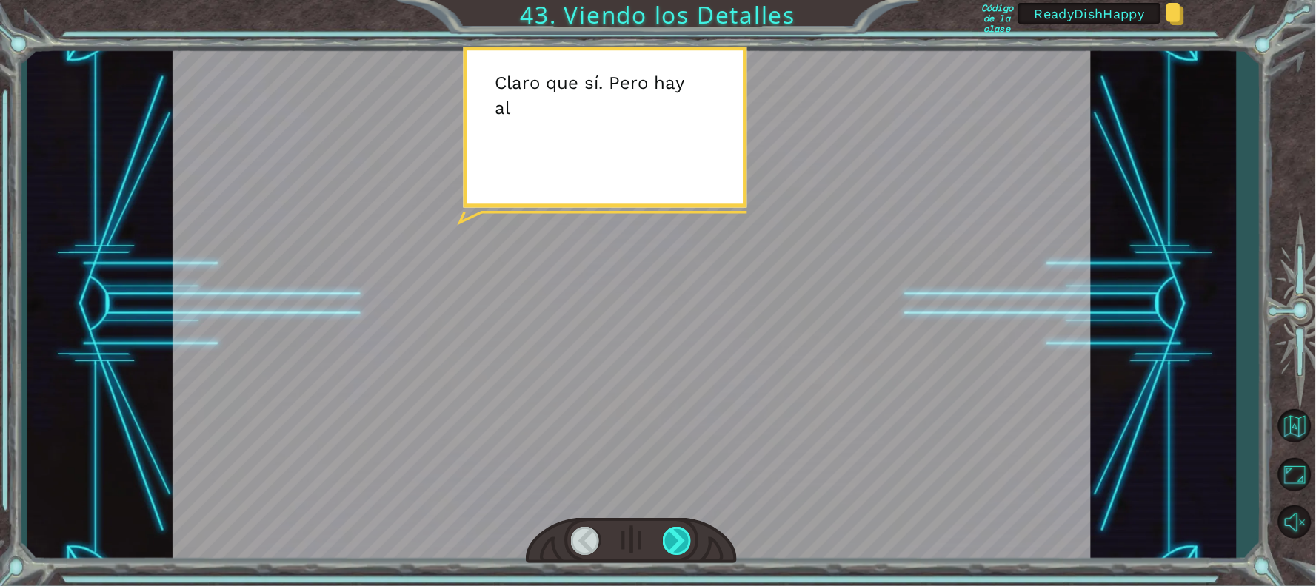
click at [672, 541] on div at bounding box center [678, 541] width 30 height 28
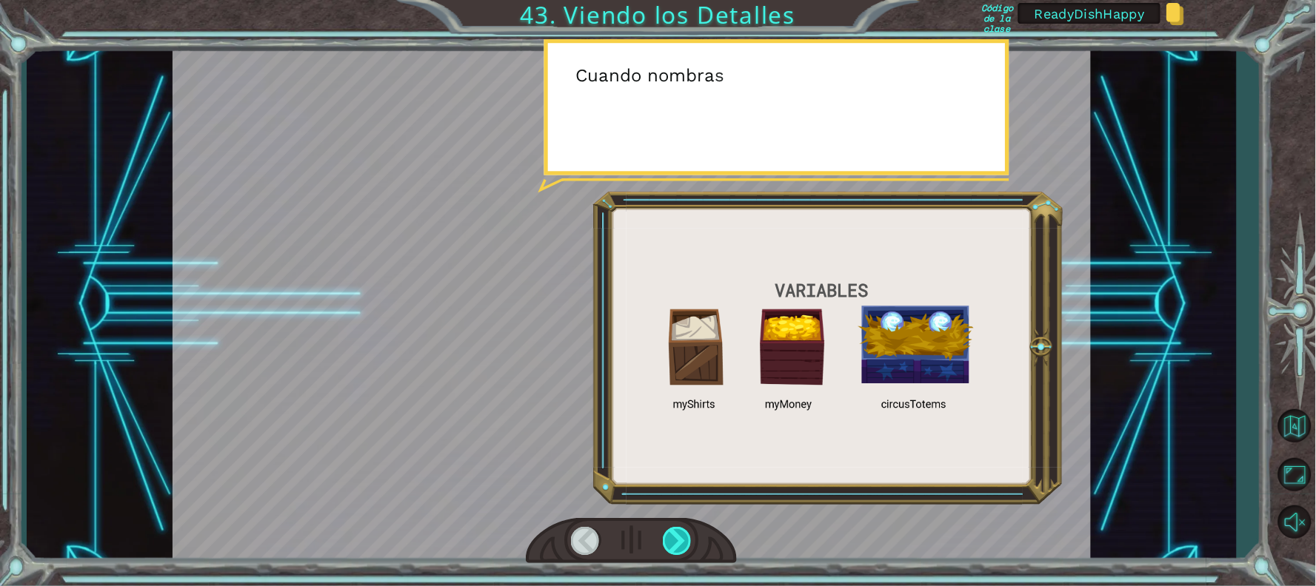
click at [672, 541] on div at bounding box center [678, 541] width 30 height 28
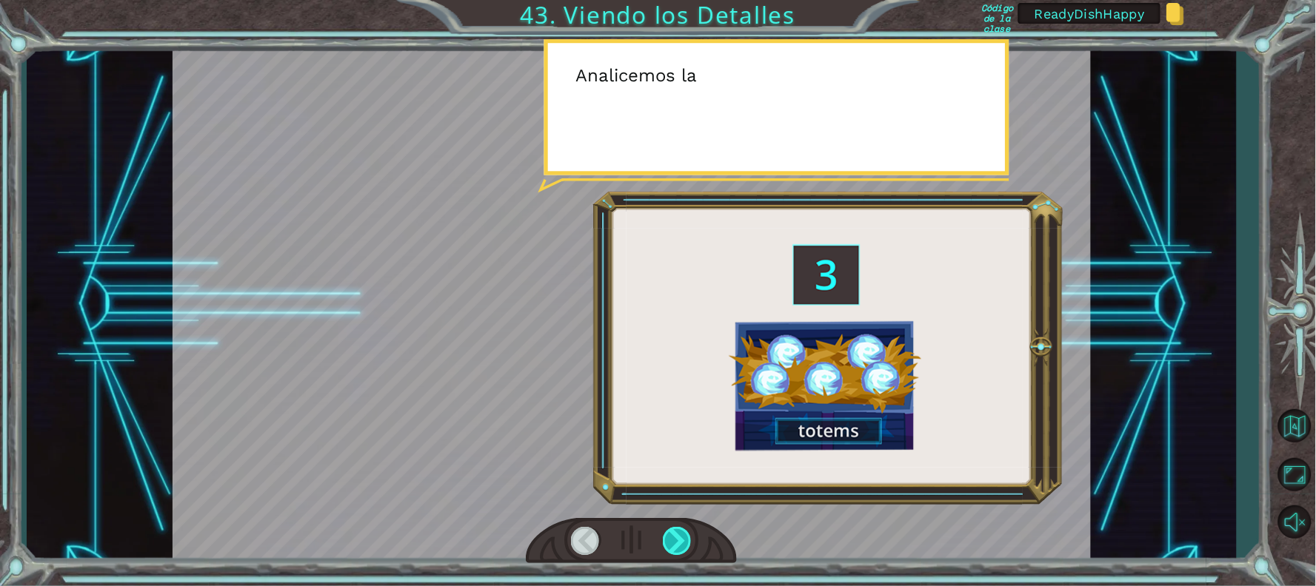
click at [672, 541] on div at bounding box center [678, 541] width 30 height 28
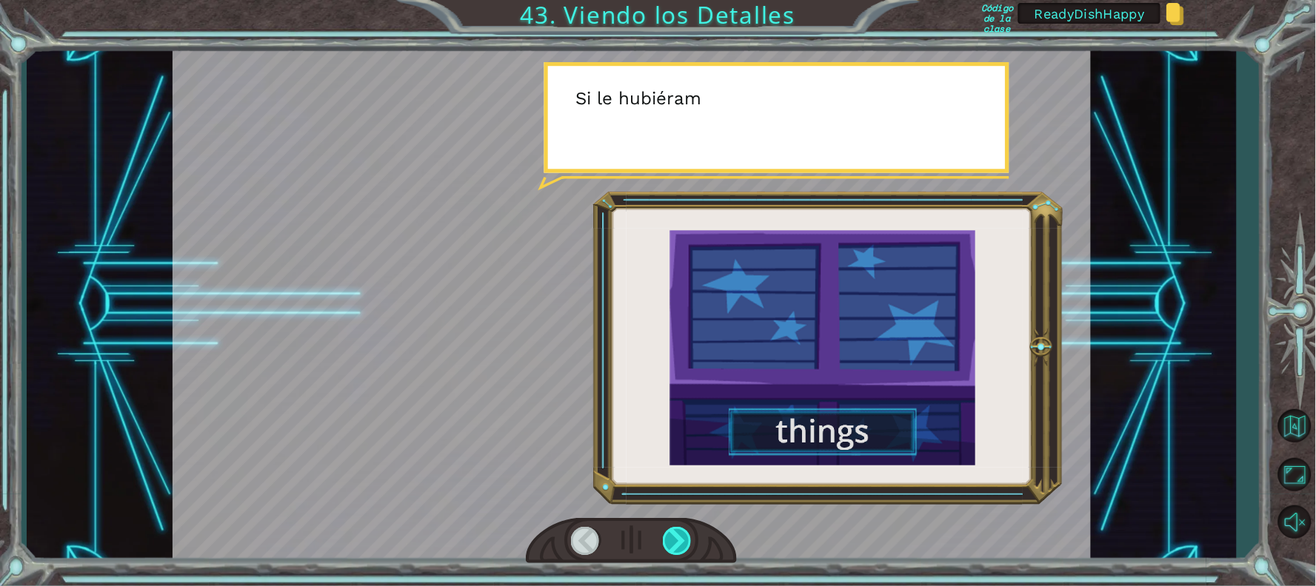
click at [672, 541] on div at bounding box center [678, 541] width 30 height 28
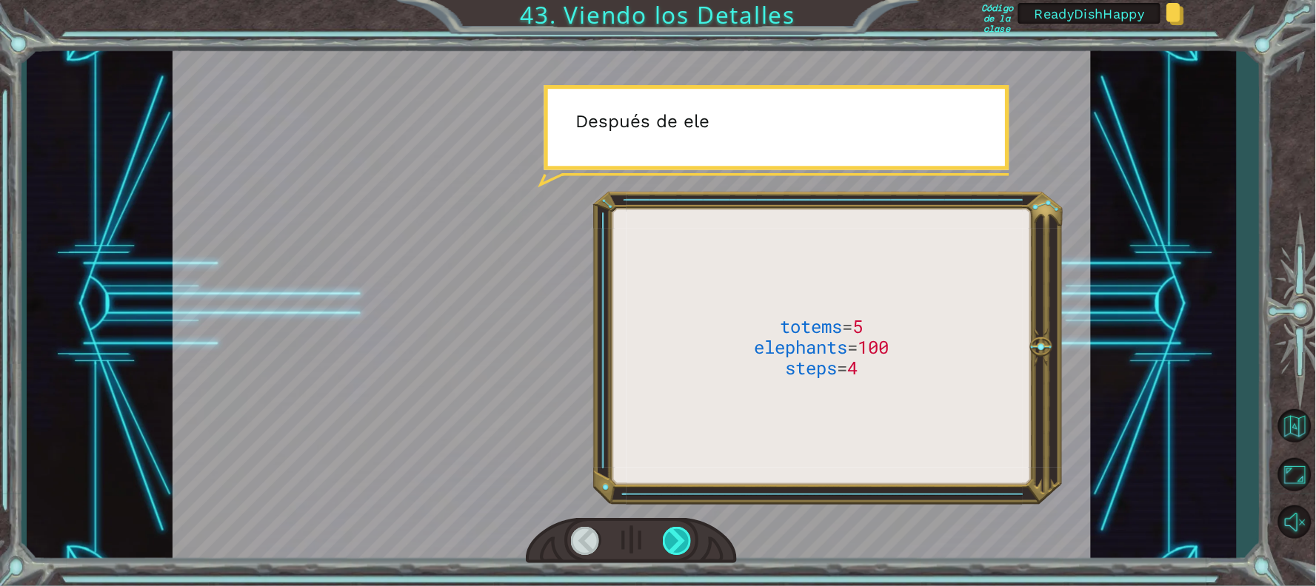
click at [672, 541] on div at bounding box center [678, 541] width 30 height 28
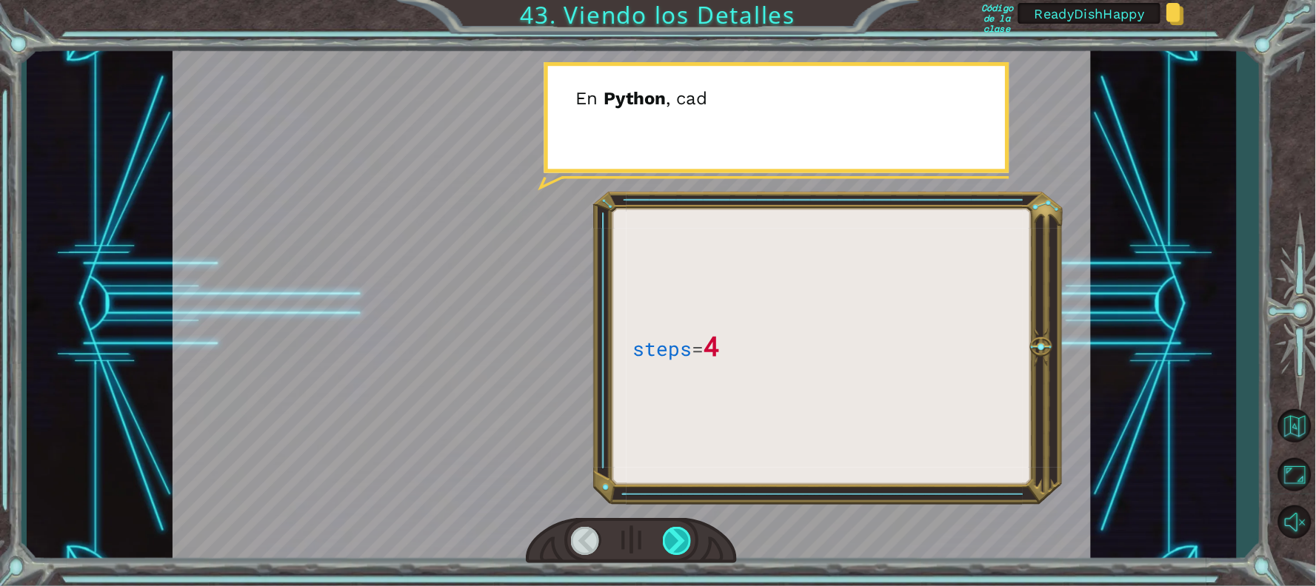
click at [672, 541] on div at bounding box center [678, 541] width 30 height 28
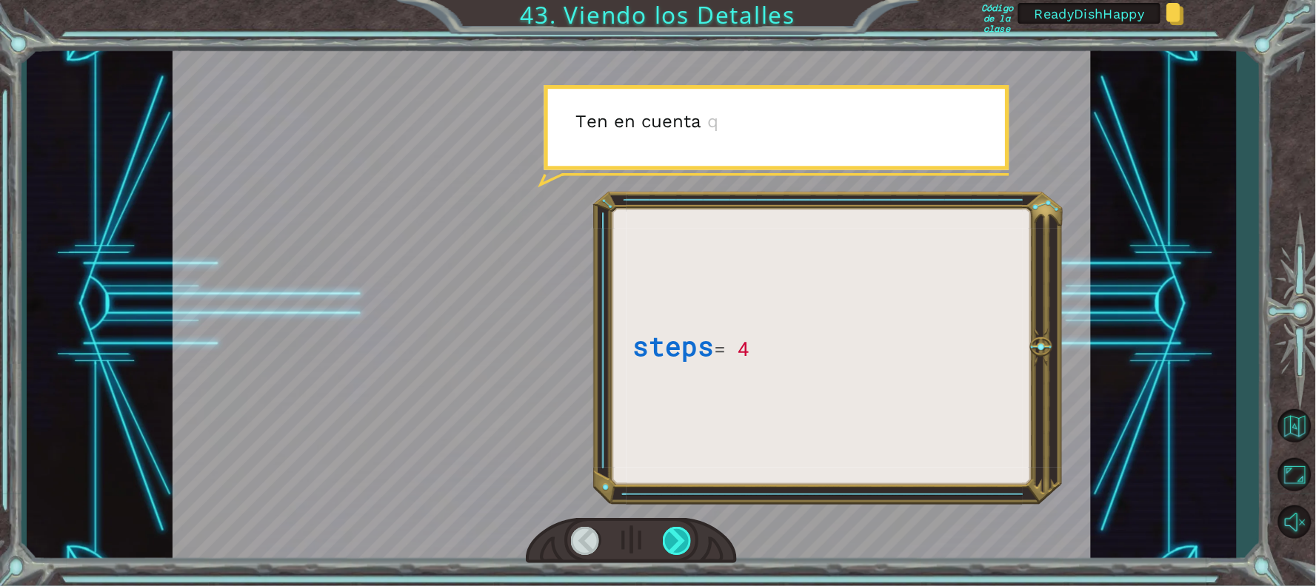
click at [672, 541] on div at bounding box center [678, 541] width 30 height 28
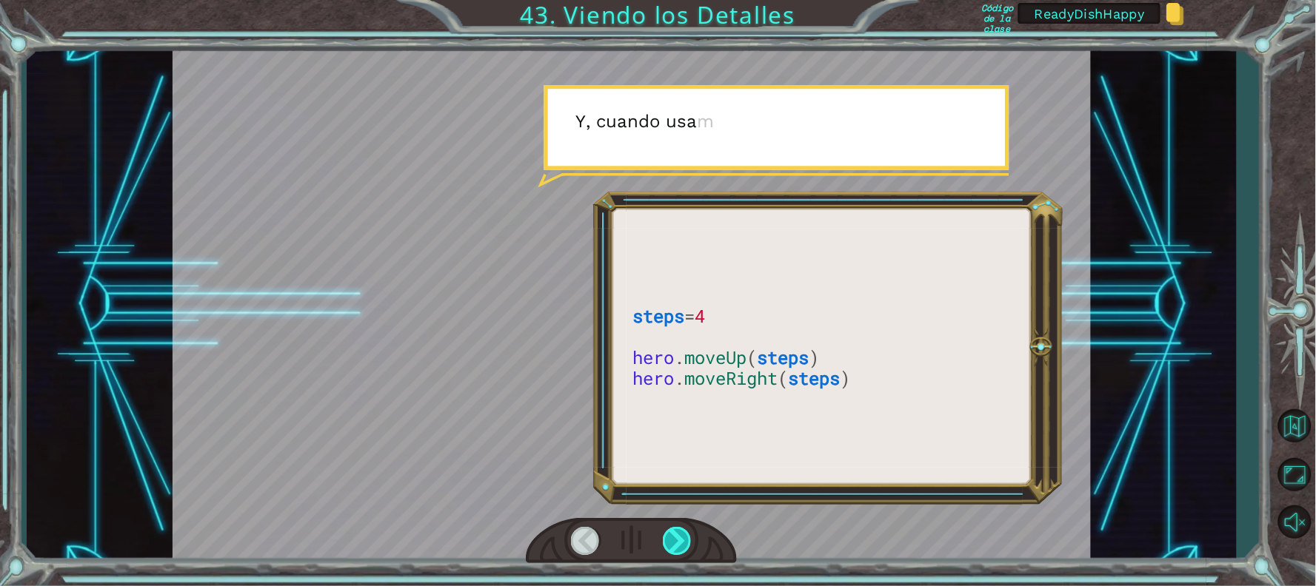
click at [672, 541] on div at bounding box center [678, 541] width 30 height 28
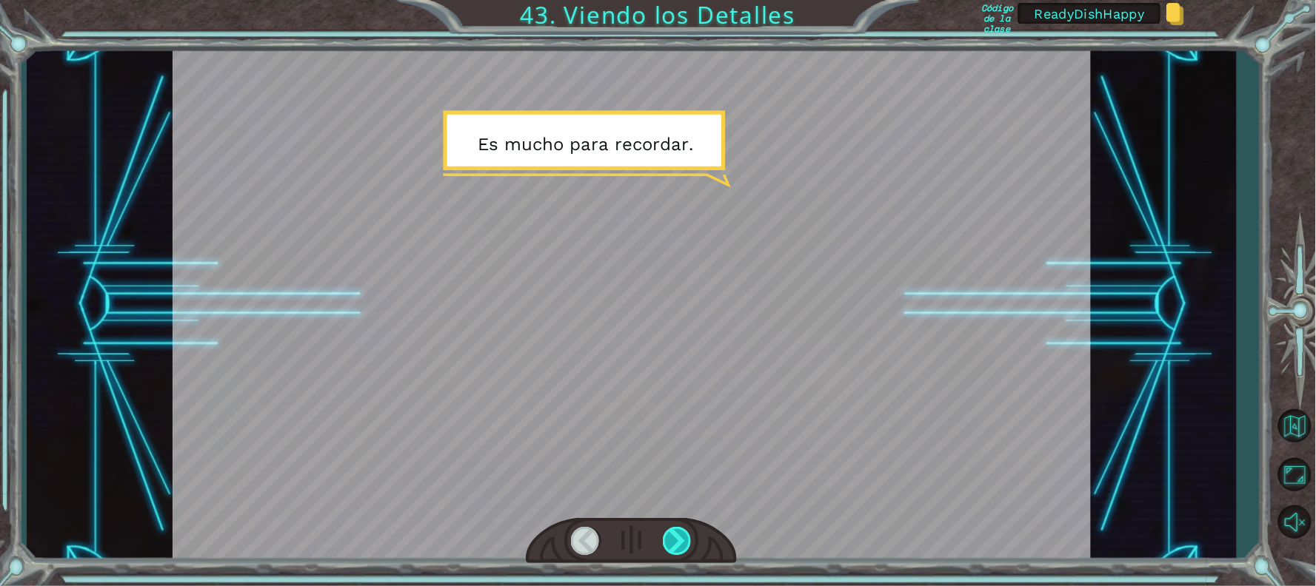
click at [672, 541] on div at bounding box center [678, 541] width 30 height 28
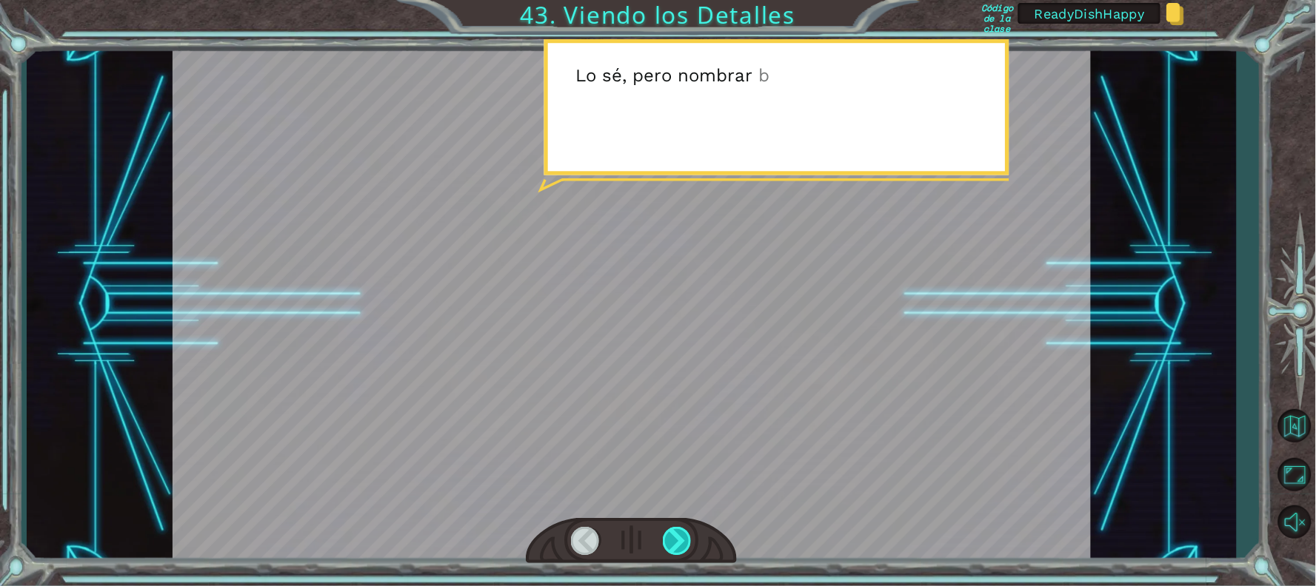
click at [672, 541] on div at bounding box center [678, 541] width 30 height 28
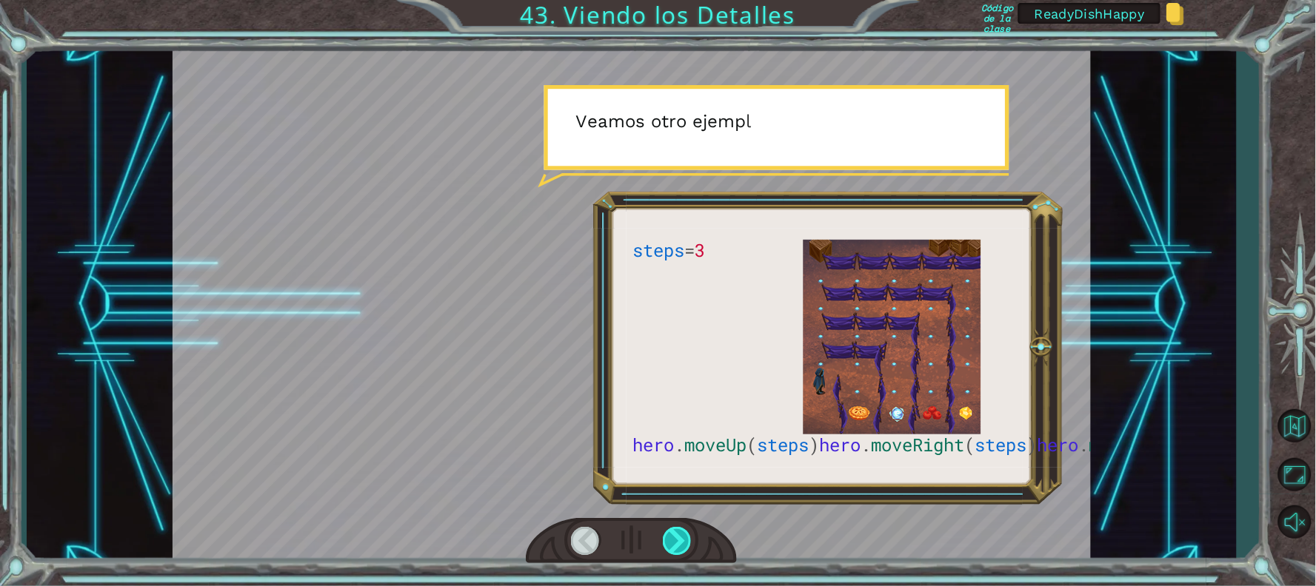
click at [672, 541] on div at bounding box center [678, 541] width 30 height 28
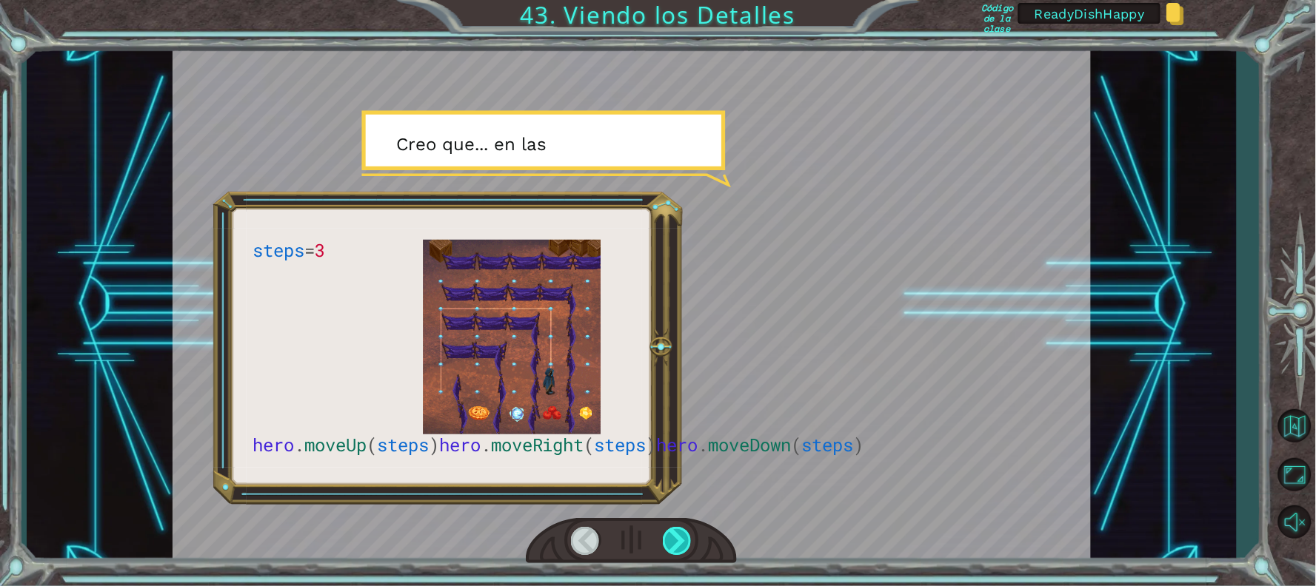
click at [672, 541] on div at bounding box center [678, 541] width 30 height 28
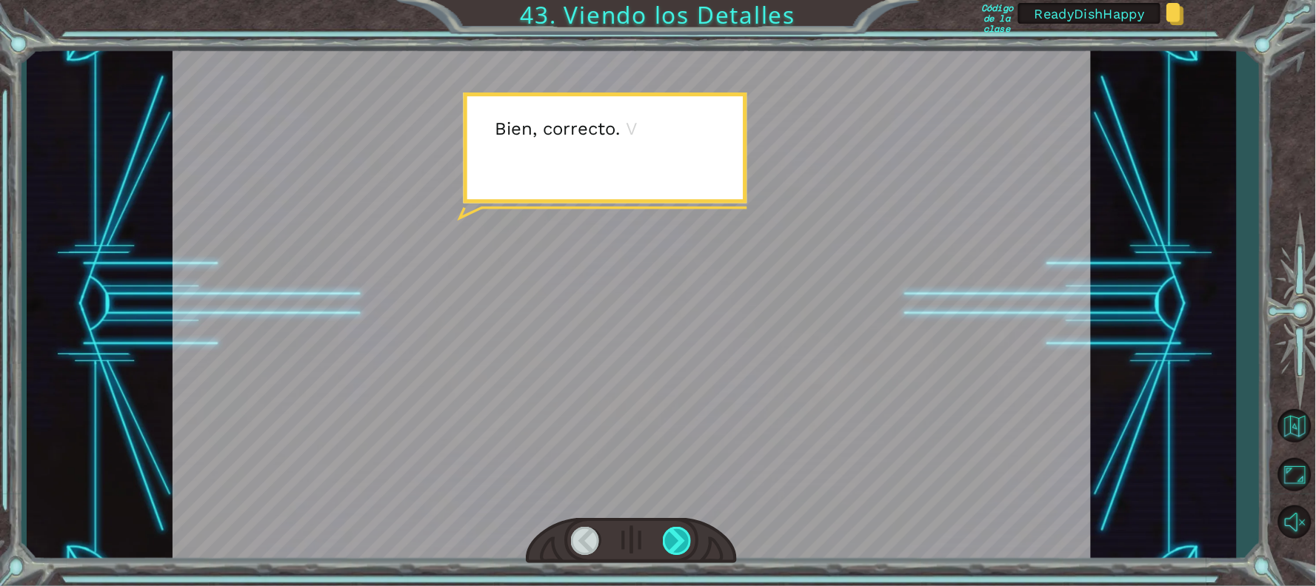
click at [672, 541] on div at bounding box center [678, 541] width 30 height 28
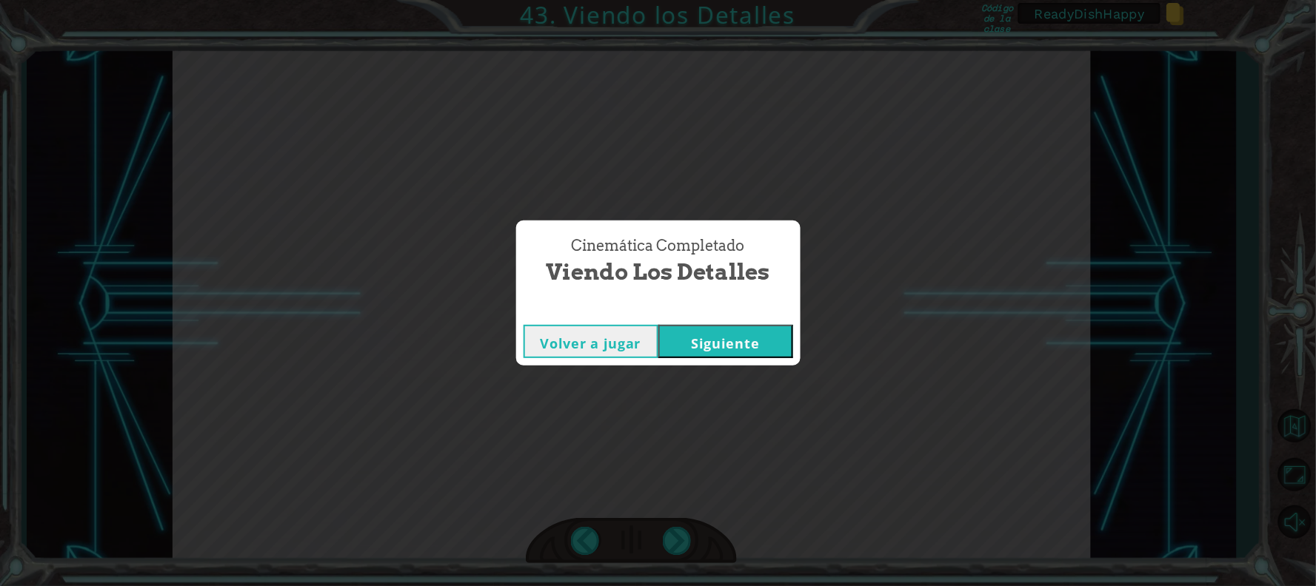
click at [726, 336] on button "Siguiente" at bounding box center [725, 341] width 135 height 33
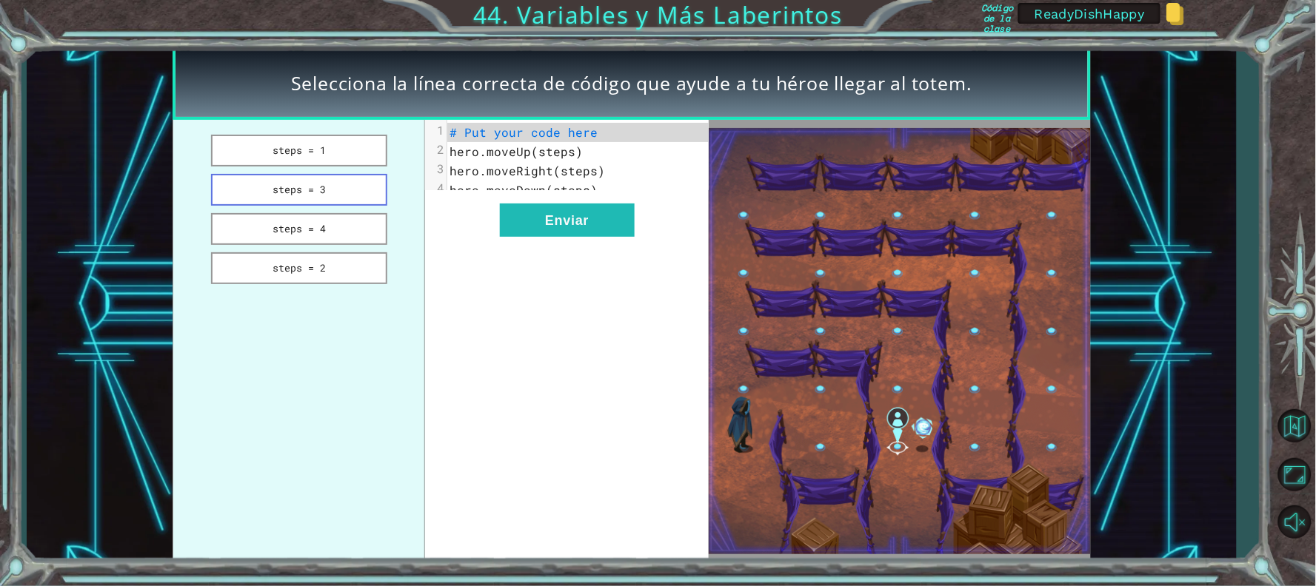
click at [329, 197] on button "steps = 3" at bounding box center [298, 190] width 175 height 32
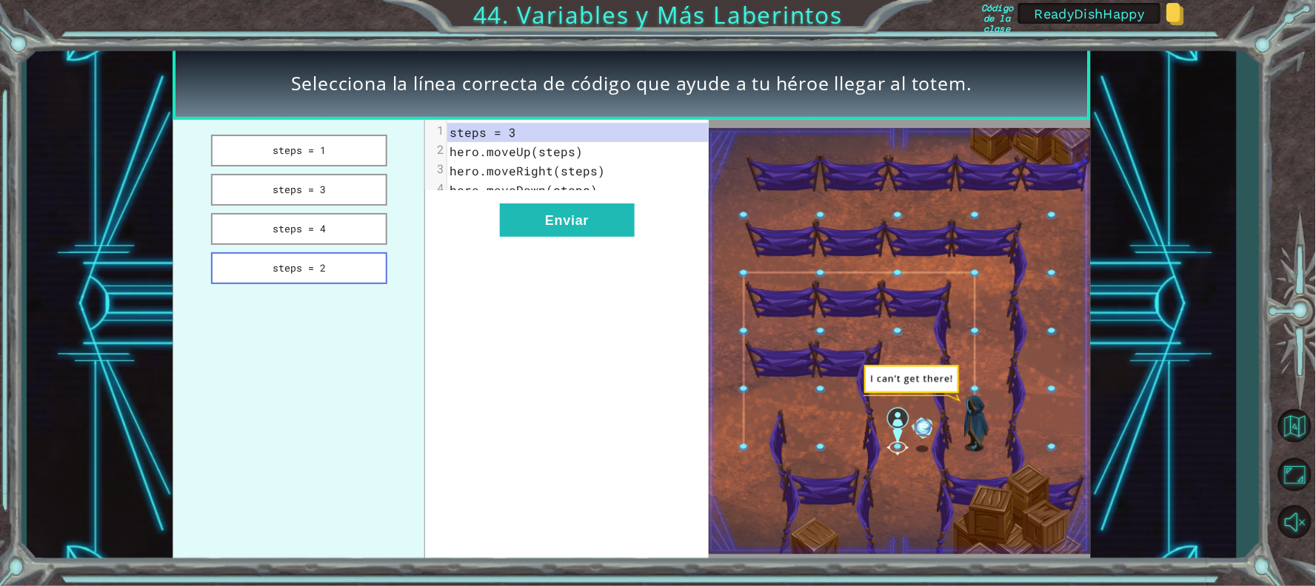
click at [324, 252] on button "steps = 2" at bounding box center [298, 268] width 175 height 32
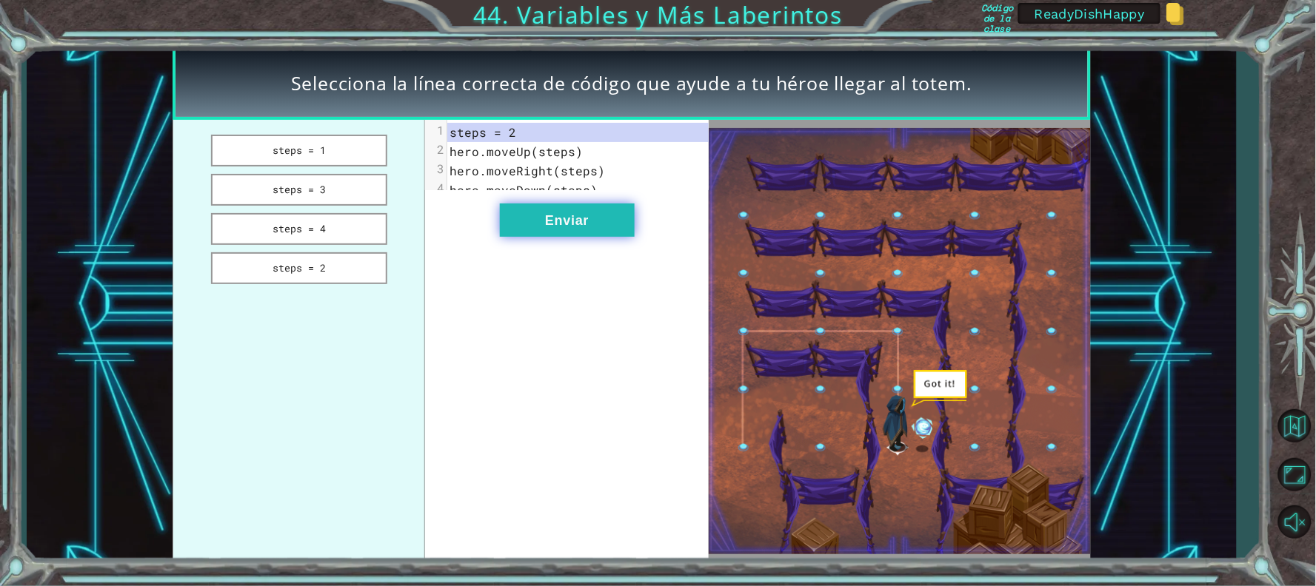
click at [580, 226] on button "Enviar" at bounding box center [567, 220] width 135 height 33
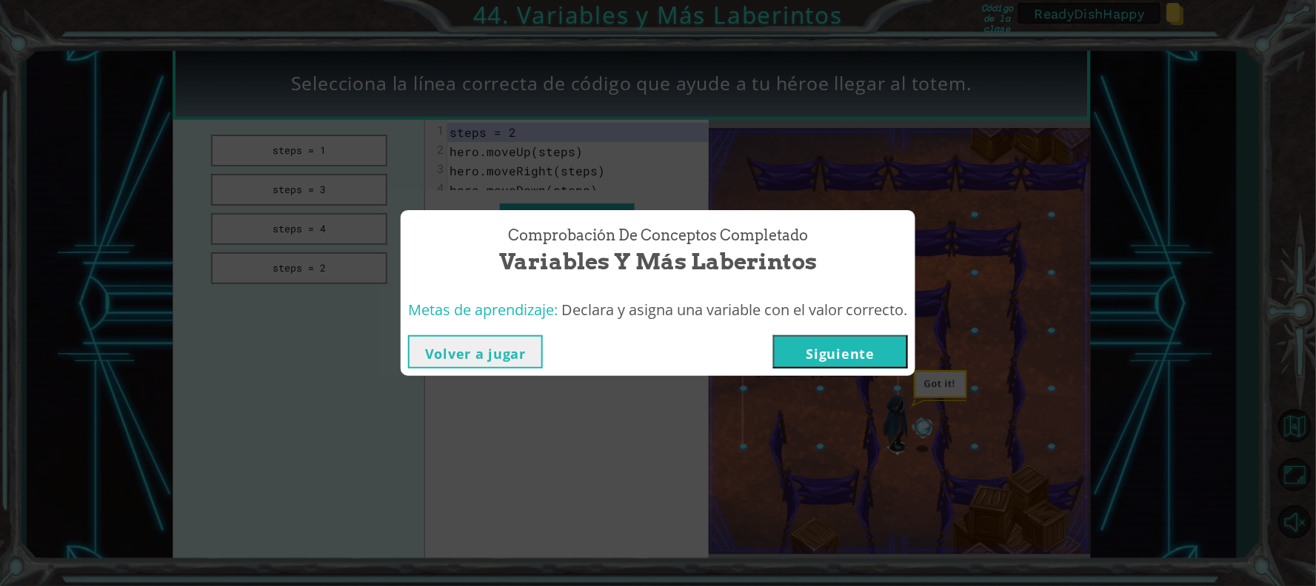
click at [825, 361] on button "Siguiente" at bounding box center [840, 351] width 135 height 33
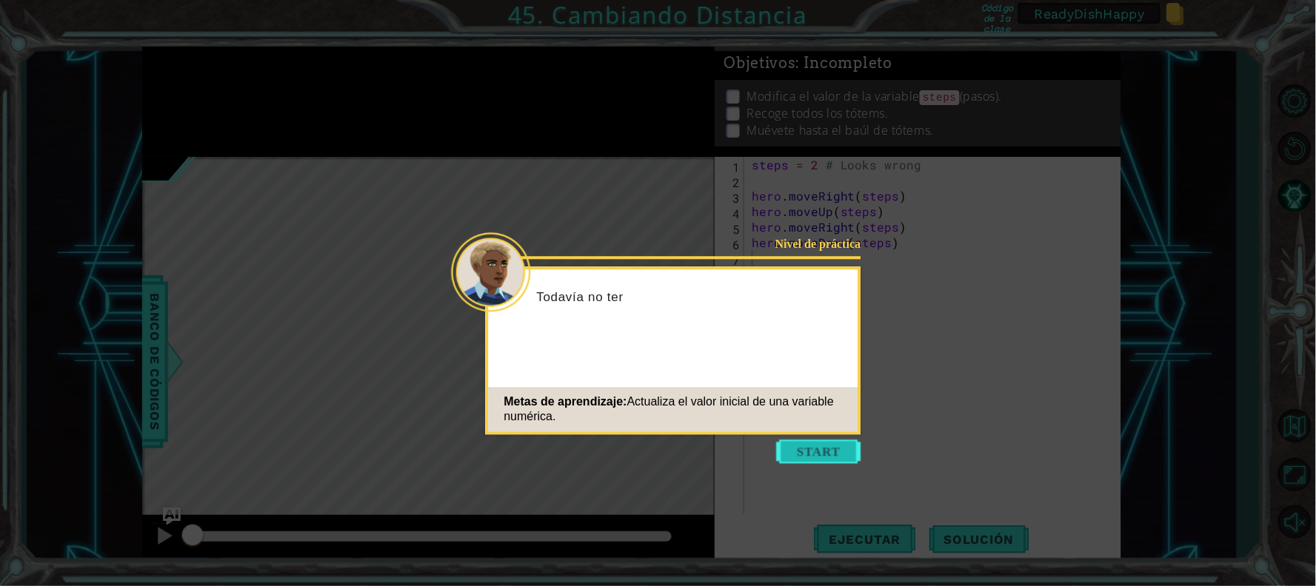
click at [801, 442] on button "Start" at bounding box center [819, 452] width 84 height 24
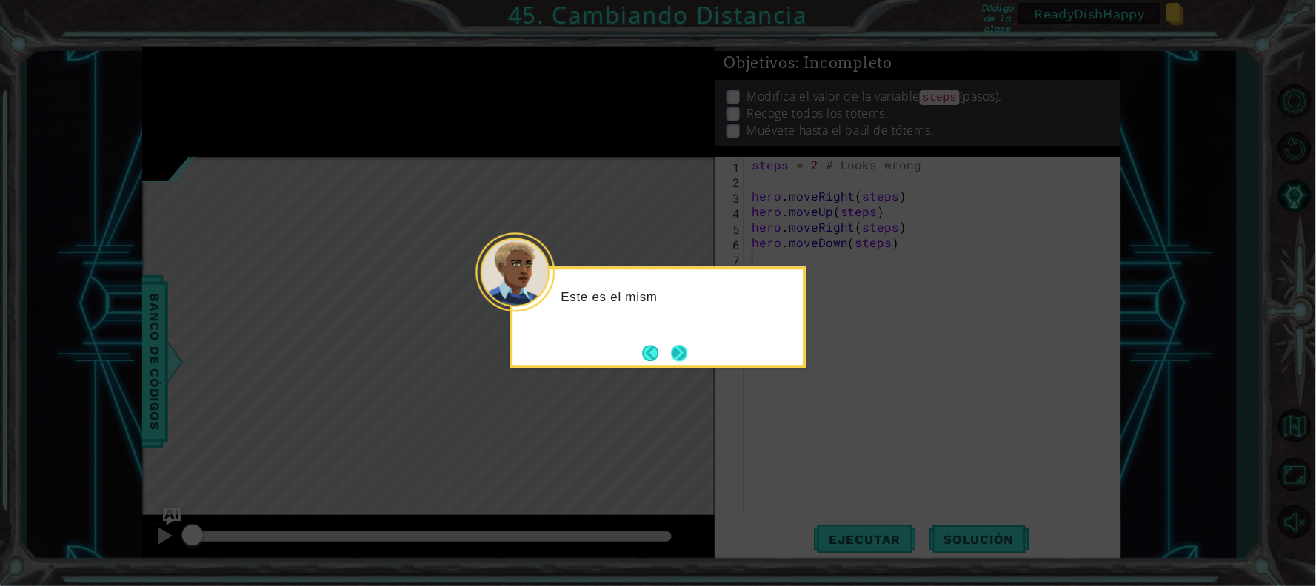
click at [681, 354] on button "Next" at bounding box center [679, 352] width 27 height 27
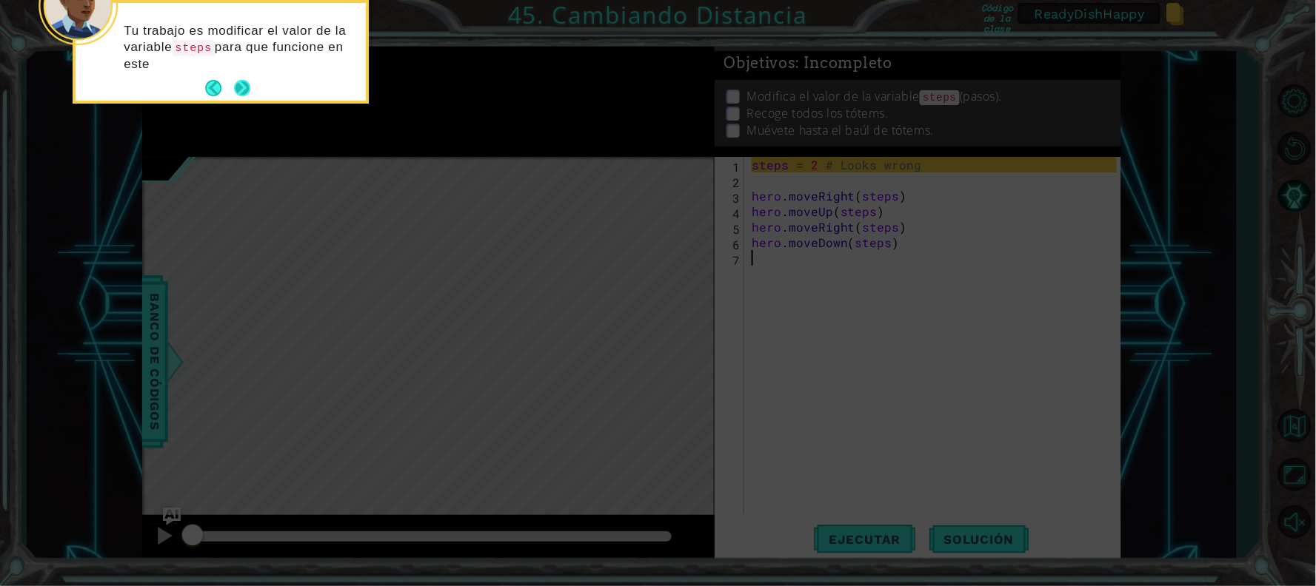
click at [246, 85] on button "Next" at bounding box center [242, 88] width 23 height 23
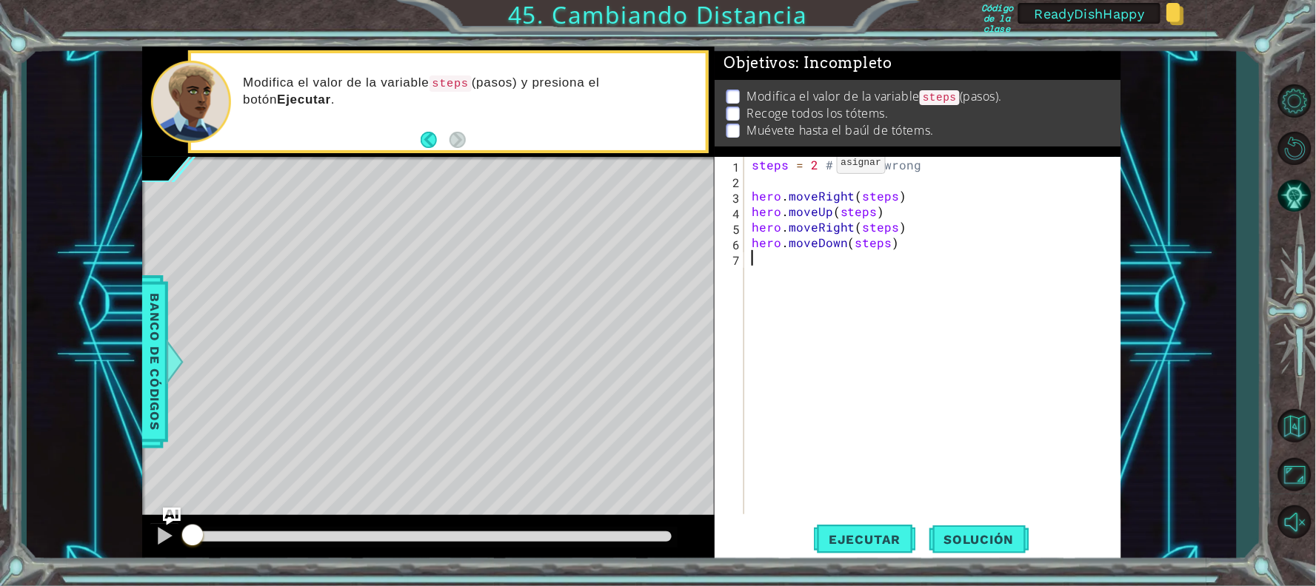
click at [812, 166] on div "steps = 2 # Looks wrong hero . moveRight ( steps ) hero . moveUp ( steps ) hero…" at bounding box center [935, 351] width 375 height 389
type textarea "steps = 4 # Looks wrong"
click at [1077, 373] on div "steps = 4 # Looks wrong hero . moveRight ( steps ) hero . moveUp ( steps ) hero…" at bounding box center [935, 351] width 375 height 389
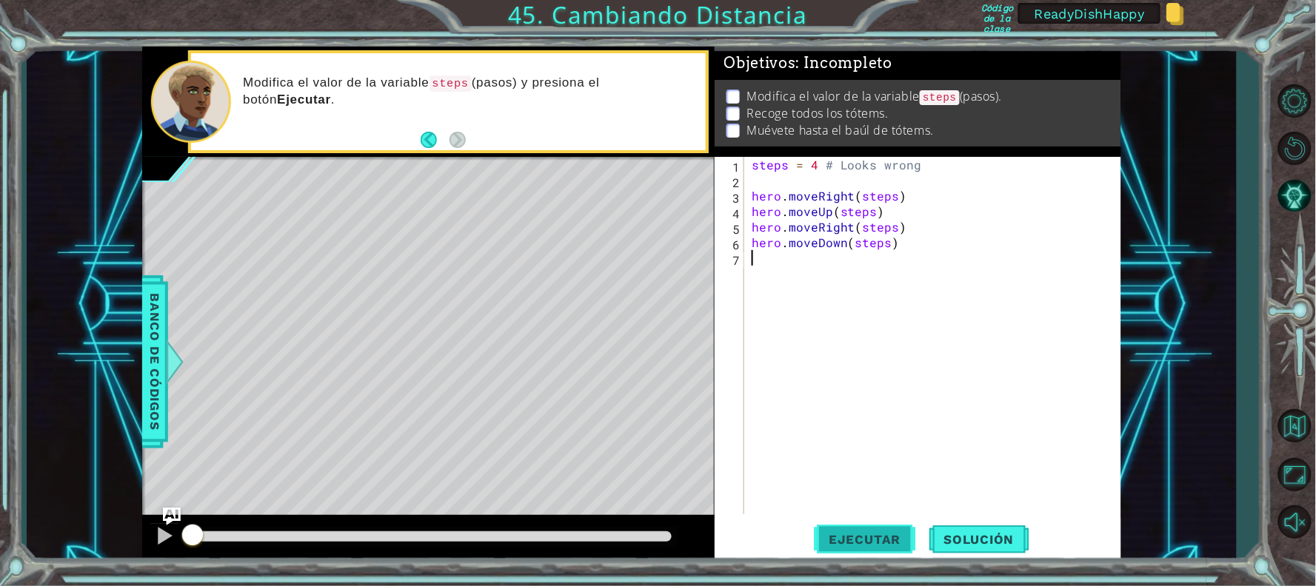
click at [874, 538] on span "Ejecutar" at bounding box center [864, 539] width 101 height 15
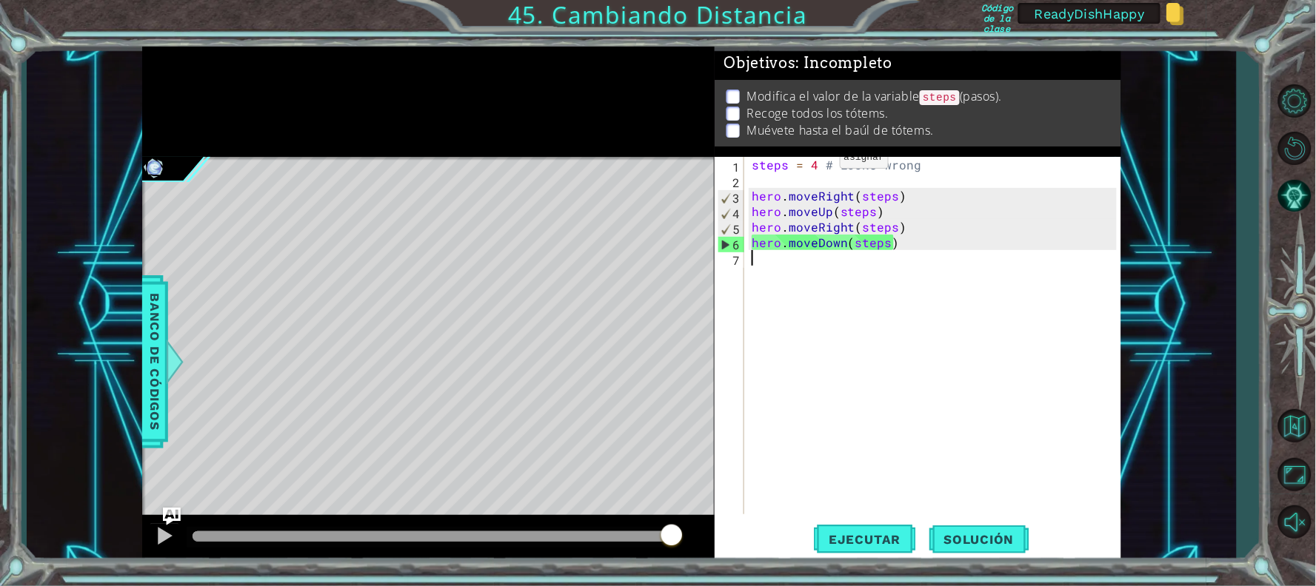
click at [814, 159] on div "steps = 4 # Looks wrong hero . moveRight ( steps ) hero . moveUp ( steps ) hero…" at bounding box center [935, 351] width 375 height 389
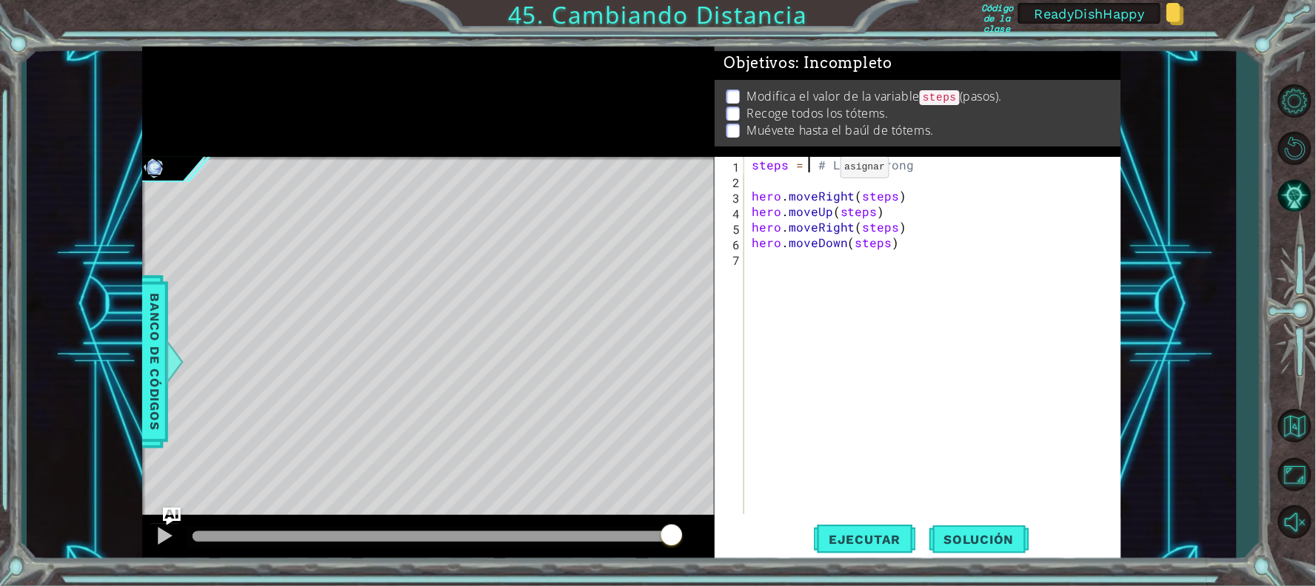
scroll to position [0, 3]
type textarea "steps = 3 # Looks wrong"
click at [868, 545] on span "Ejecutar" at bounding box center [864, 539] width 101 height 15
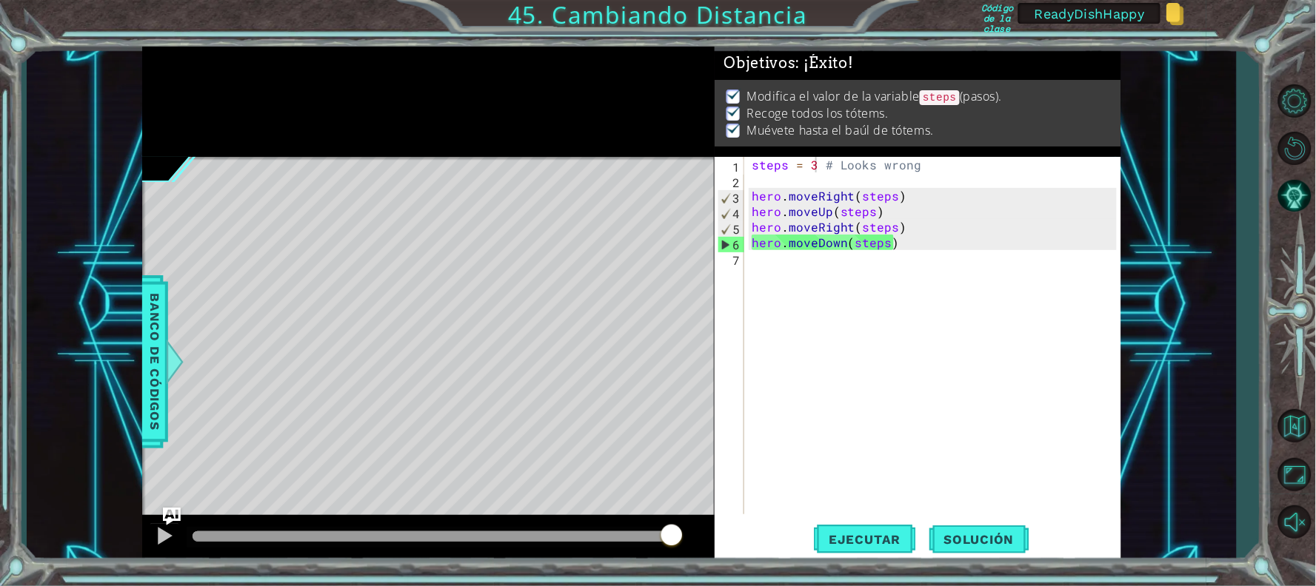
drag, startPoint x: 338, startPoint y: 539, endPoint x: 697, endPoint y: 537, distance: 359.1
click at [697, 537] on body "1 ההההההההההההההההההההההההההההההההההההההההההההההההההההההההההההההההההההההההההההה…" at bounding box center [658, 293] width 1316 height 586
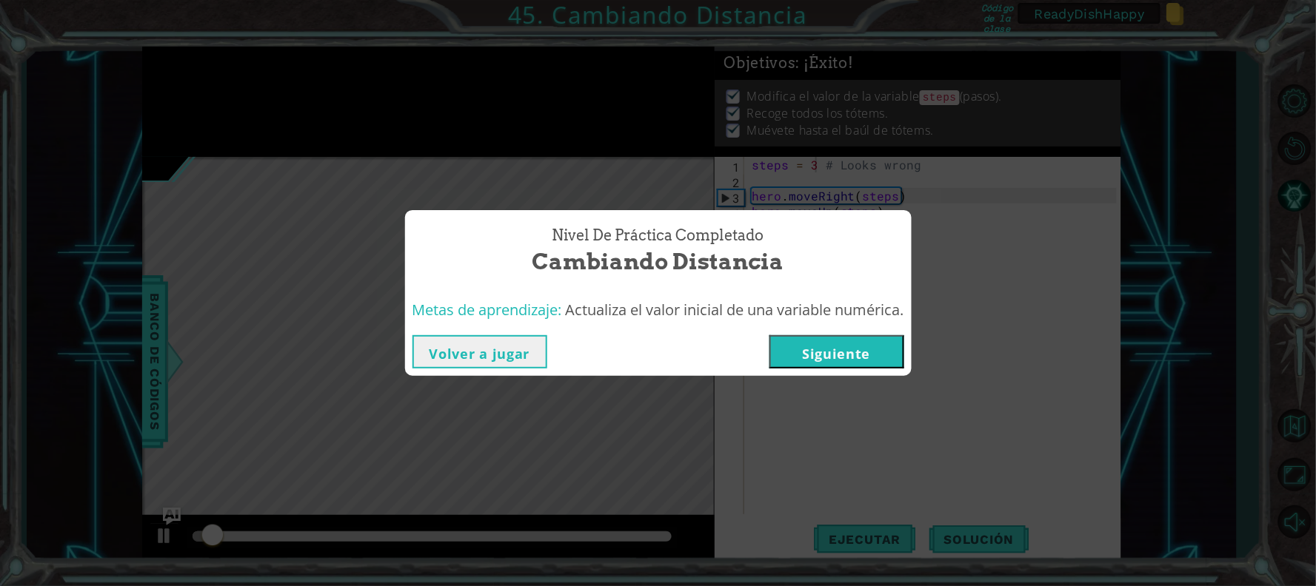
click at [841, 341] on button "Siguiente" at bounding box center [836, 351] width 135 height 33
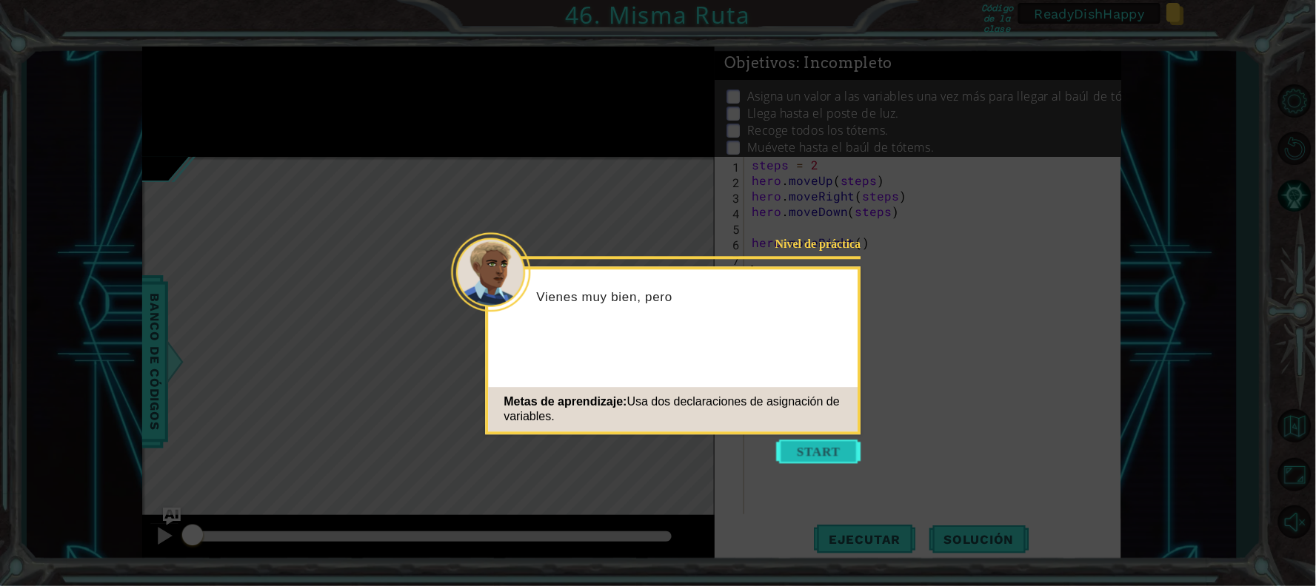
click at [811, 461] on button "Start" at bounding box center [819, 452] width 84 height 24
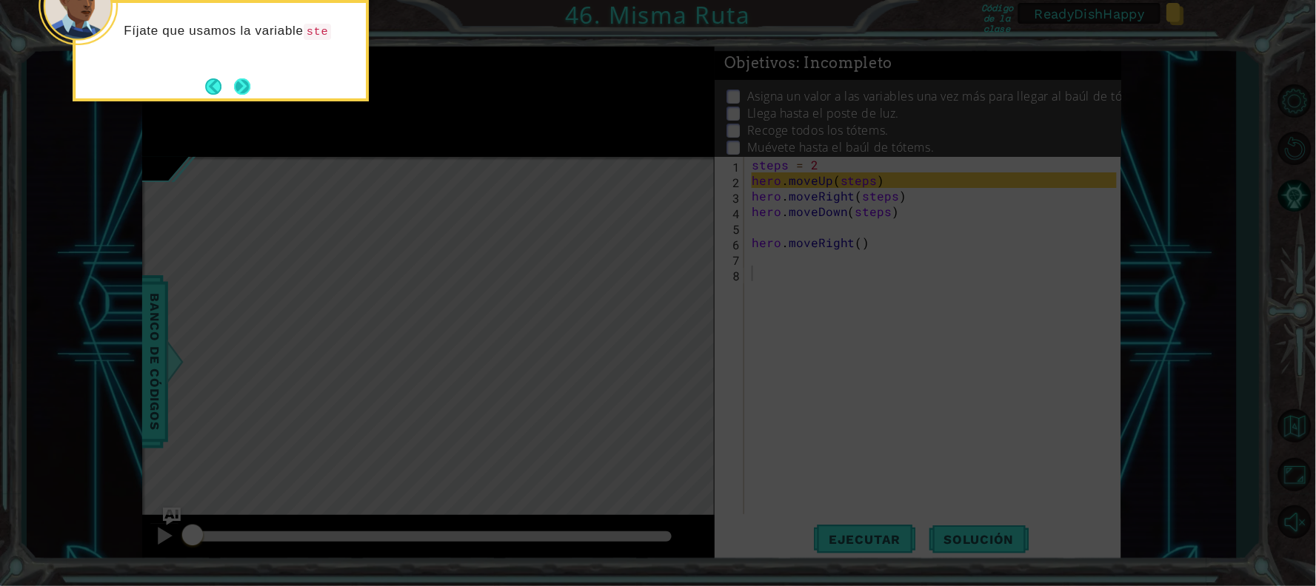
click at [243, 92] on button "Next" at bounding box center [242, 86] width 25 height 25
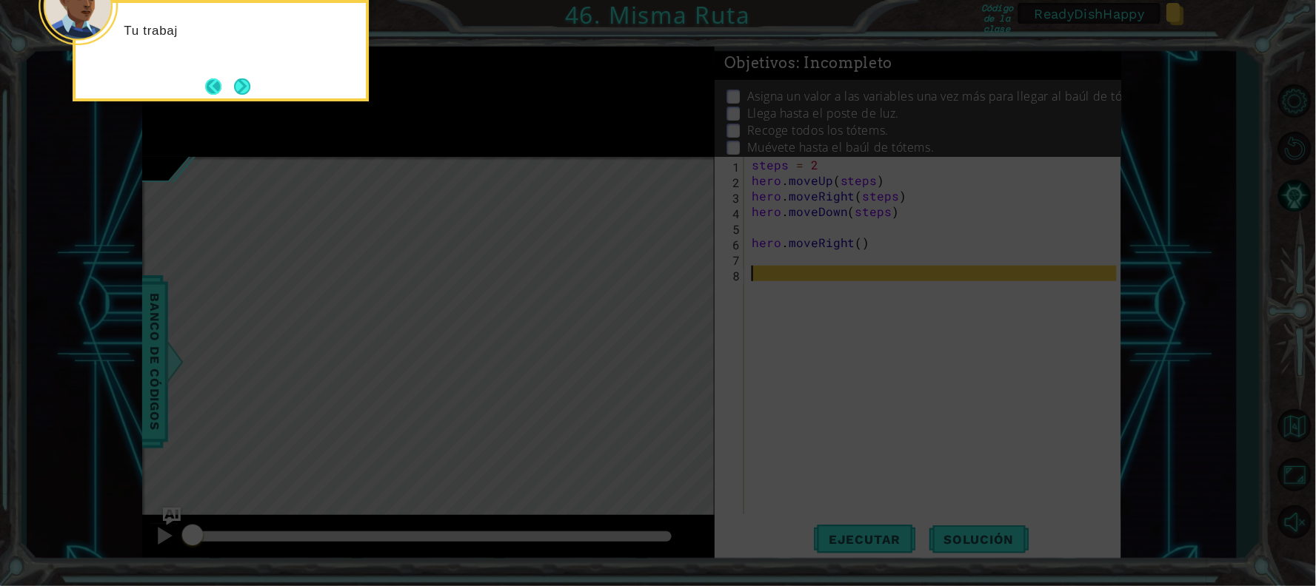
click at [215, 85] on button "Back" at bounding box center [219, 86] width 29 height 16
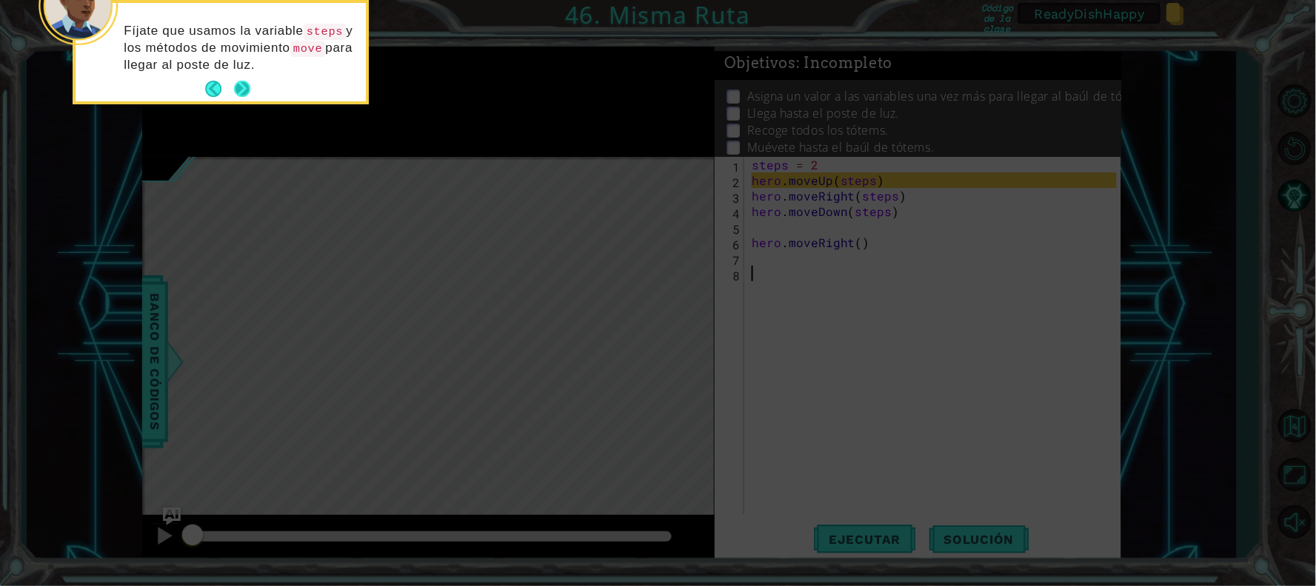
click at [241, 87] on button "Next" at bounding box center [242, 89] width 24 height 24
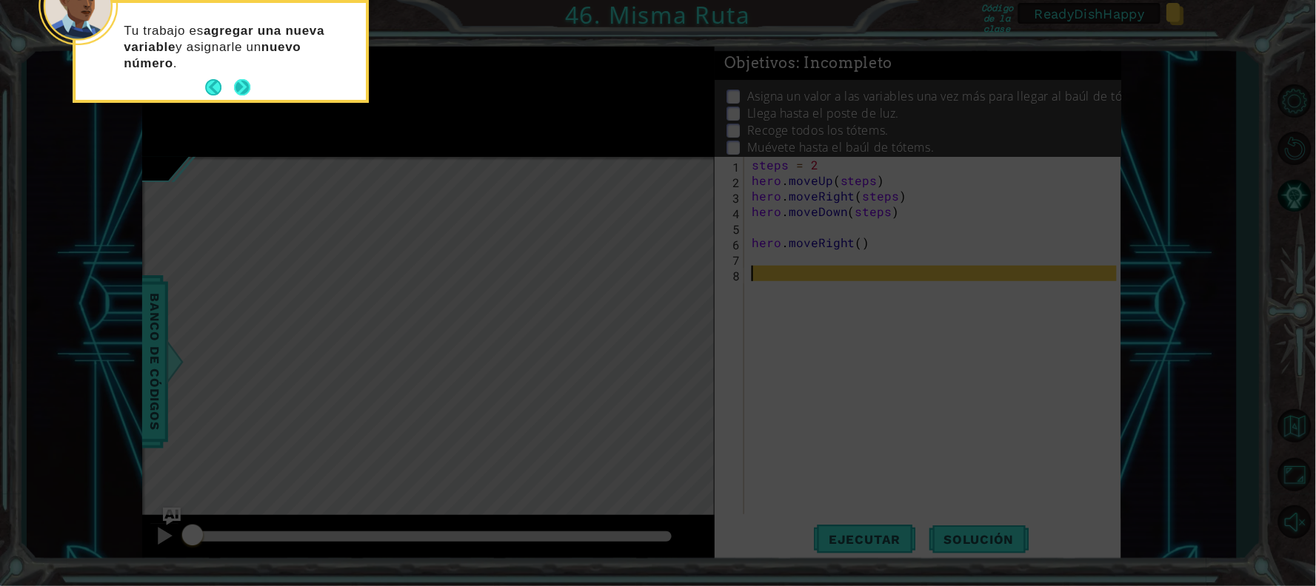
click at [240, 87] on button "Next" at bounding box center [242, 87] width 23 height 23
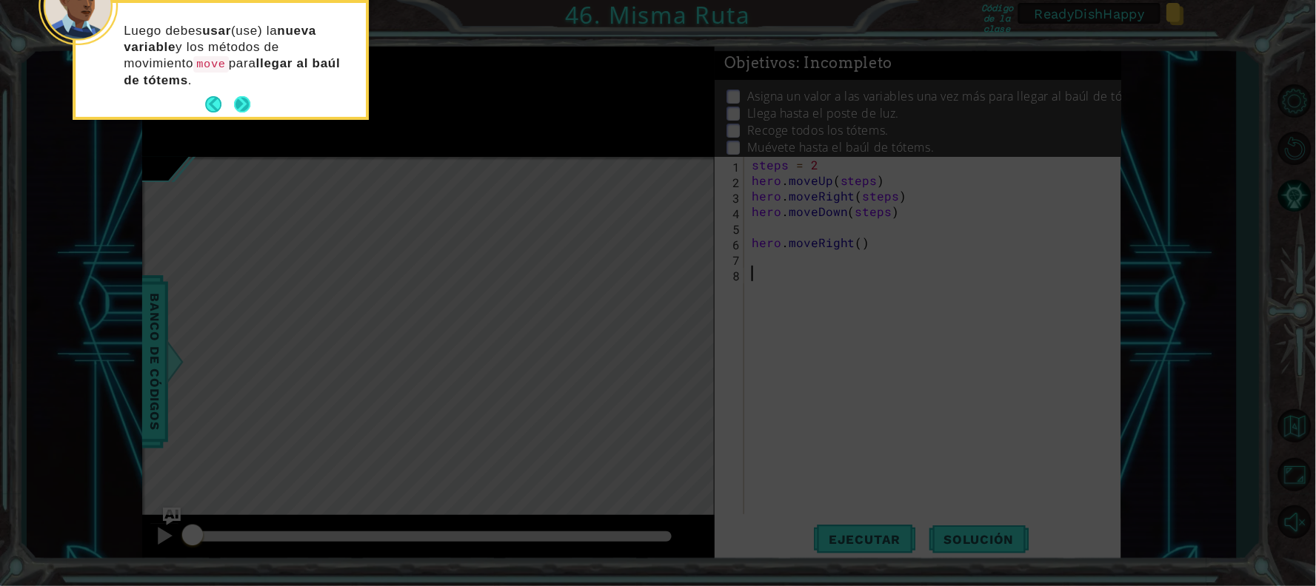
click at [235, 101] on button "Next" at bounding box center [242, 105] width 18 height 18
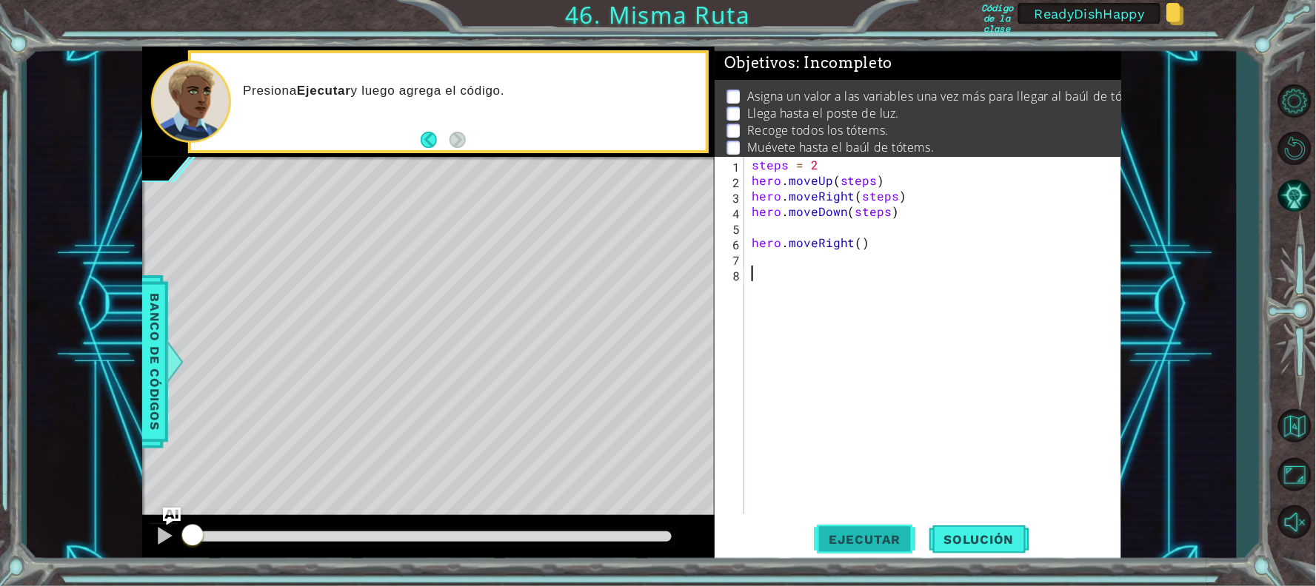
click at [860, 537] on span "Ejecutar" at bounding box center [864, 539] width 101 height 15
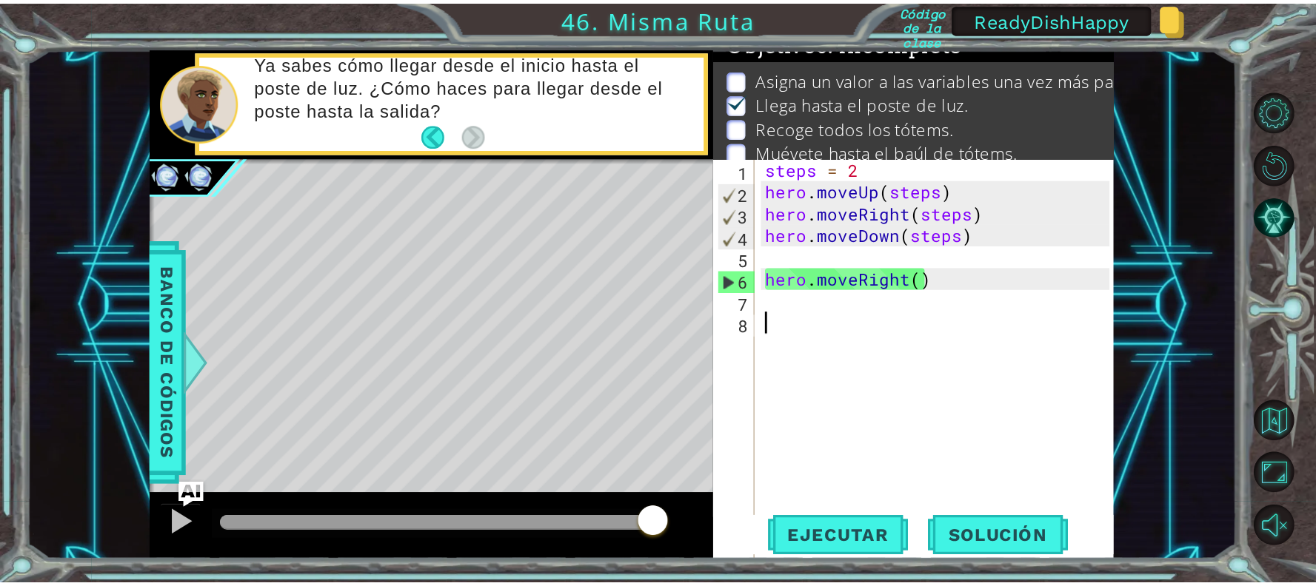
scroll to position [14, 0]
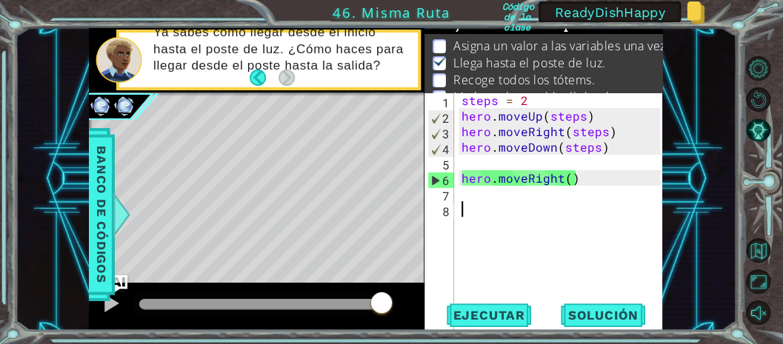
drag, startPoint x: 1315, startPoint y: 45, endPoint x: 536, endPoint y: 218, distance: 797.9
click at [535, 218] on div "steps = 2 hero . moveUp ( steps ) hero . moveRight ( steps ) hero . moveDown ( …" at bounding box center [562, 287] width 209 height 389
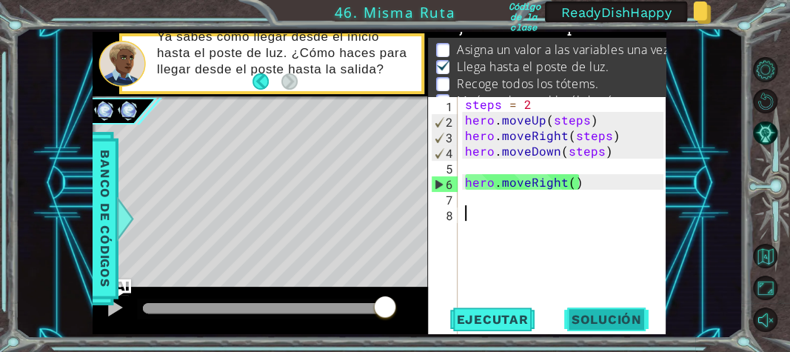
click at [600, 321] on span "Solución" at bounding box center [607, 319] width 100 height 15
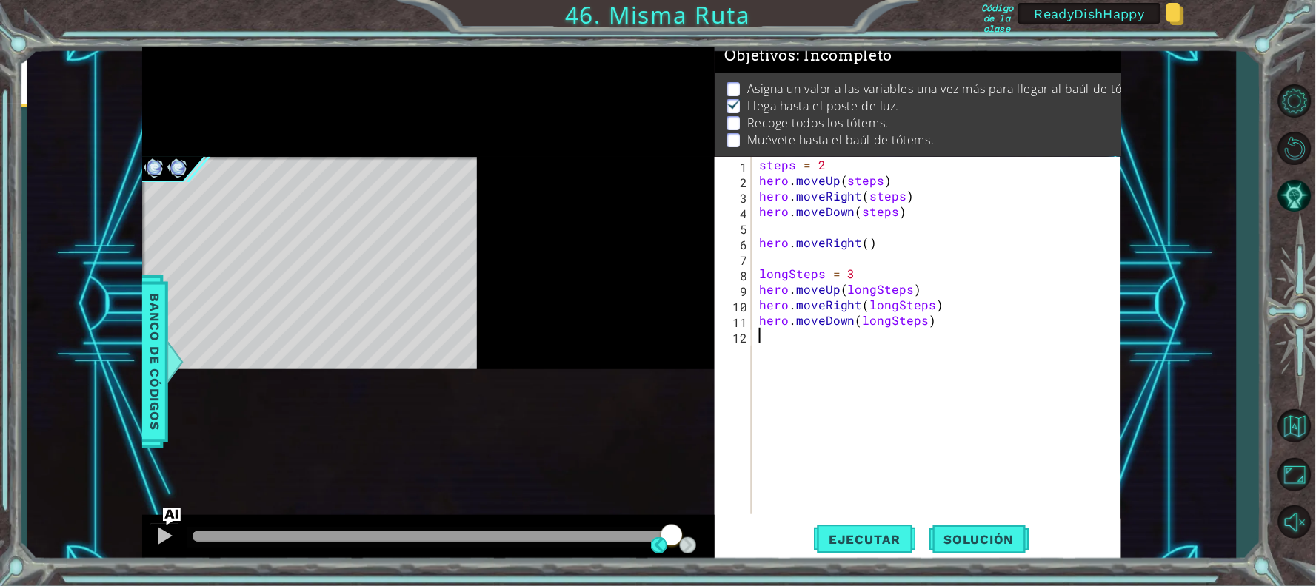
scroll to position [21, 0]
